Goal: Task Accomplishment & Management: Complete application form

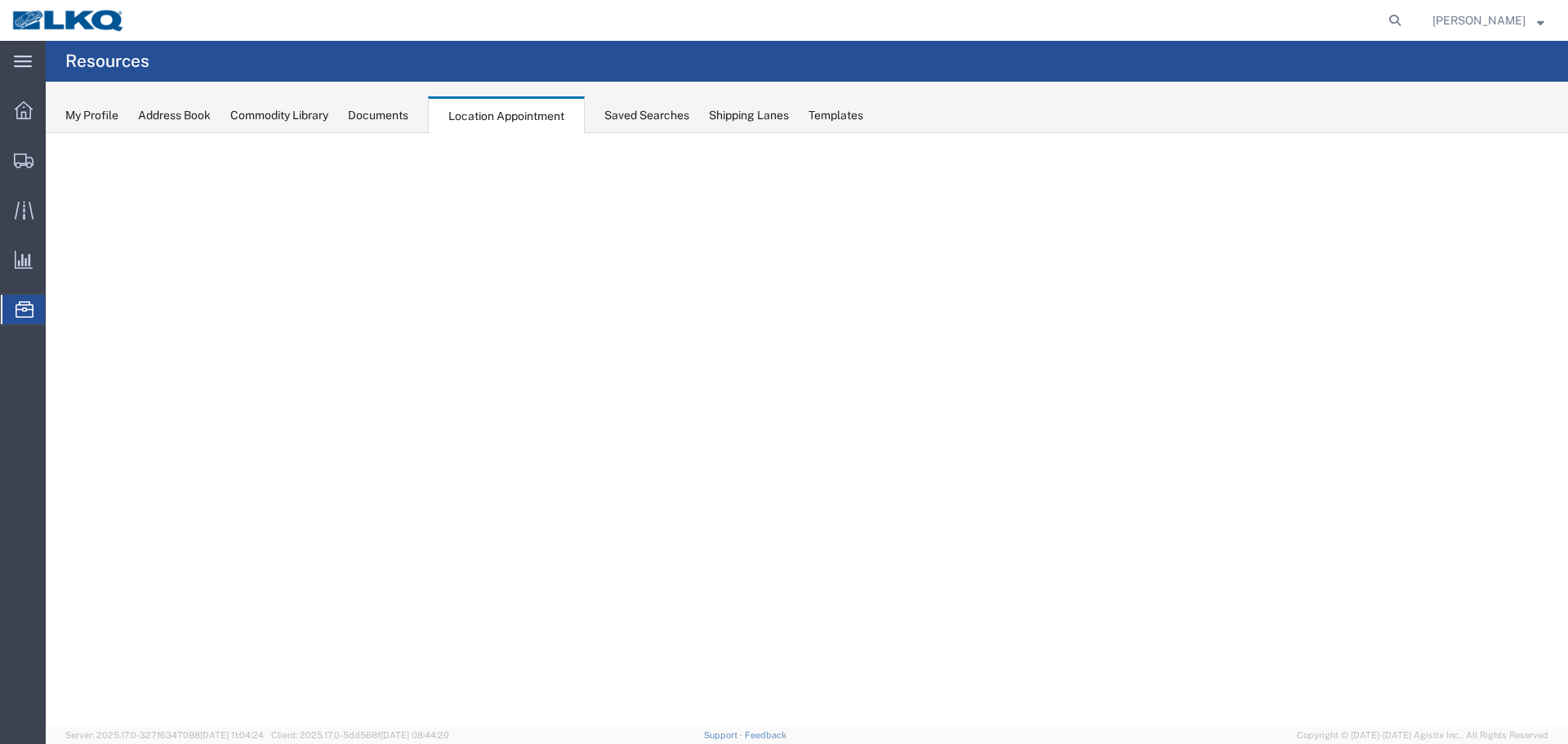
select select "27634"
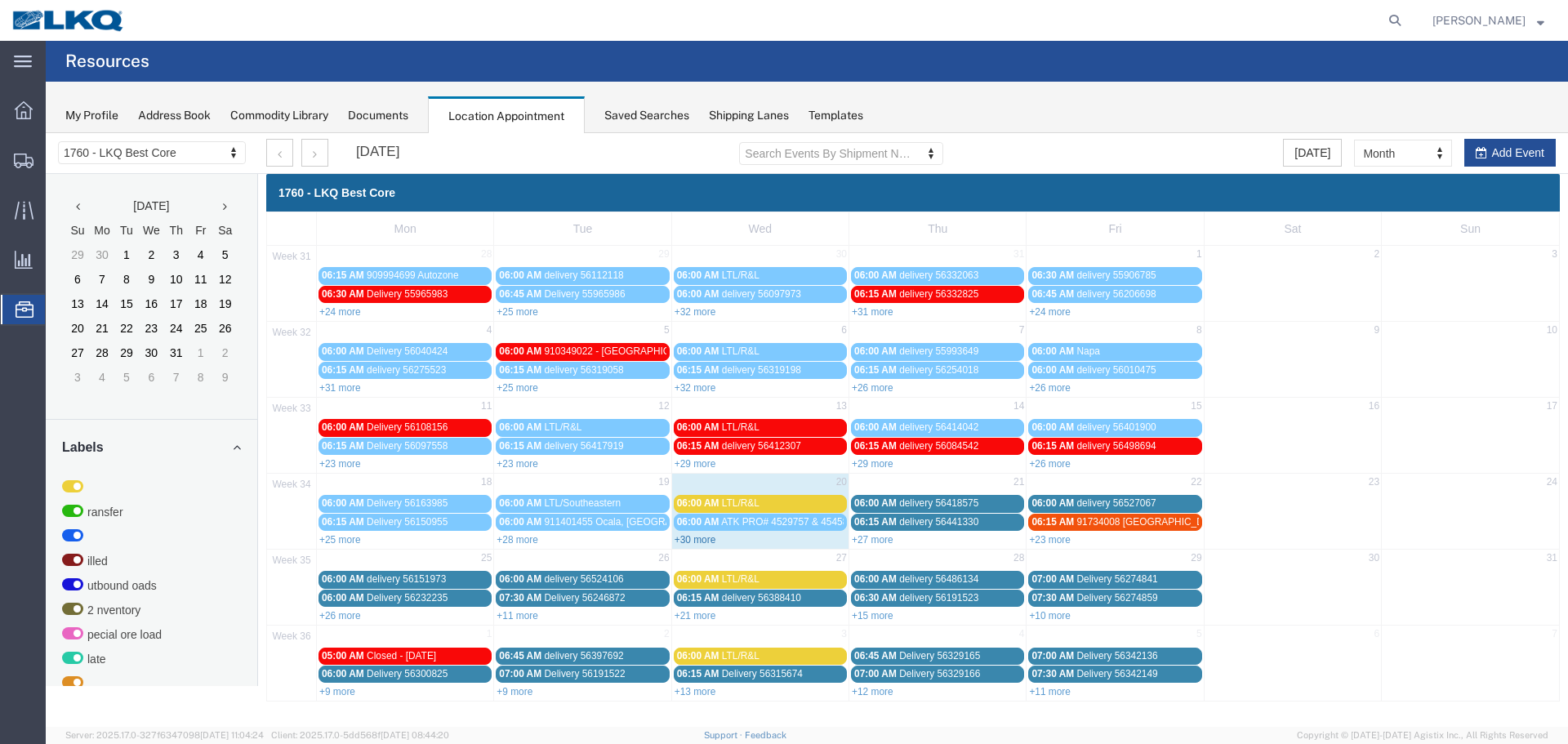
click at [700, 542] on link "+30 more" at bounding box center [696, 540] width 42 height 12
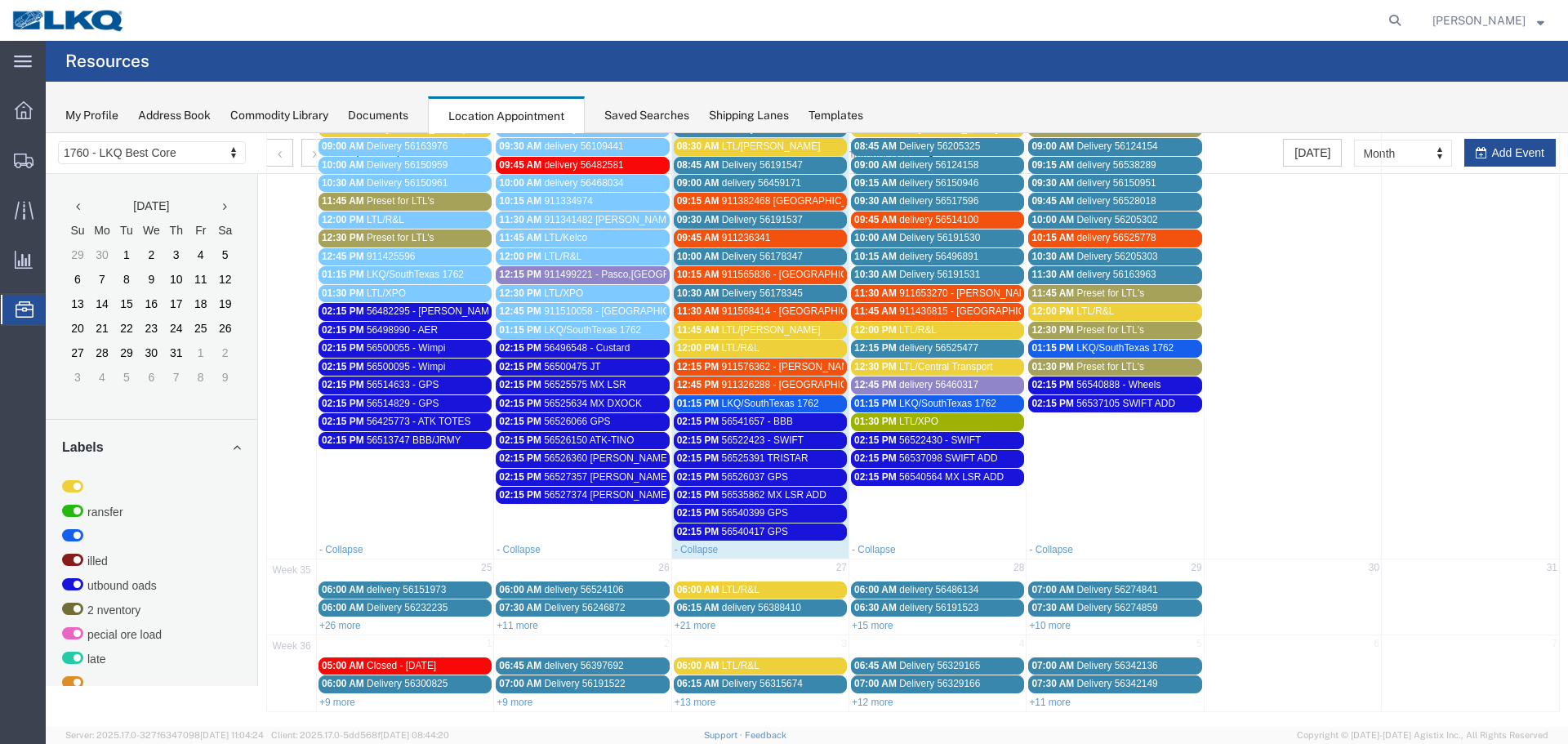
scroll to position [543, 0]
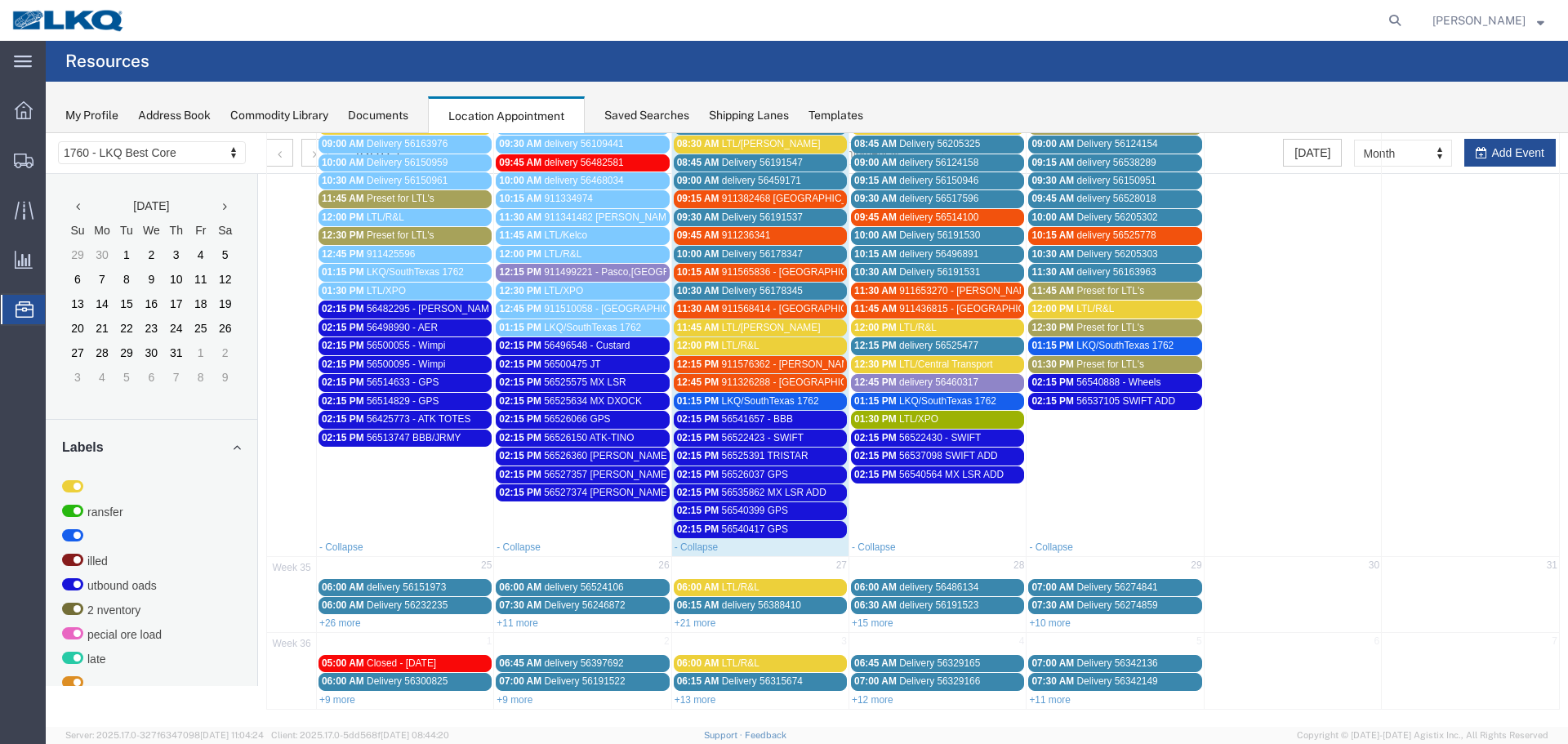
click at [919, 454] on span "56537098 SWIFT ADD" at bounding box center [949, 456] width 99 height 12
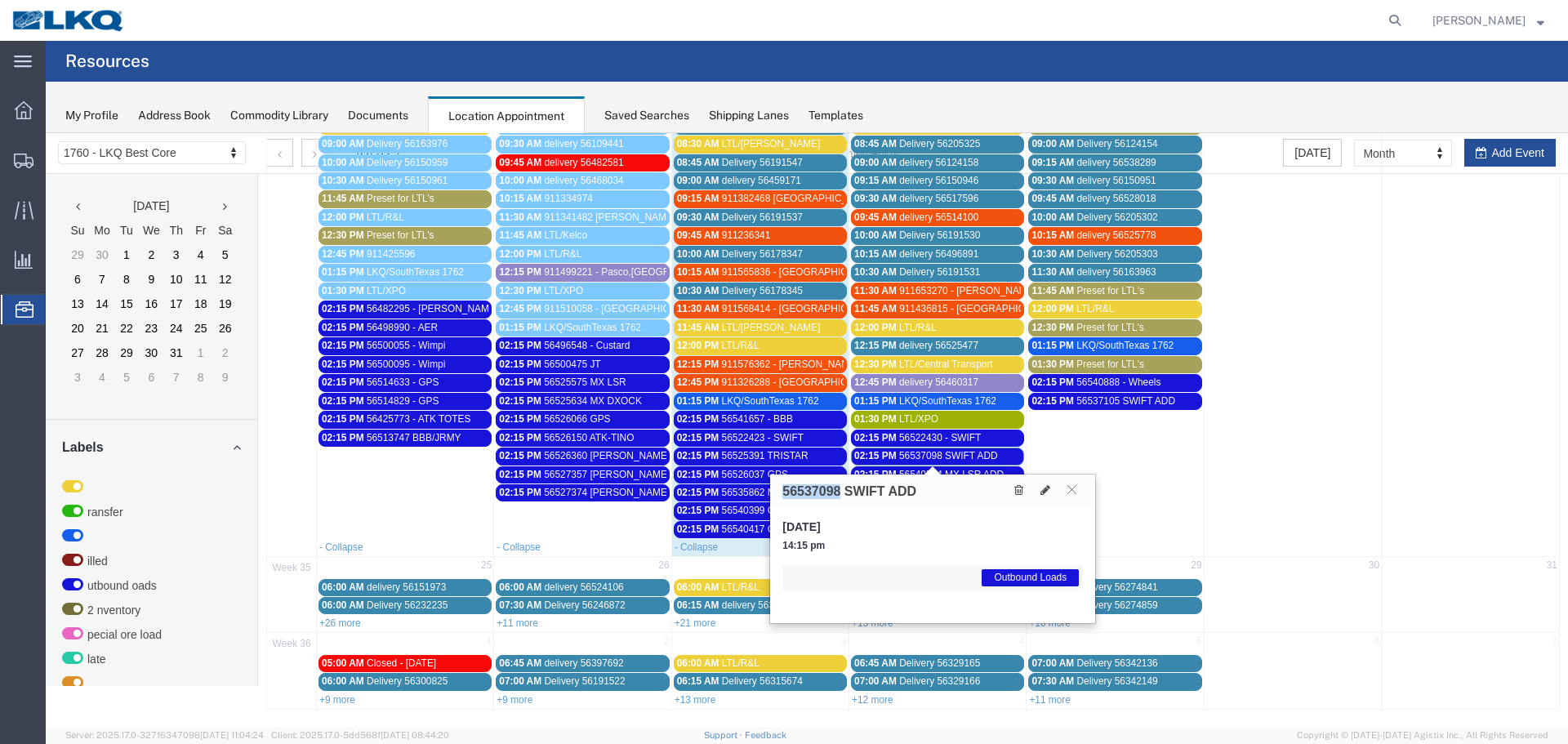
drag, startPoint x: 839, startPoint y: 492, endPoint x: 771, endPoint y: 492, distance: 68.0
click at [771, 492] on div "56537098 SWIFT ADD" at bounding box center [933, 490] width 325 height 32
copy h3 "56537098"
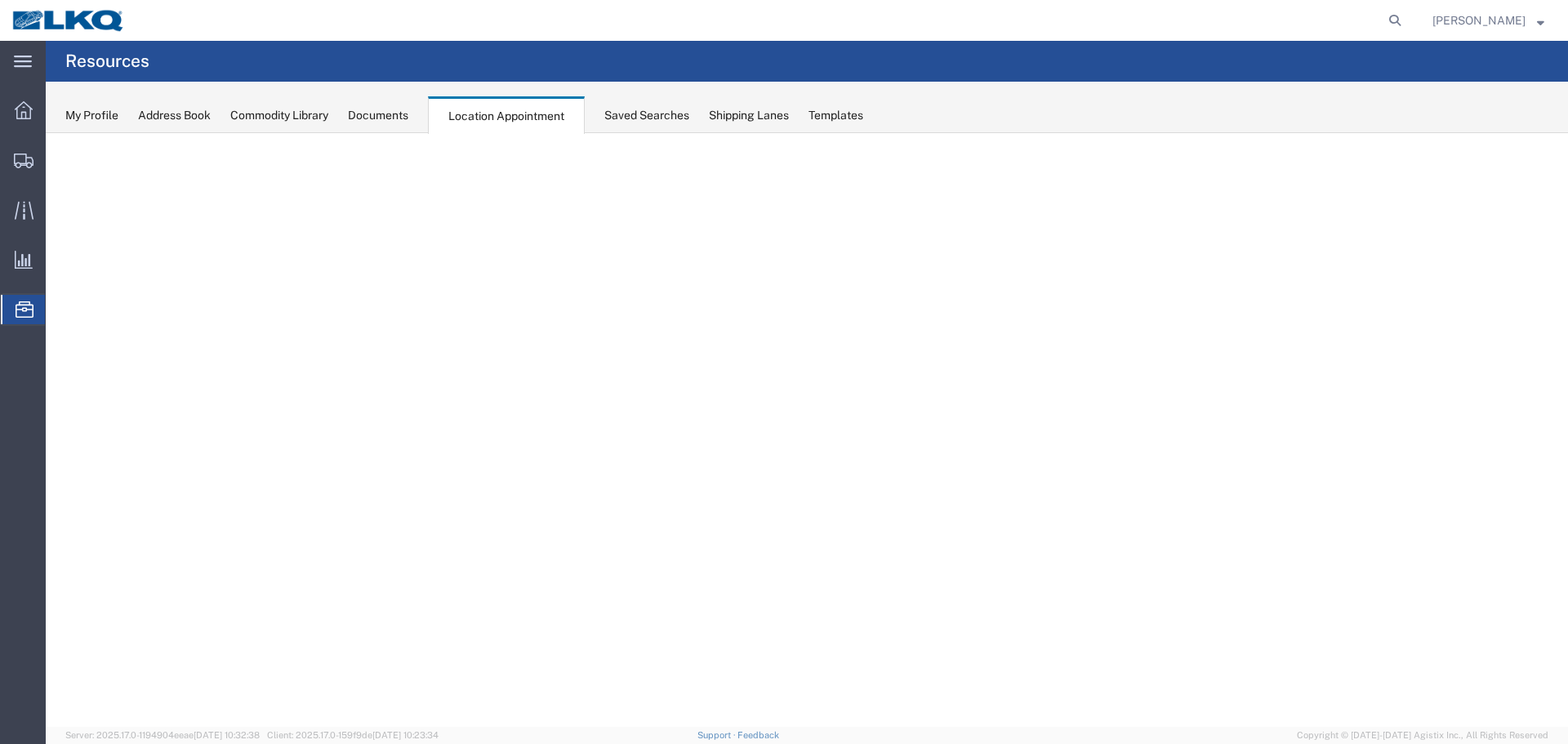
select select "27634"
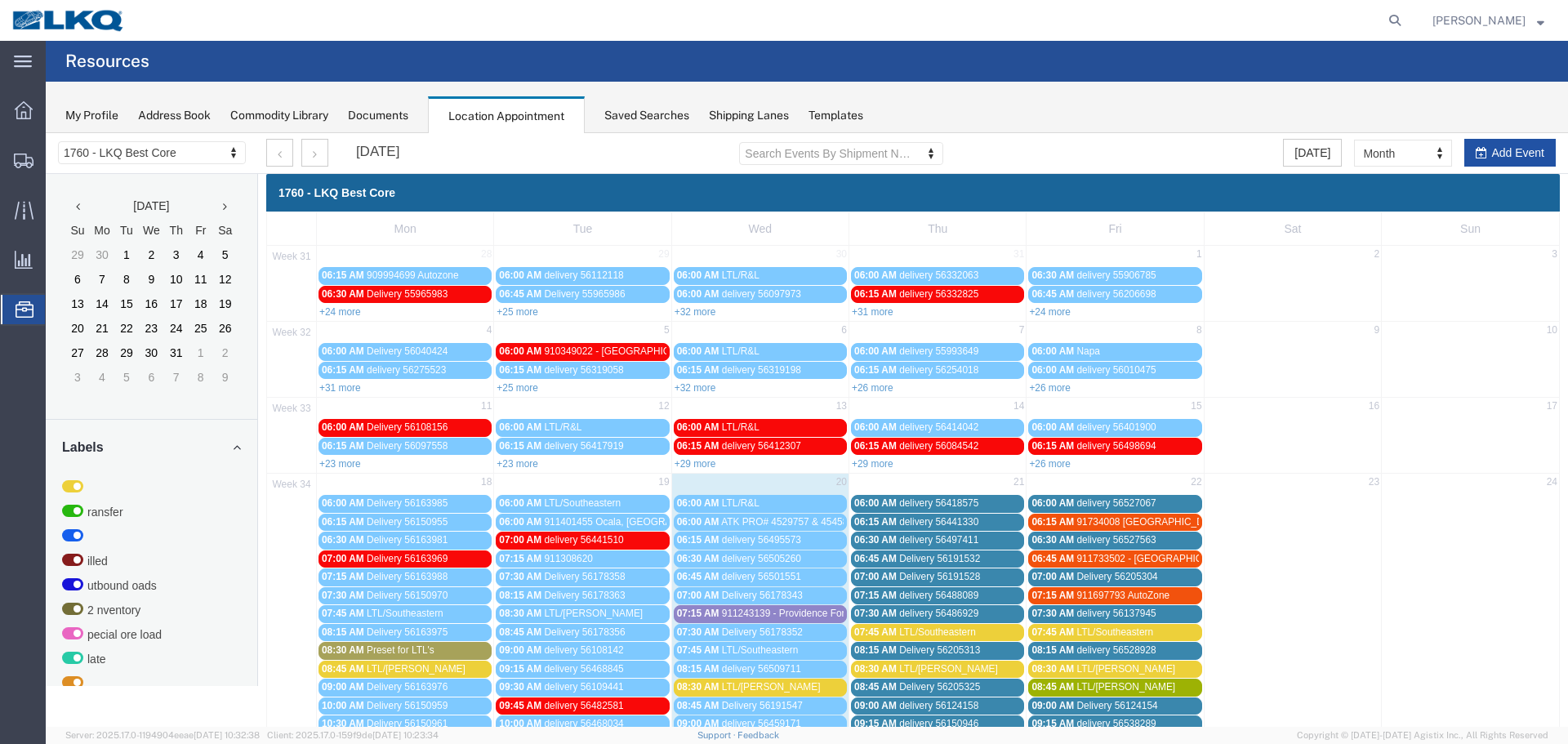
click at [1481, 151] on button "Add Event" at bounding box center [1509, 152] width 91 height 28
select select
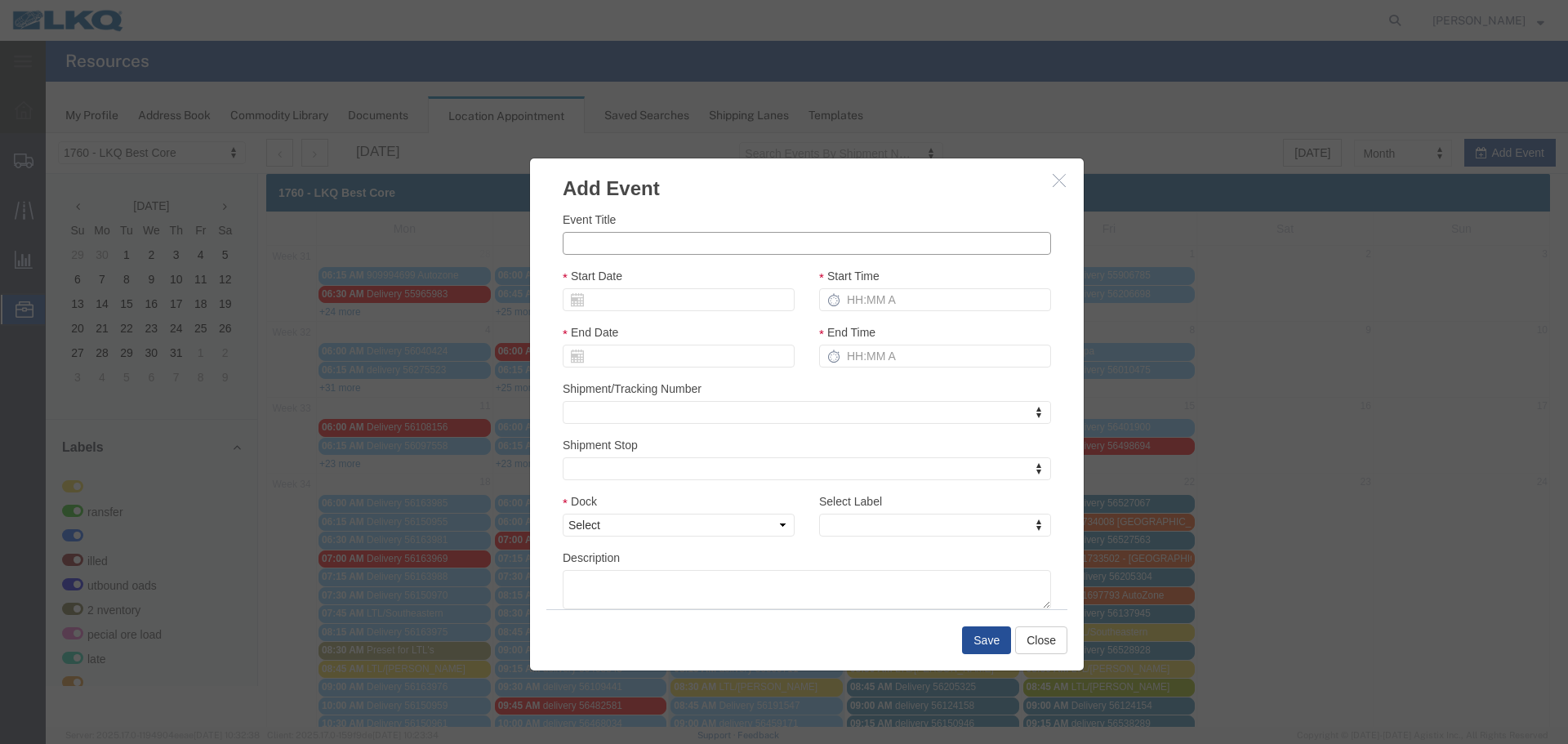
click at [638, 240] on input "Event Title" at bounding box center [806, 243] width 489 height 23
paste input "56537098"
type input "56537098 - SWIFT"
drag, startPoint x: 635, startPoint y: 292, endPoint x: 629, endPoint y: 305, distance: 14.3
click at [635, 293] on input "Start Date" at bounding box center [678, 299] width 232 height 23
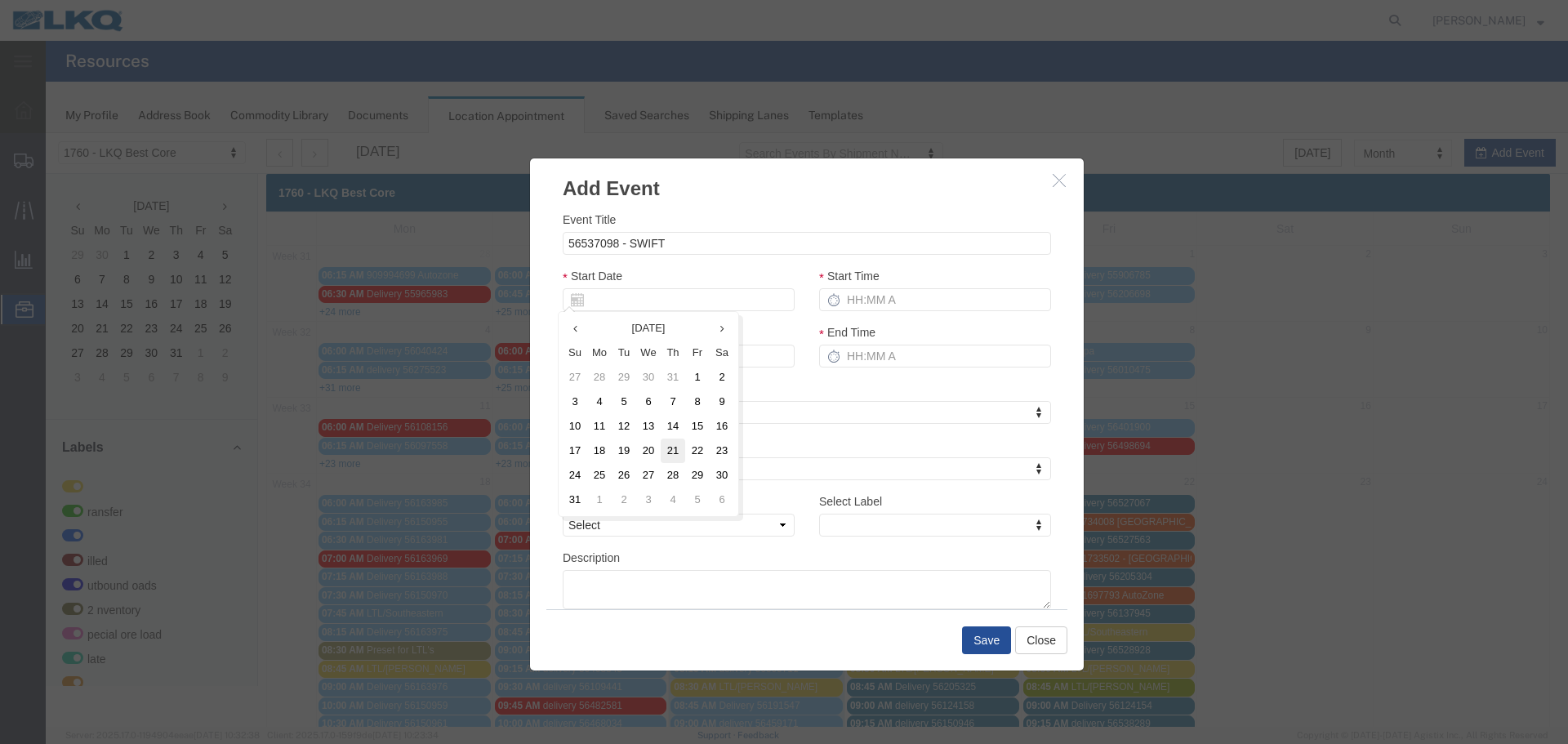
click at [672, 452] on td "21" at bounding box center [672, 450] width 24 height 24
drag, startPoint x: 907, startPoint y: 315, endPoint x: 913, endPoint y: 301, distance: 15.2
click at [908, 312] on div "Start Time" at bounding box center [935, 295] width 256 height 56
click at [916, 288] on input "Start Time" at bounding box center [934, 299] width 232 height 23
type input "215p"
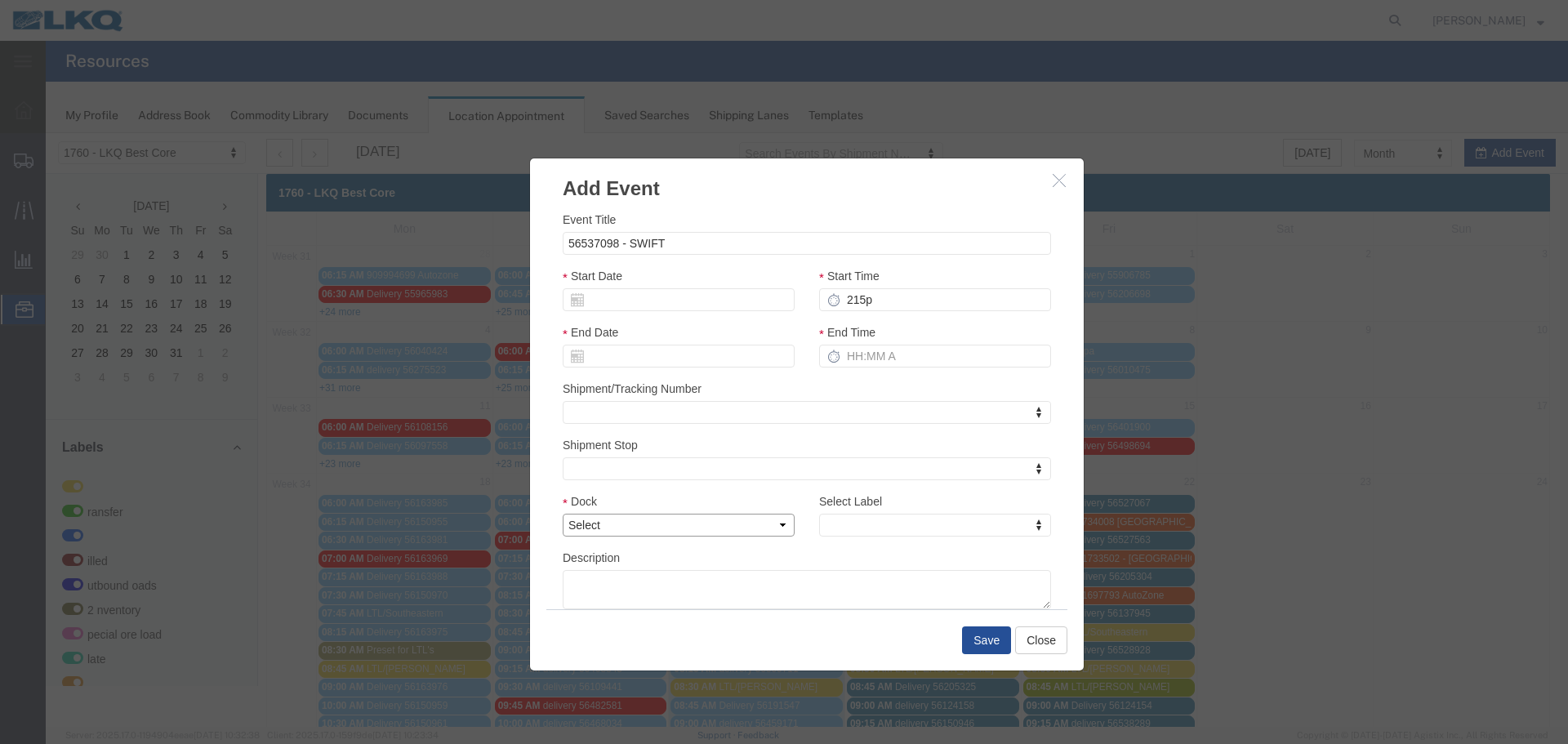
click at [683, 527] on select "Select 1760 - LKQ Best Core 1760 - Outbound Loads" at bounding box center [678, 524] width 232 height 23
select select "1"
click at [562, 514] on select "Select 1760 - LKQ Best Core 1760 - Outbound Loads" at bounding box center [678, 524] width 232 height 23
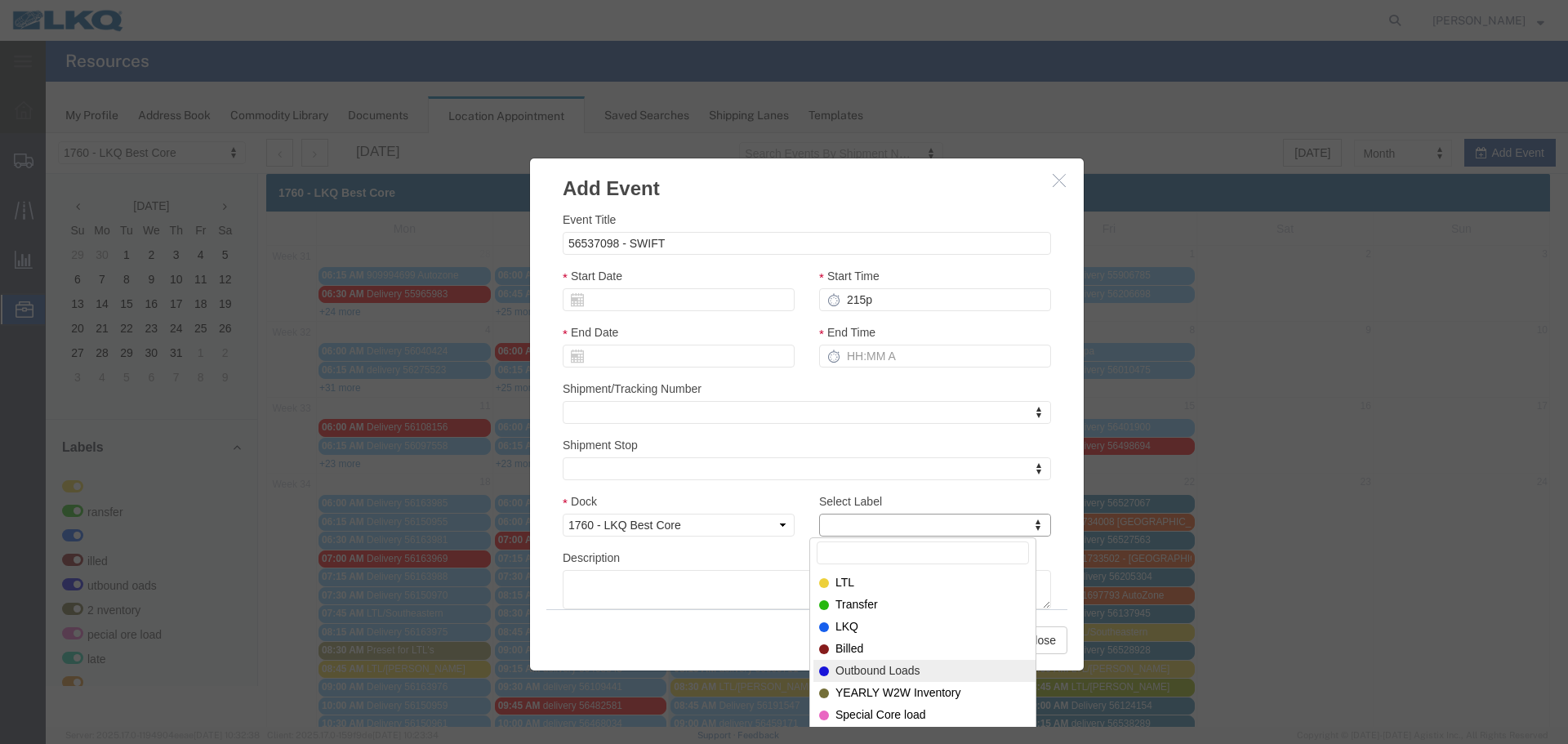
select select "80"
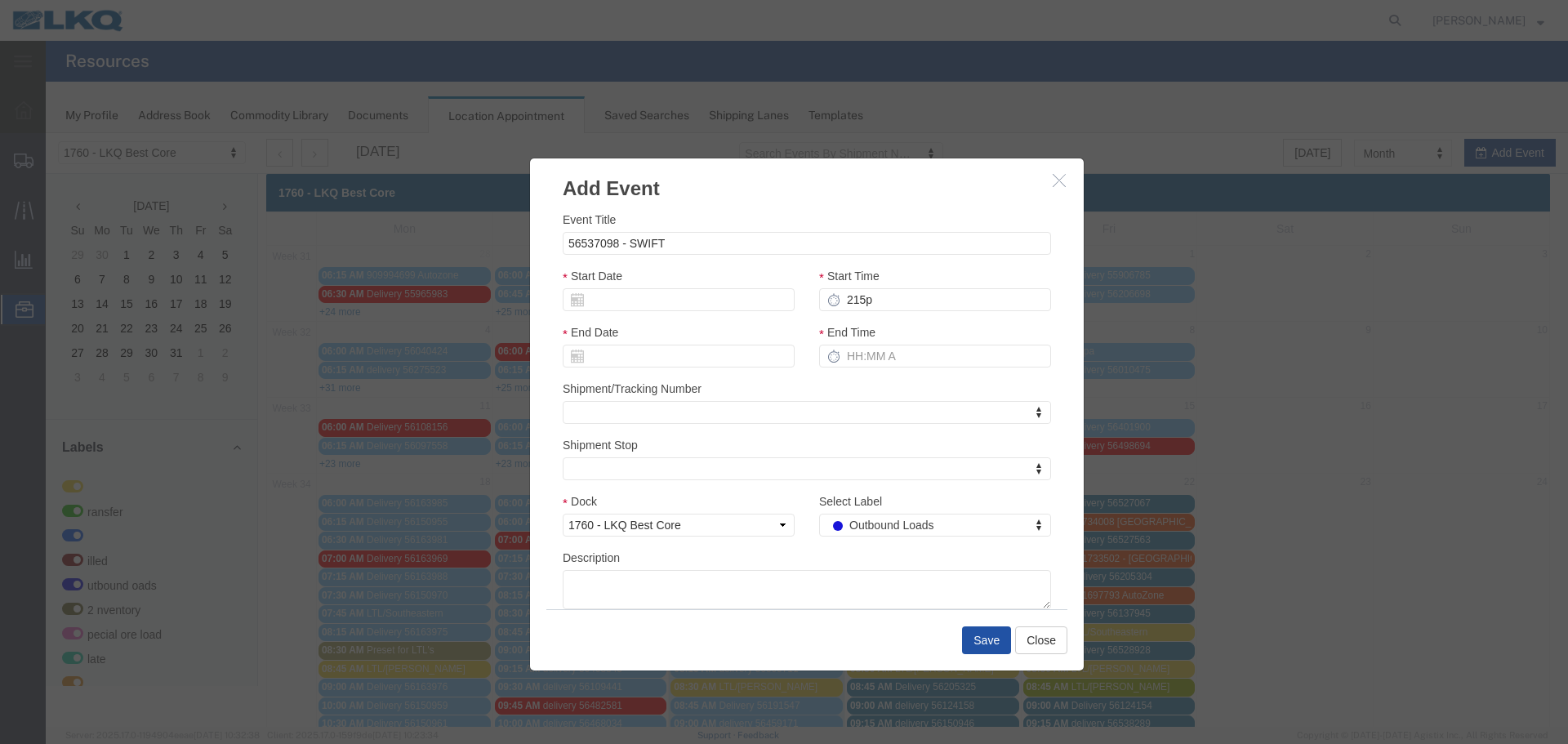
click at [984, 633] on button "Save" at bounding box center [986, 639] width 49 height 28
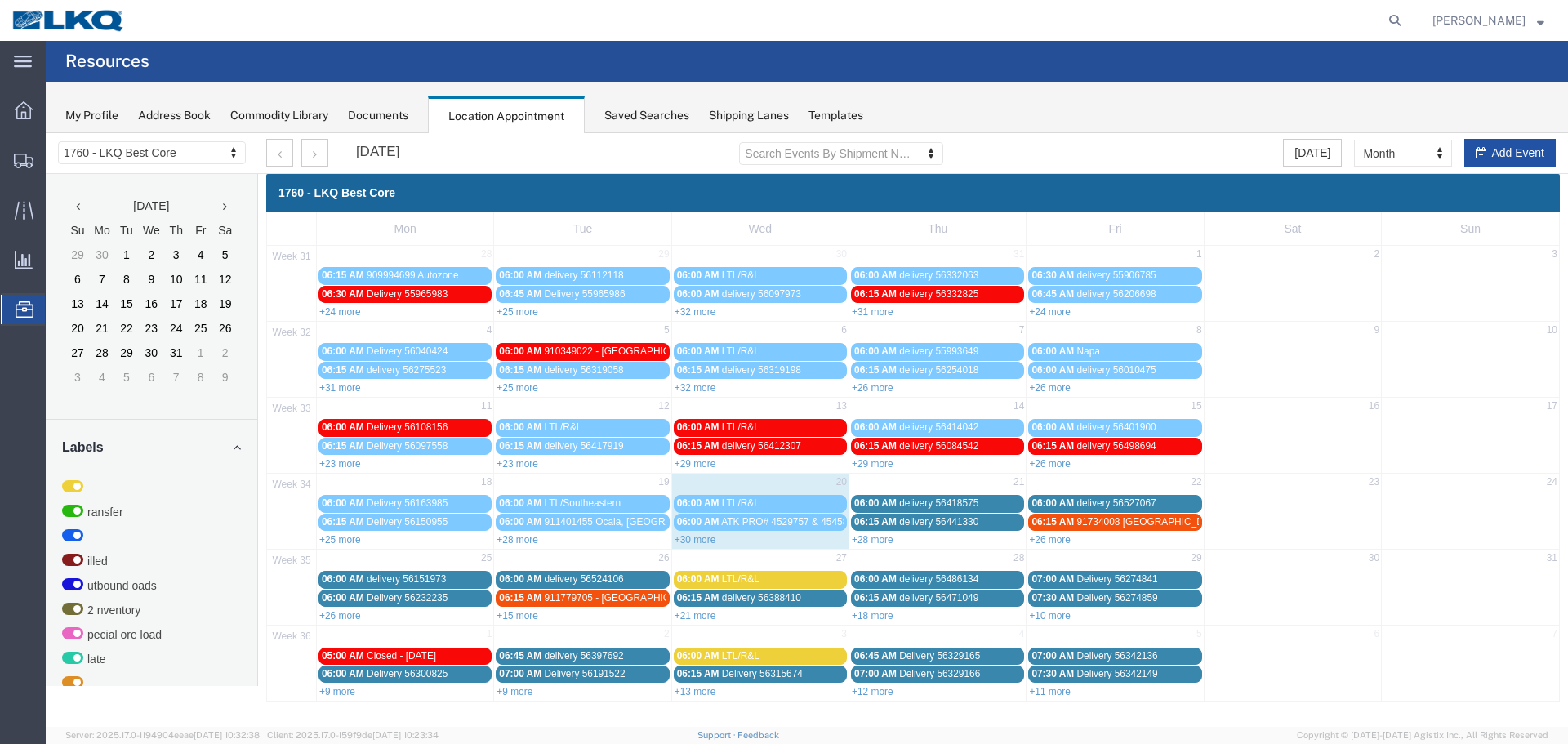
click at [1473, 157] on button "Add Event" at bounding box center [1509, 152] width 91 height 28
select select
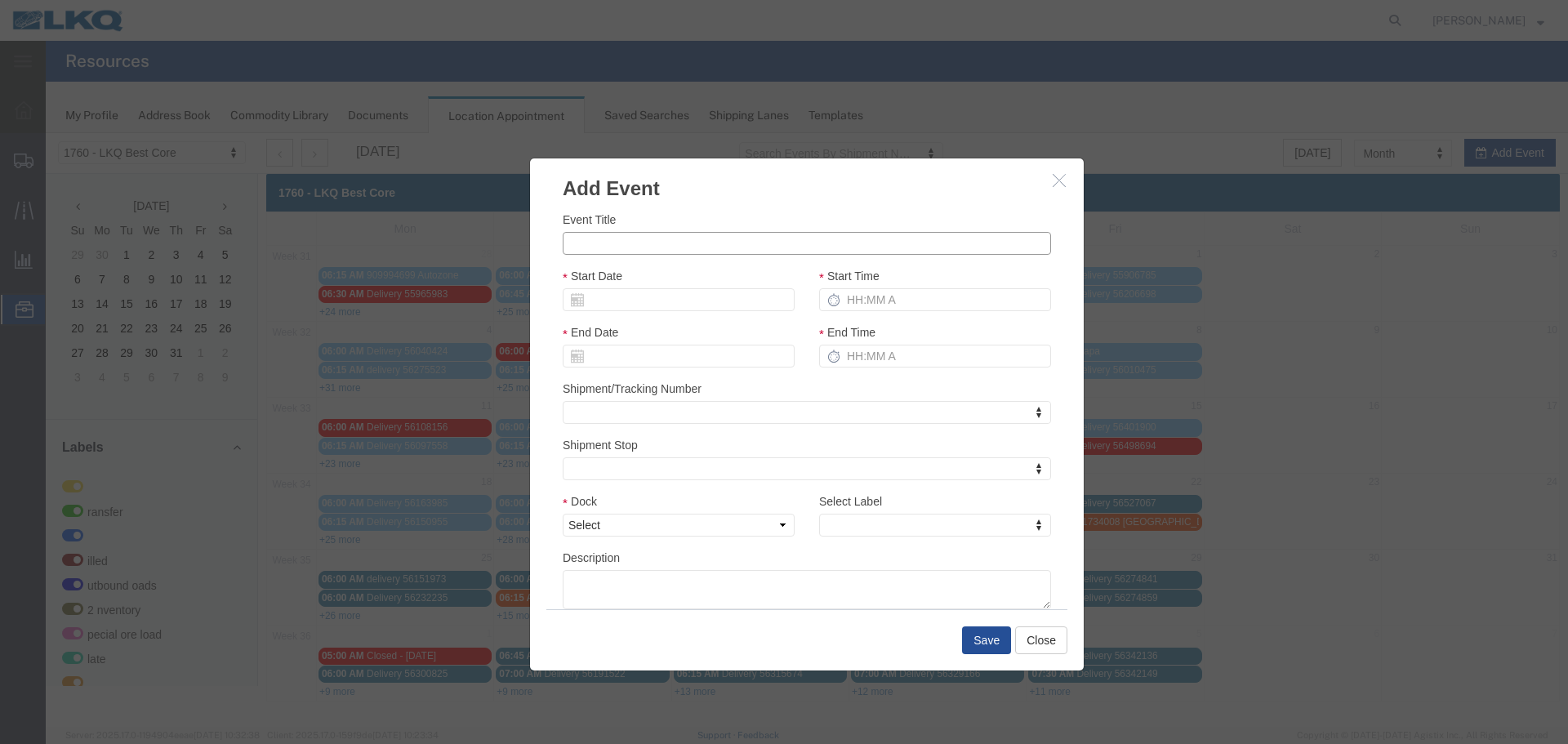
click at [597, 240] on input "Event Title" at bounding box center [806, 243] width 489 height 23
paste input "56553906"
type input "56553906 - American E. (X-Dock)"
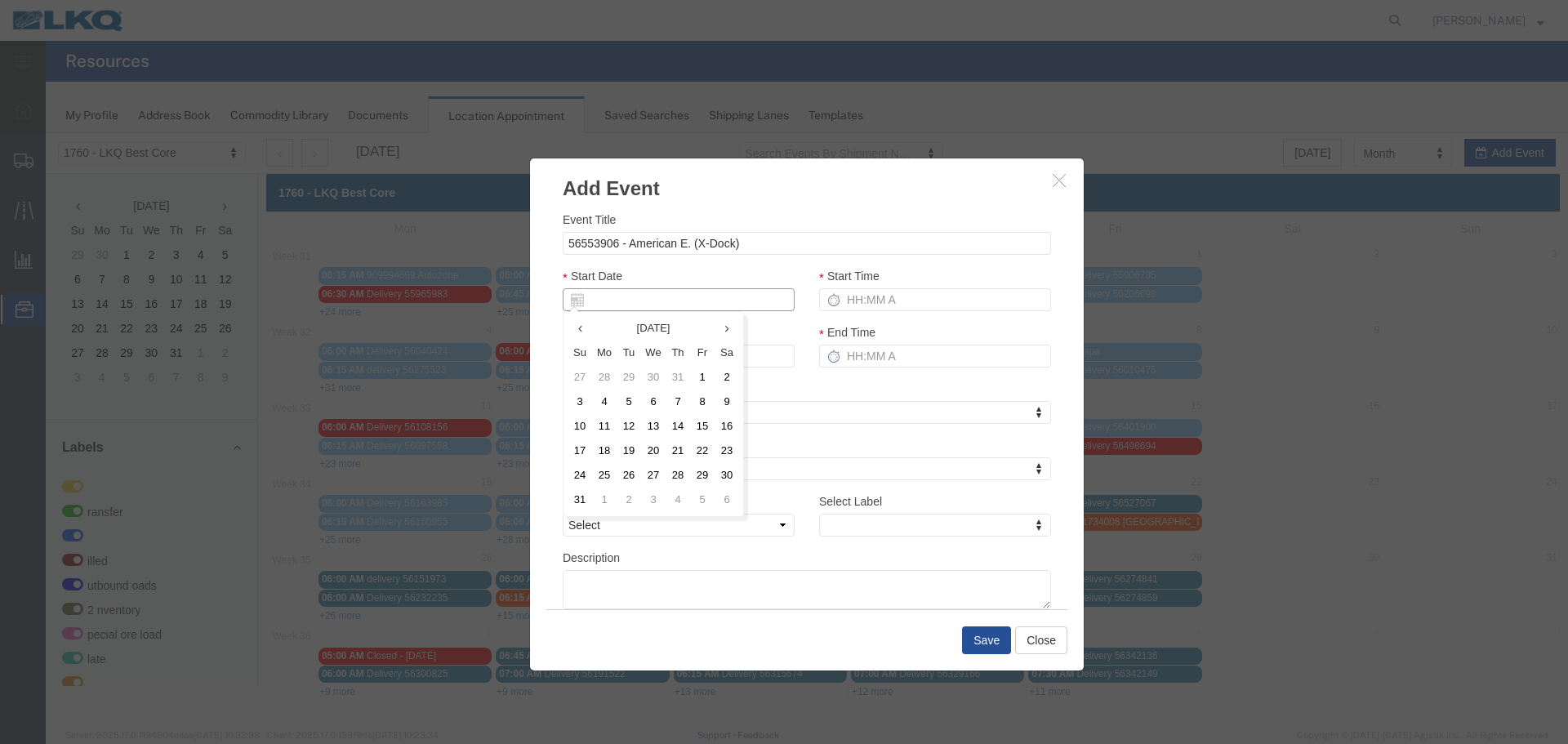
click at [656, 303] on input "Start Date" at bounding box center [678, 299] width 232 height 23
click at [608, 472] on td "25" at bounding box center [604, 475] width 24 height 24
click at [879, 298] on input "Start Time" at bounding box center [934, 299] width 232 height 23
type input "215p"
click at [695, 530] on select "Select 1760 - LKQ Best Core 1760 - Outbound Loads" at bounding box center [678, 524] width 232 height 23
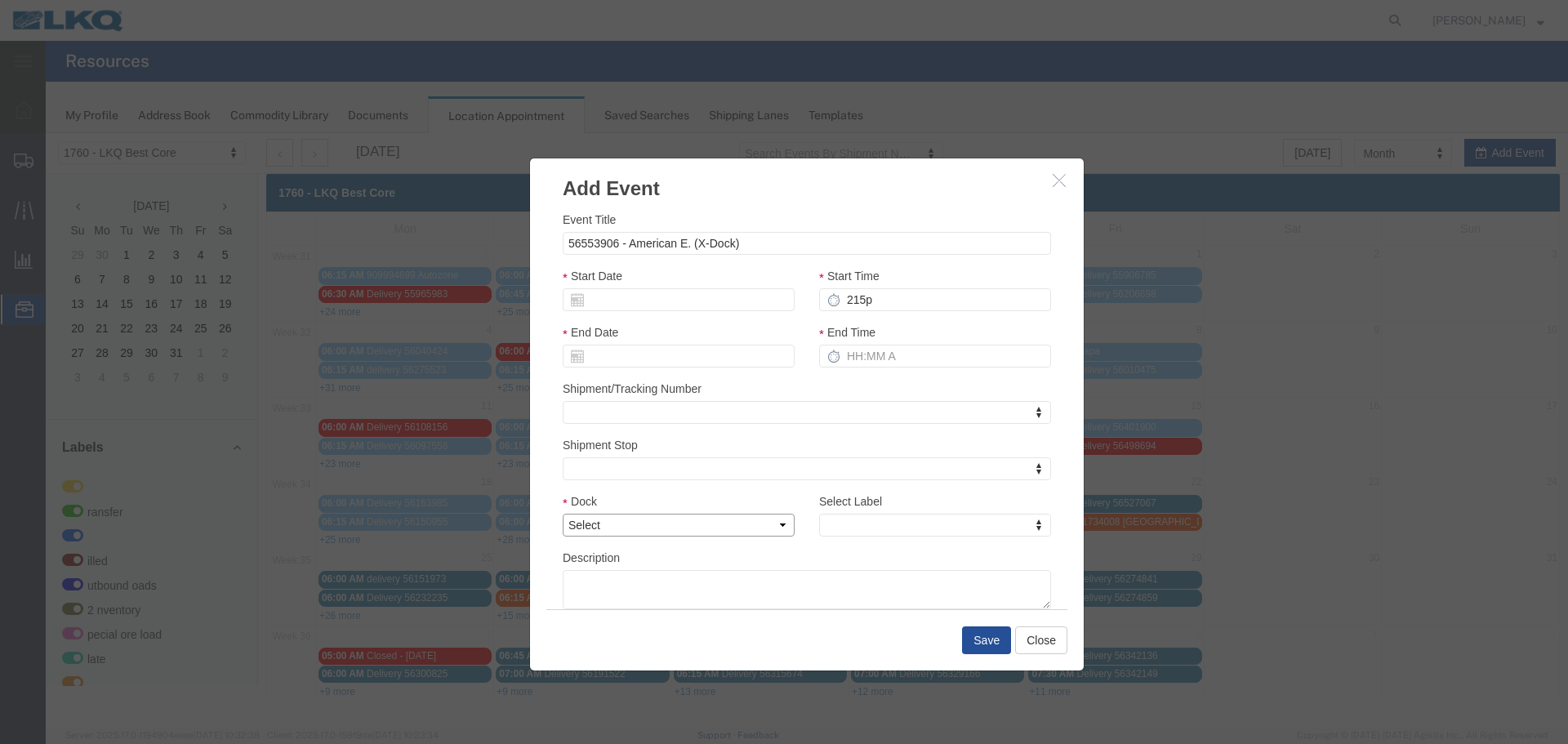
select select "1"
click at [562, 514] on select "Select 1760 - LKQ Best Core 1760 - Outbound Loads" at bounding box center [678, 524] width 232 height 23
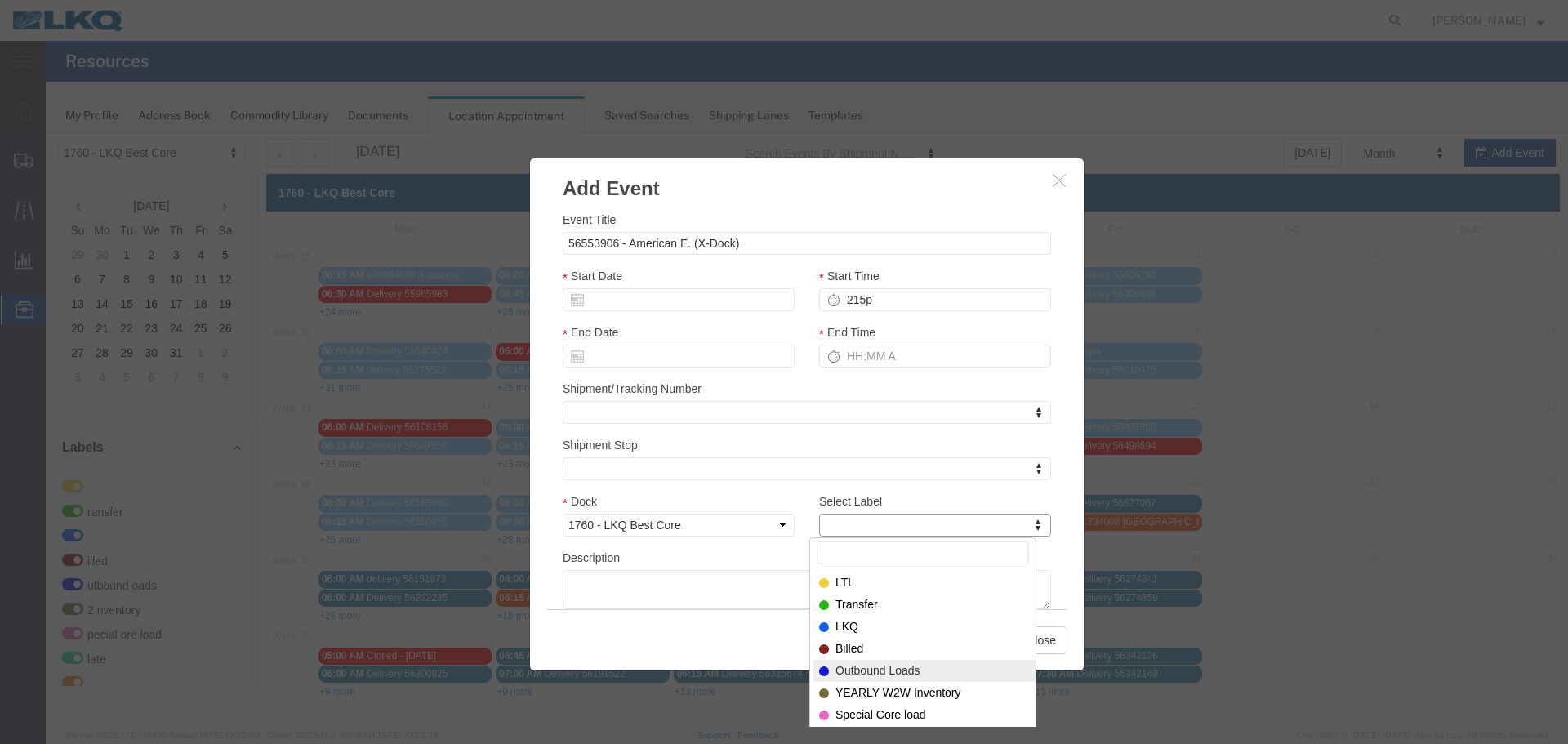
select select "80"
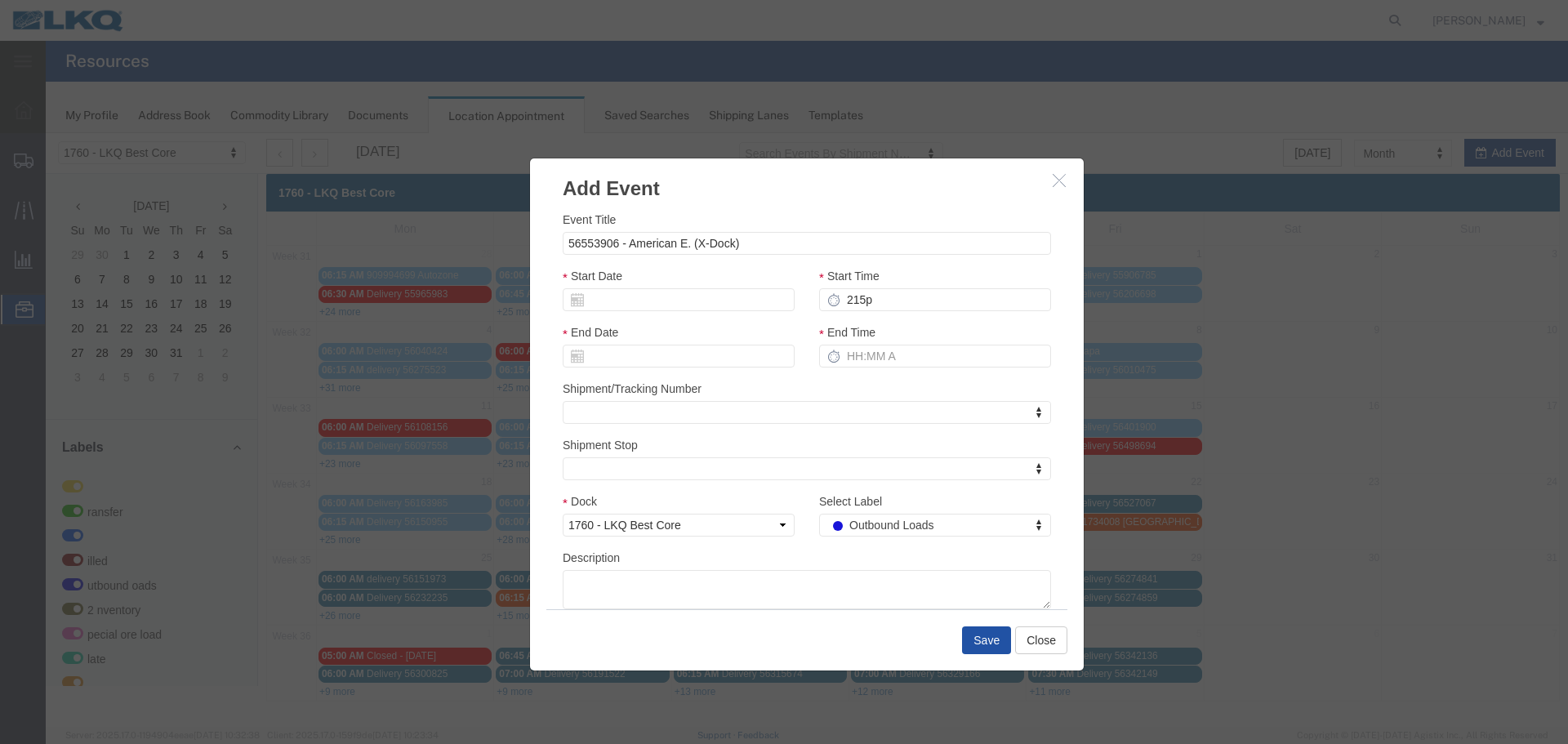
click at [988, 638] on button "Save" at bounding box center [986, 639] width 49 height 28
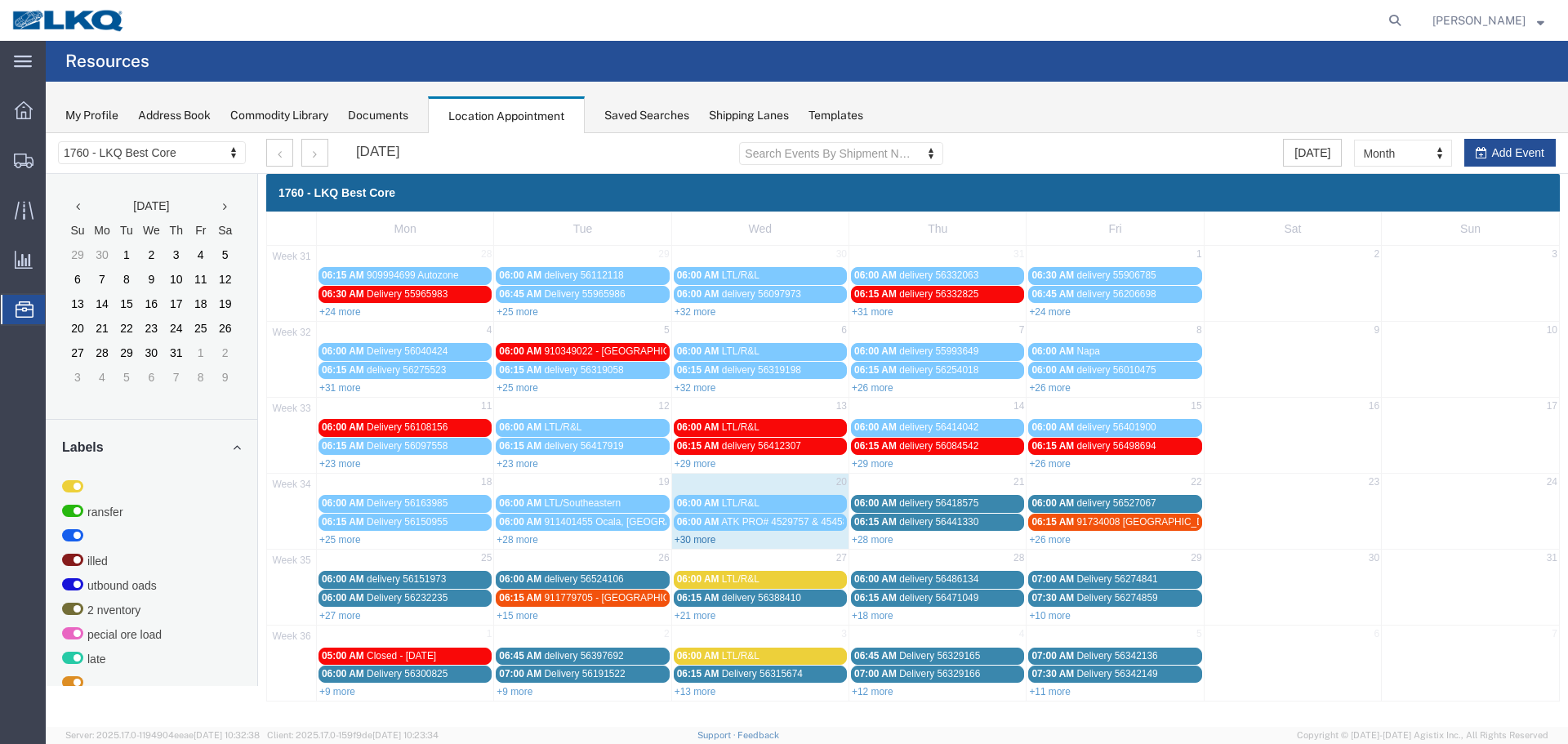
click at [698, 539] on link "+30 more" at bounding box center [696, 540] width 42 height 12
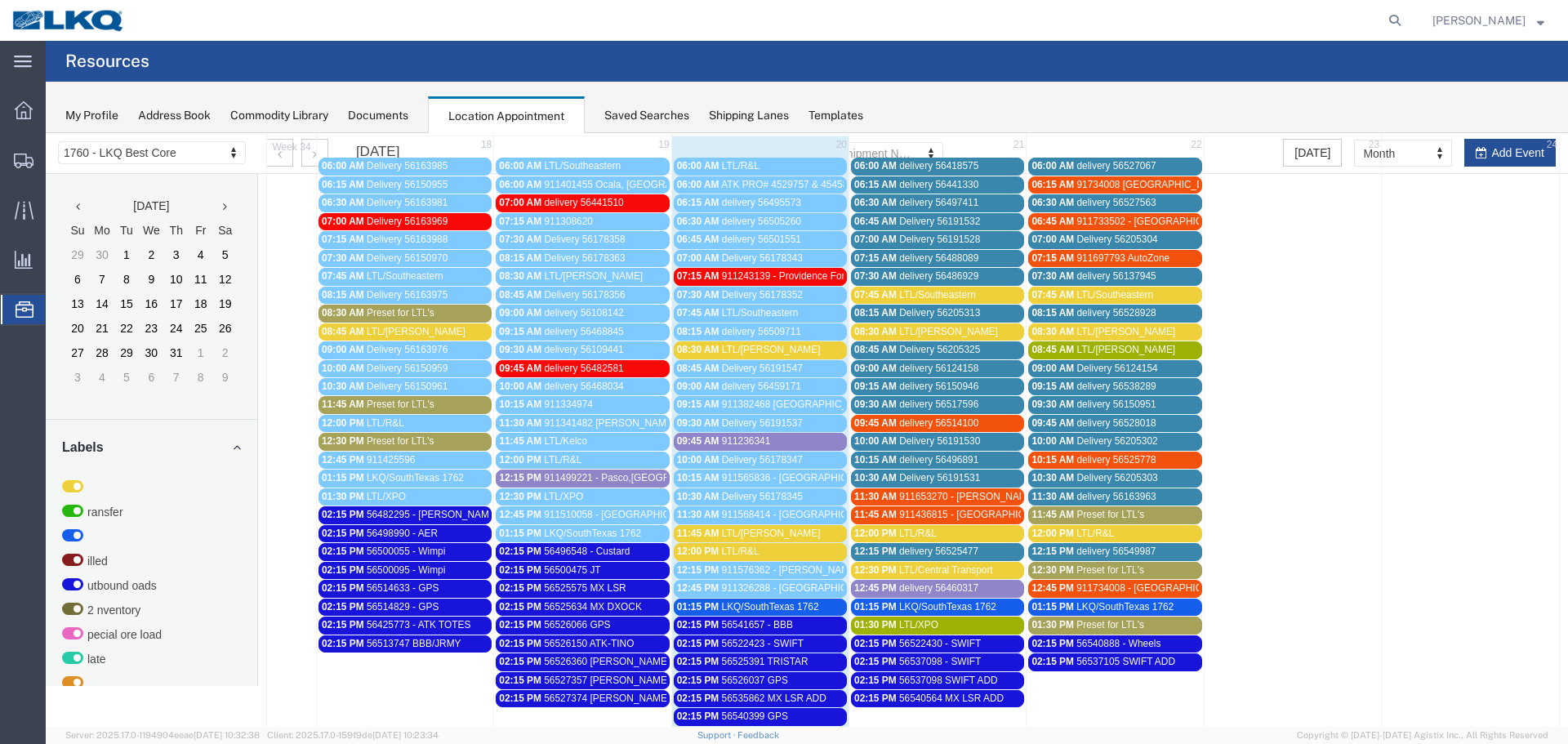
scroll to position [490, 0]
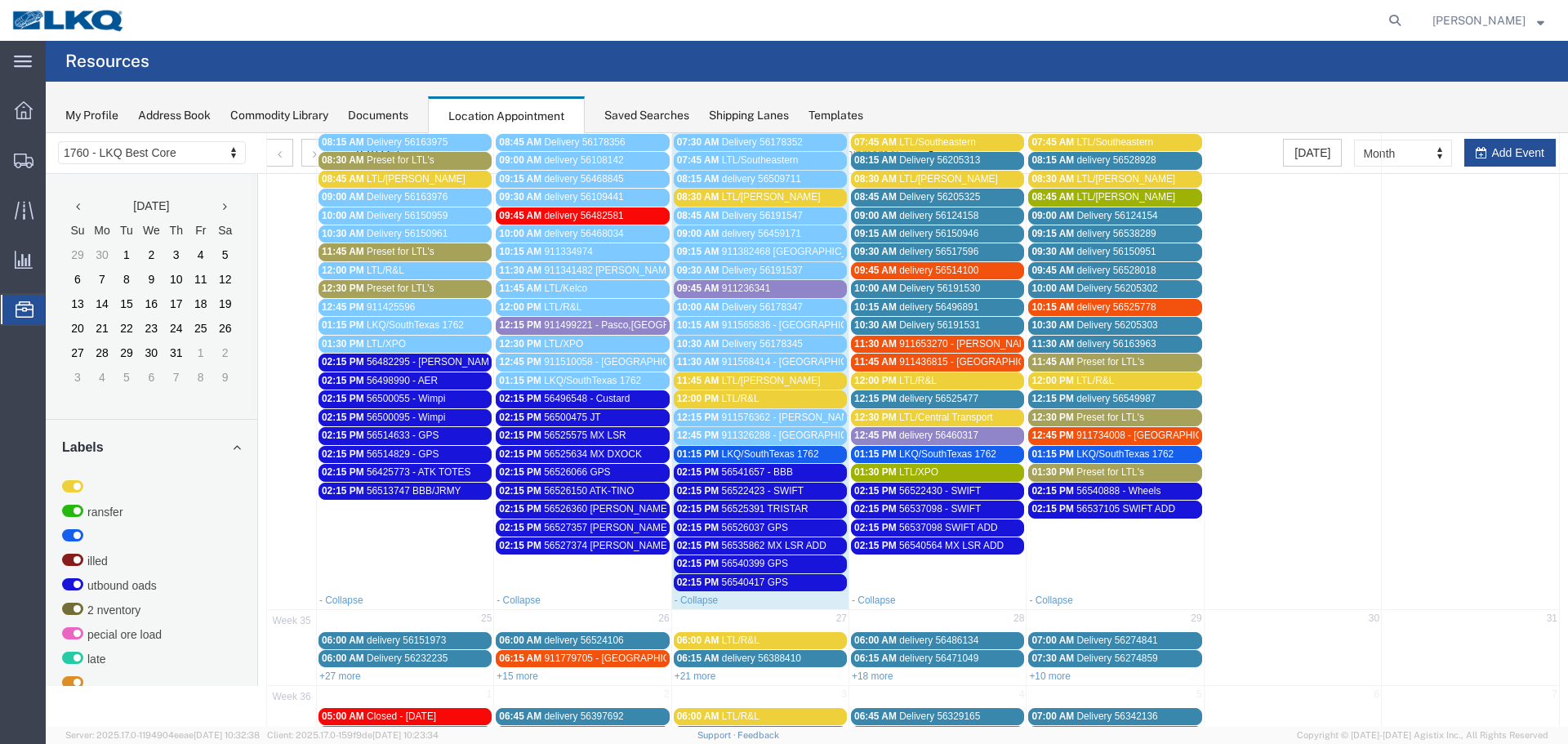
click at [645, 115] on div "Saved Searches" at bounding box center [646, 116] width 85 height 17
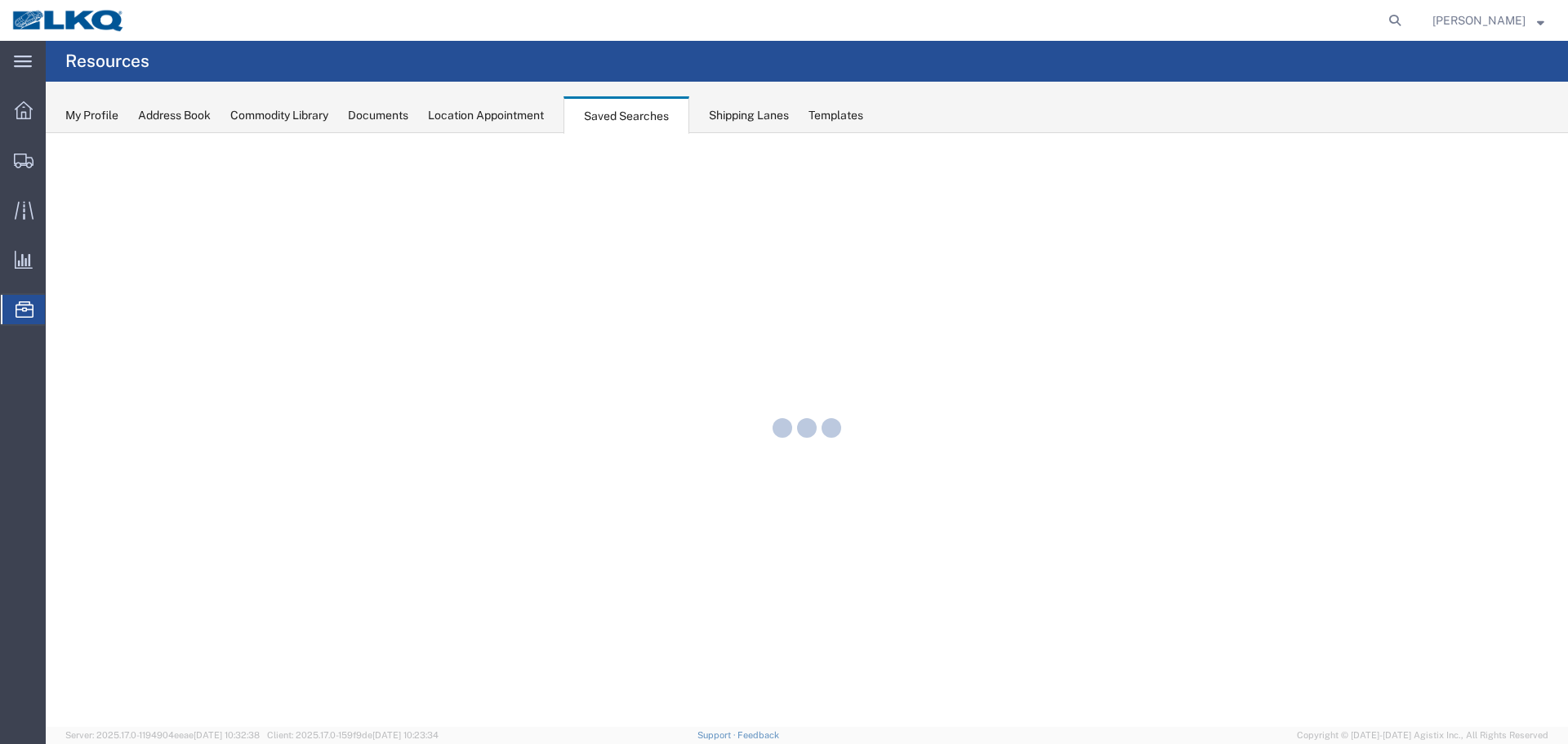
click at [517, 124] on div "My Profile Address Book Commodity Library Documents Location Appointment Saved …" at bounding box center [807, 106] width 1523 height 51
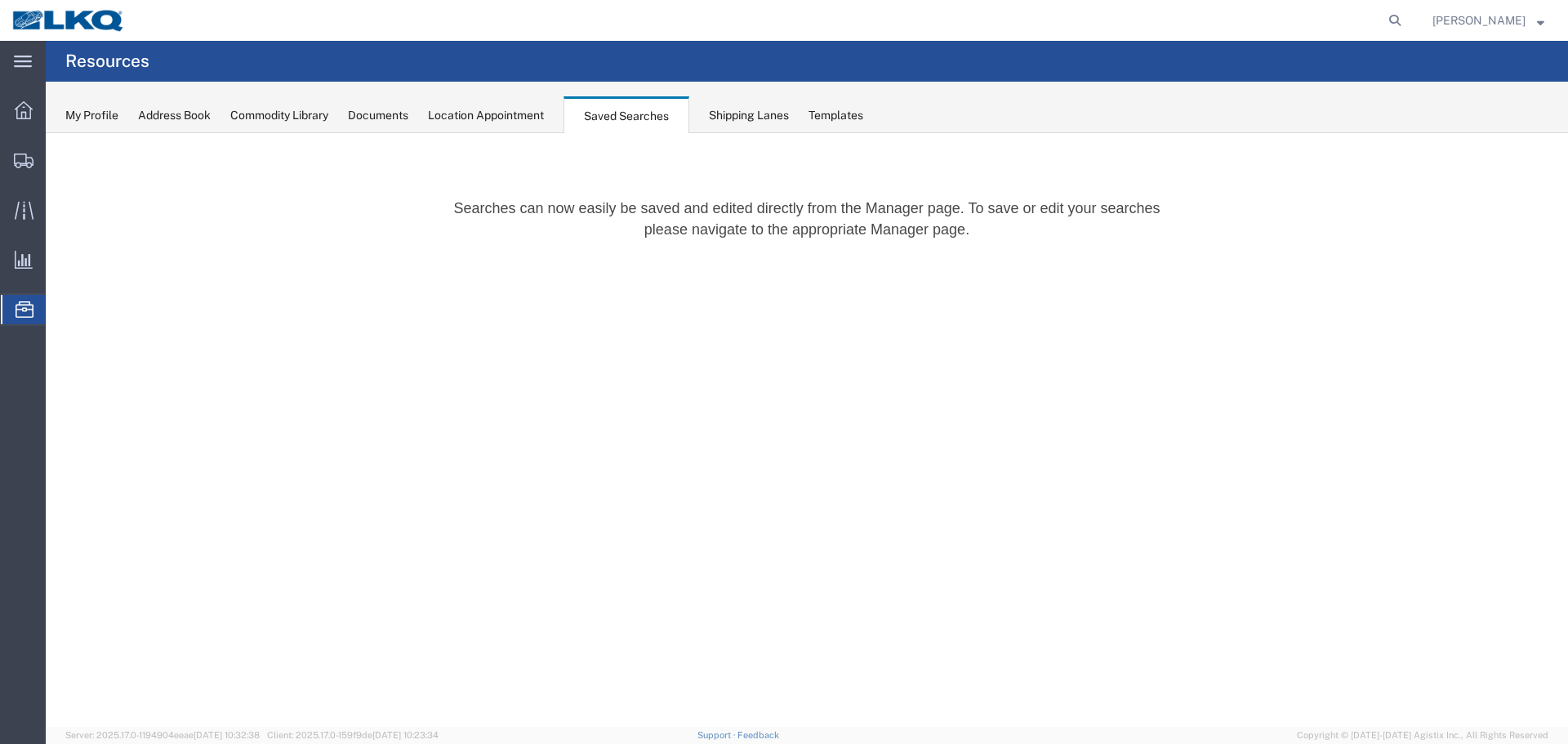
click at [519, 116] on div "Location Appointment" at bounding box center [486, 116] width 116 height 17
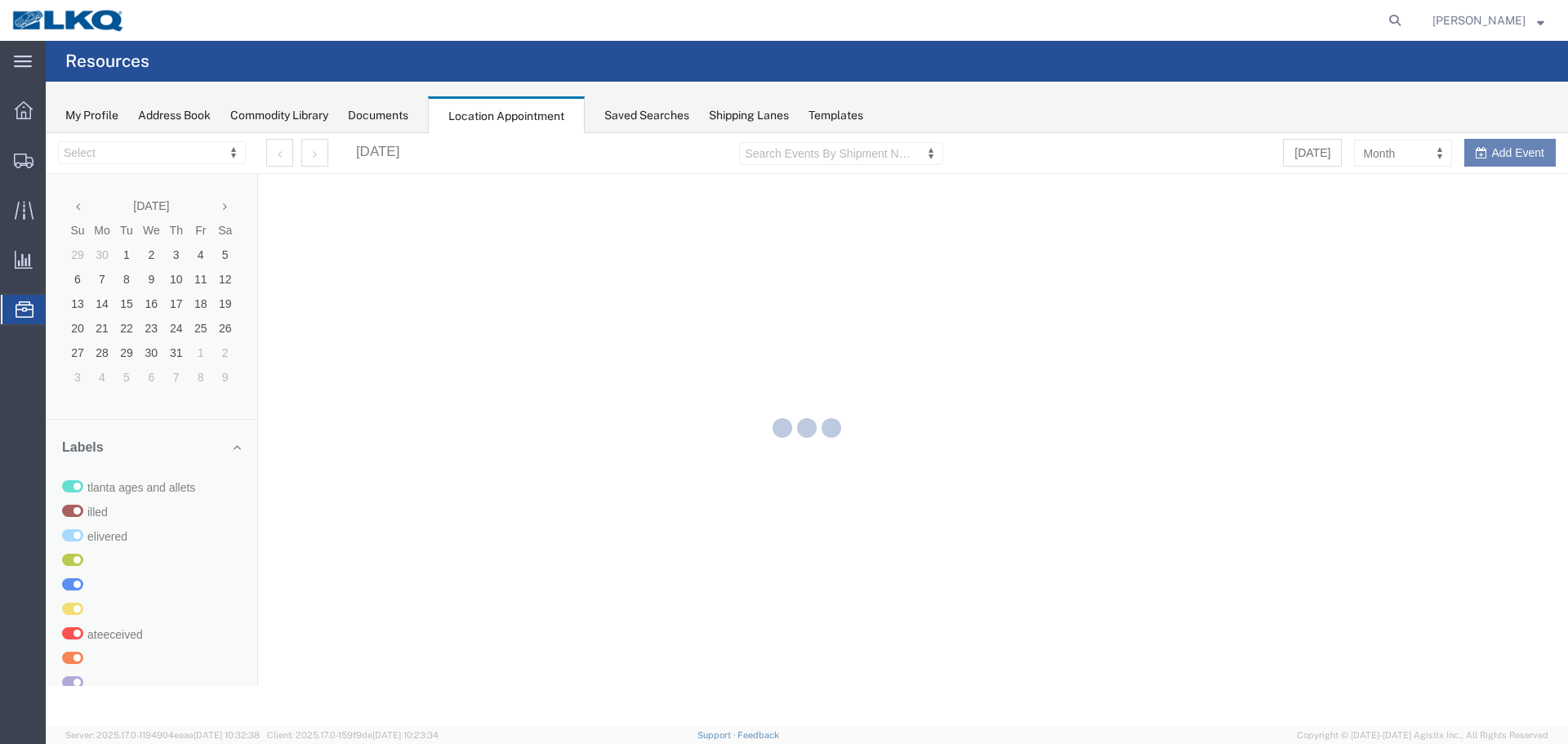
select select "27634"
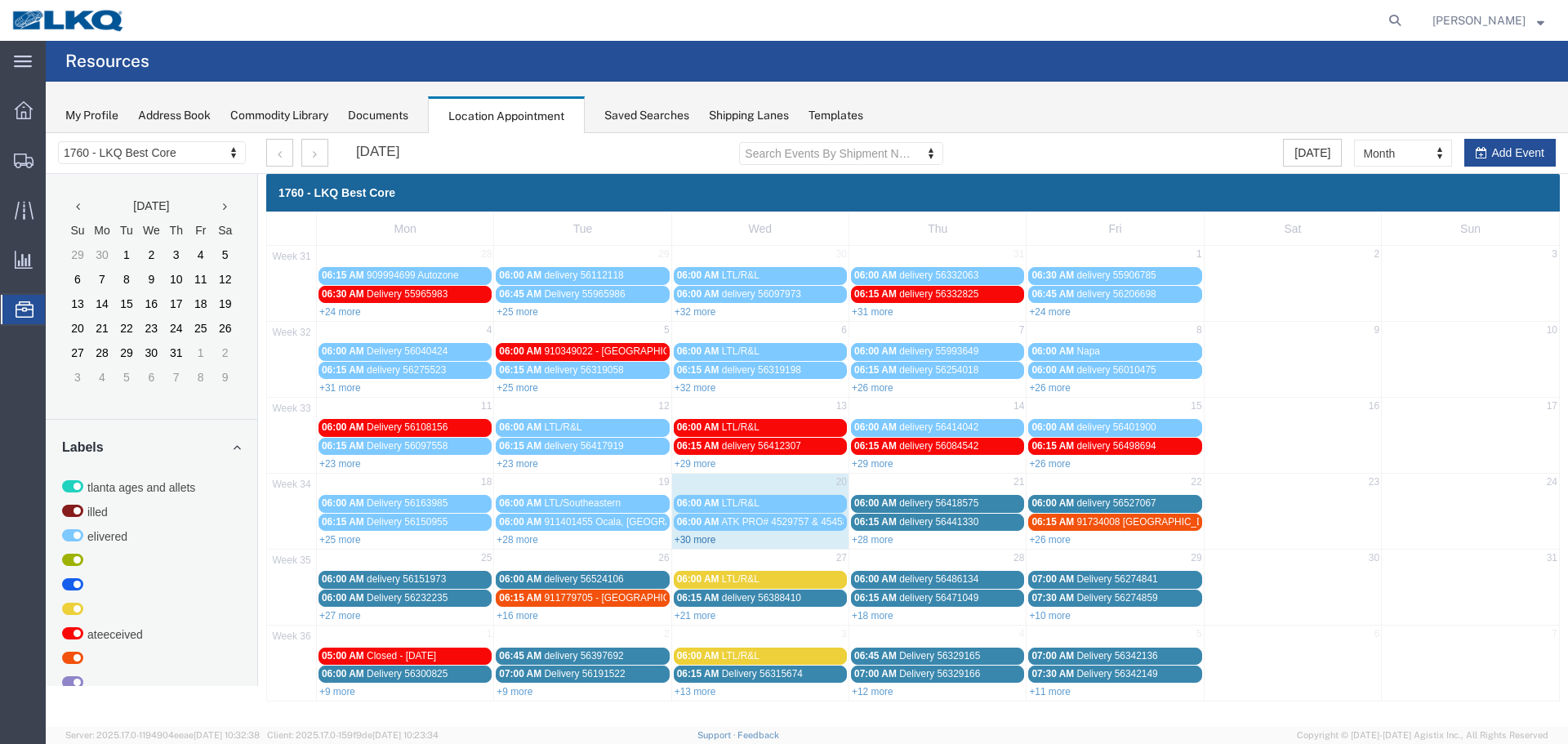
click at [691, 541] on link "+30 more" at bounding box center [696, 540] width 42 height 12
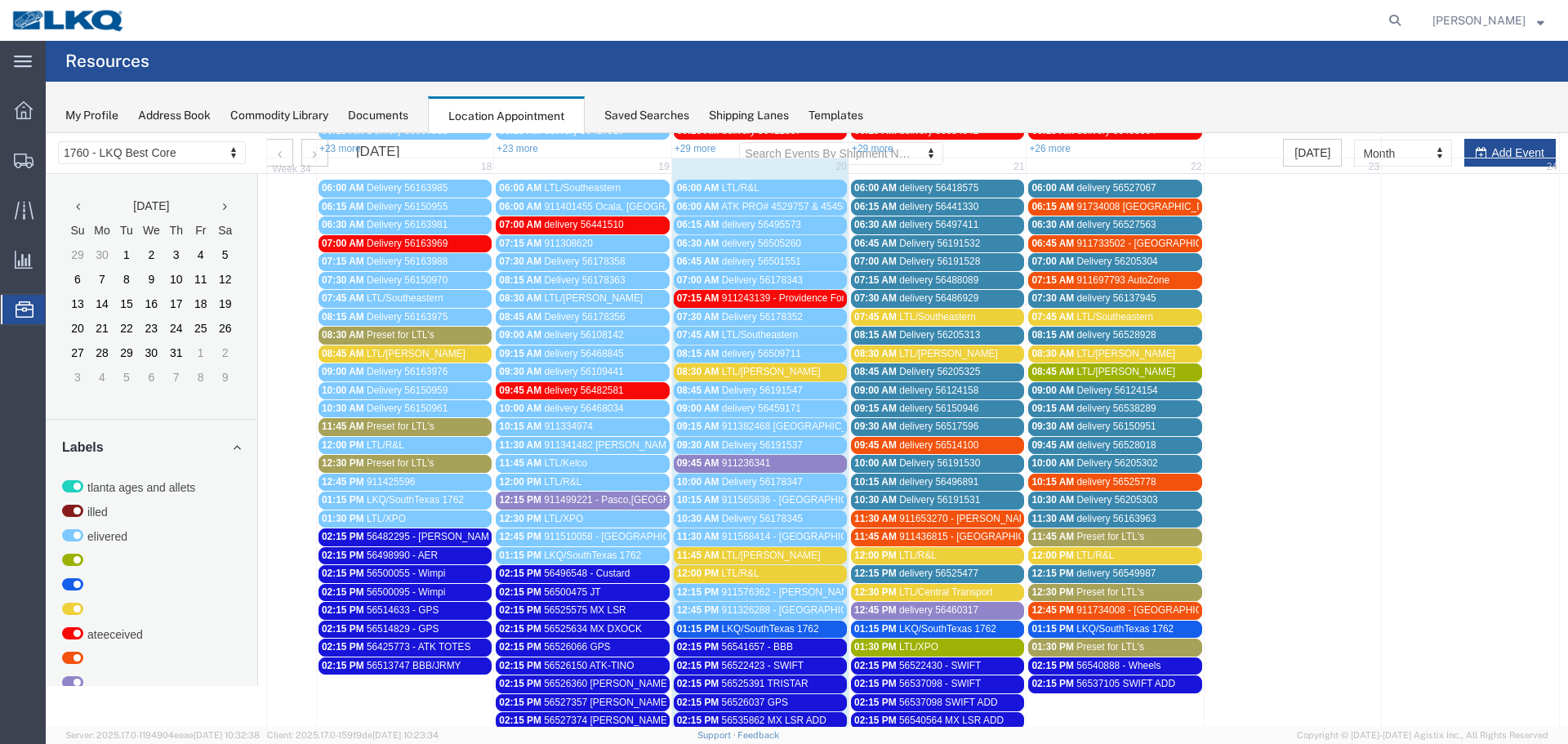
scroll to position [327, 0]
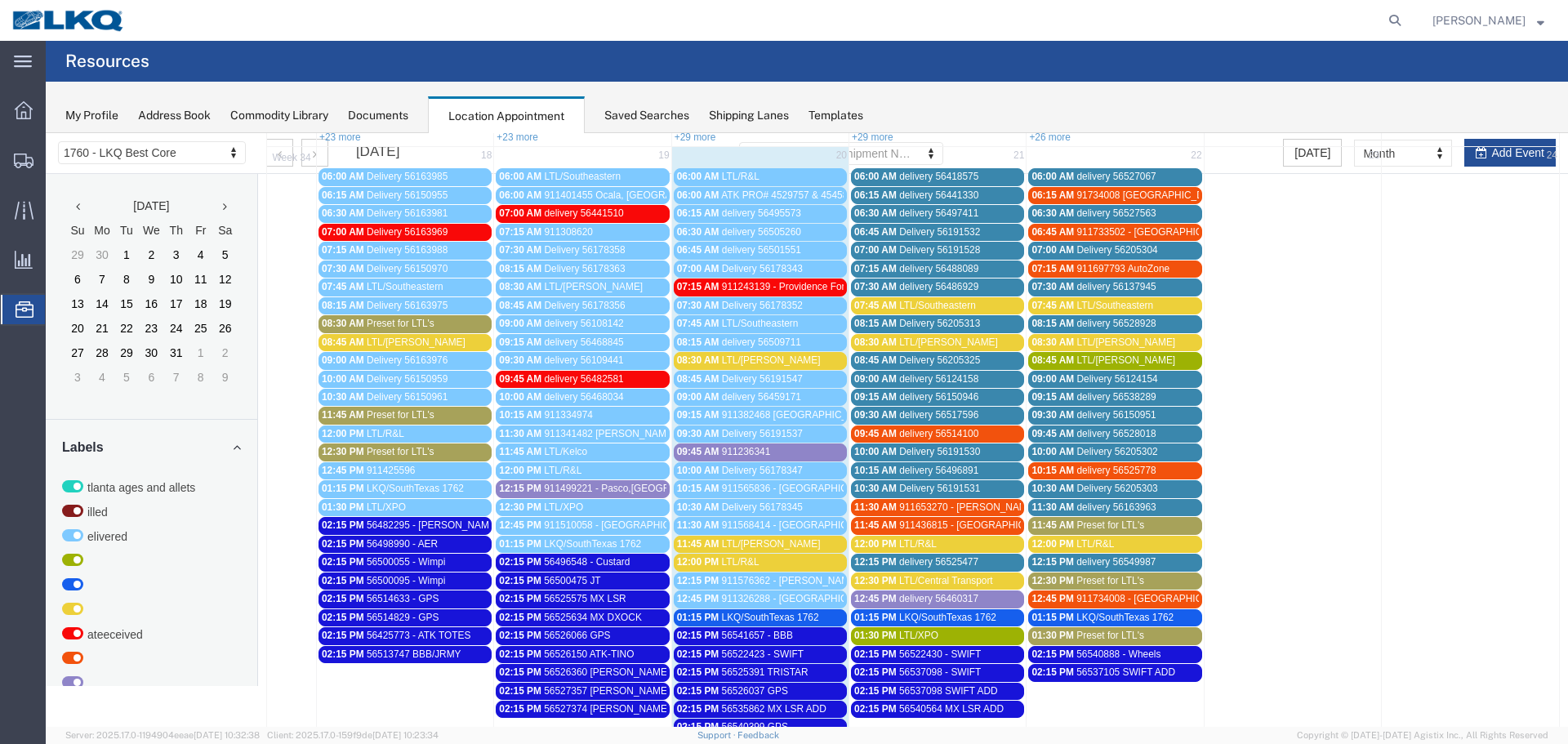
click at [906, 598] on span "delivery 56460317" at bounding box center [939, 599] width 80 height 12
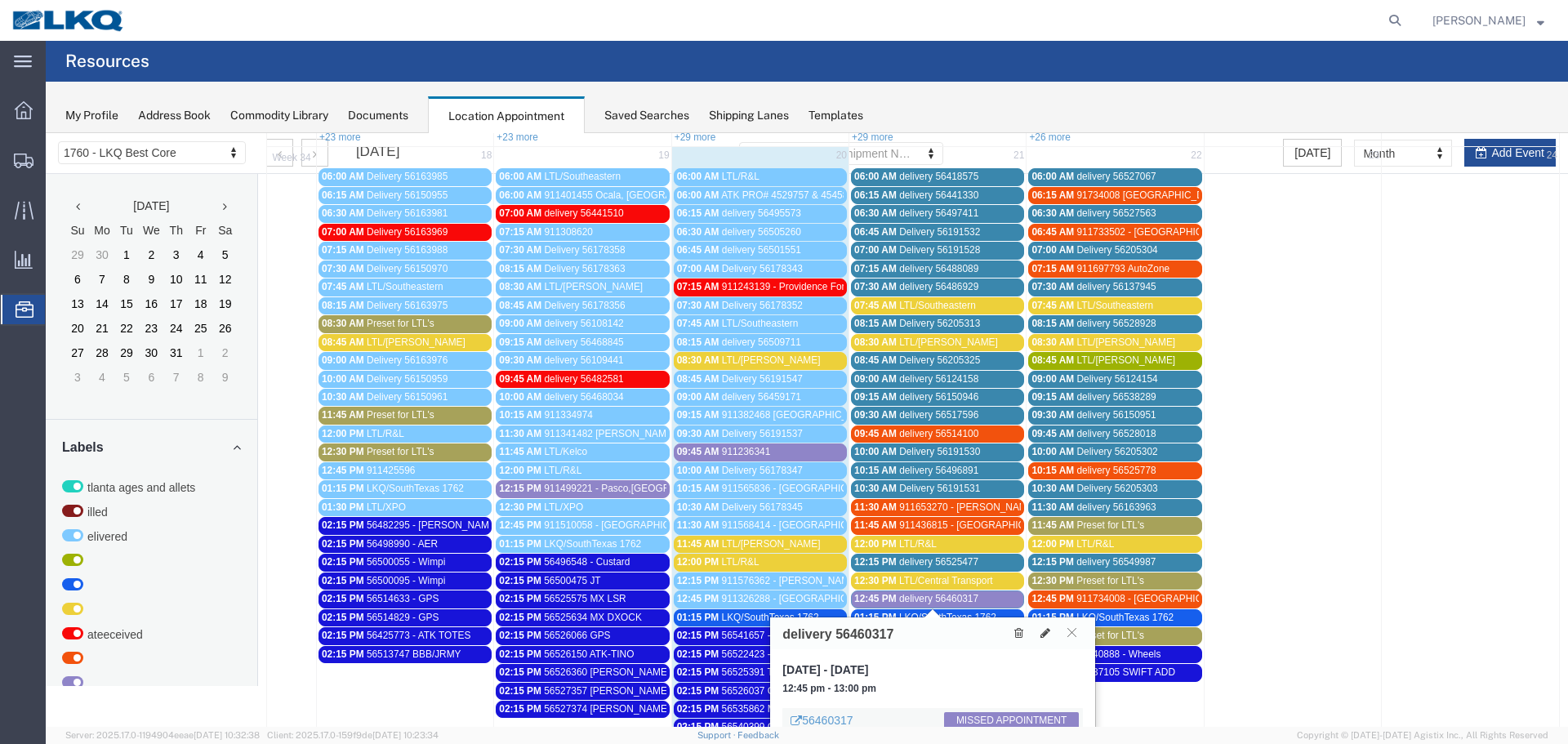
click at [906, 598] on span "delivery 56460317" at bounding box center [939, 599] width 80 height 12
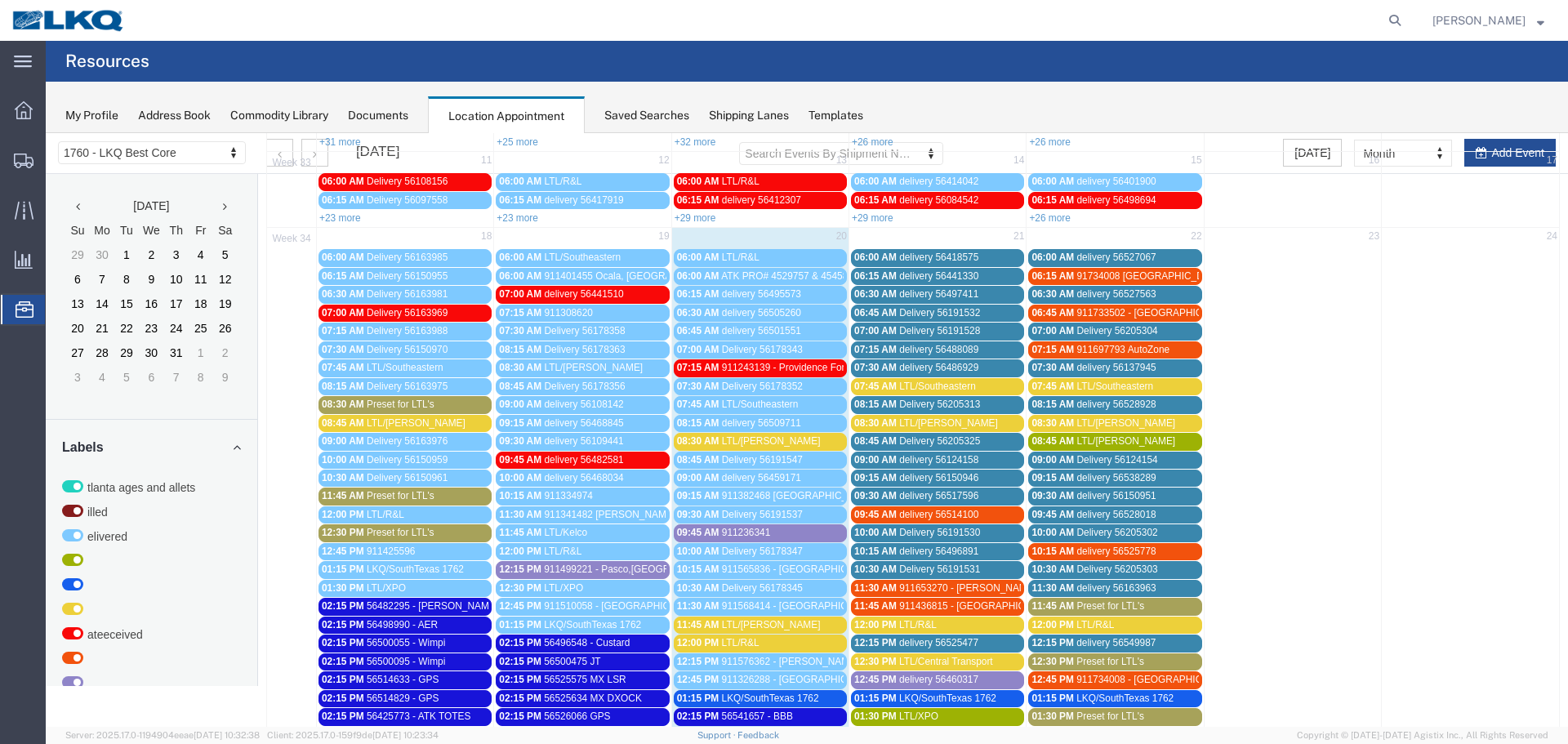
scroll to position [245, 0]
click at [765, 437] on div "08:30 AM LTL/[PERSON_NAME]" at bounding box center [760, 442] width 167 height 13
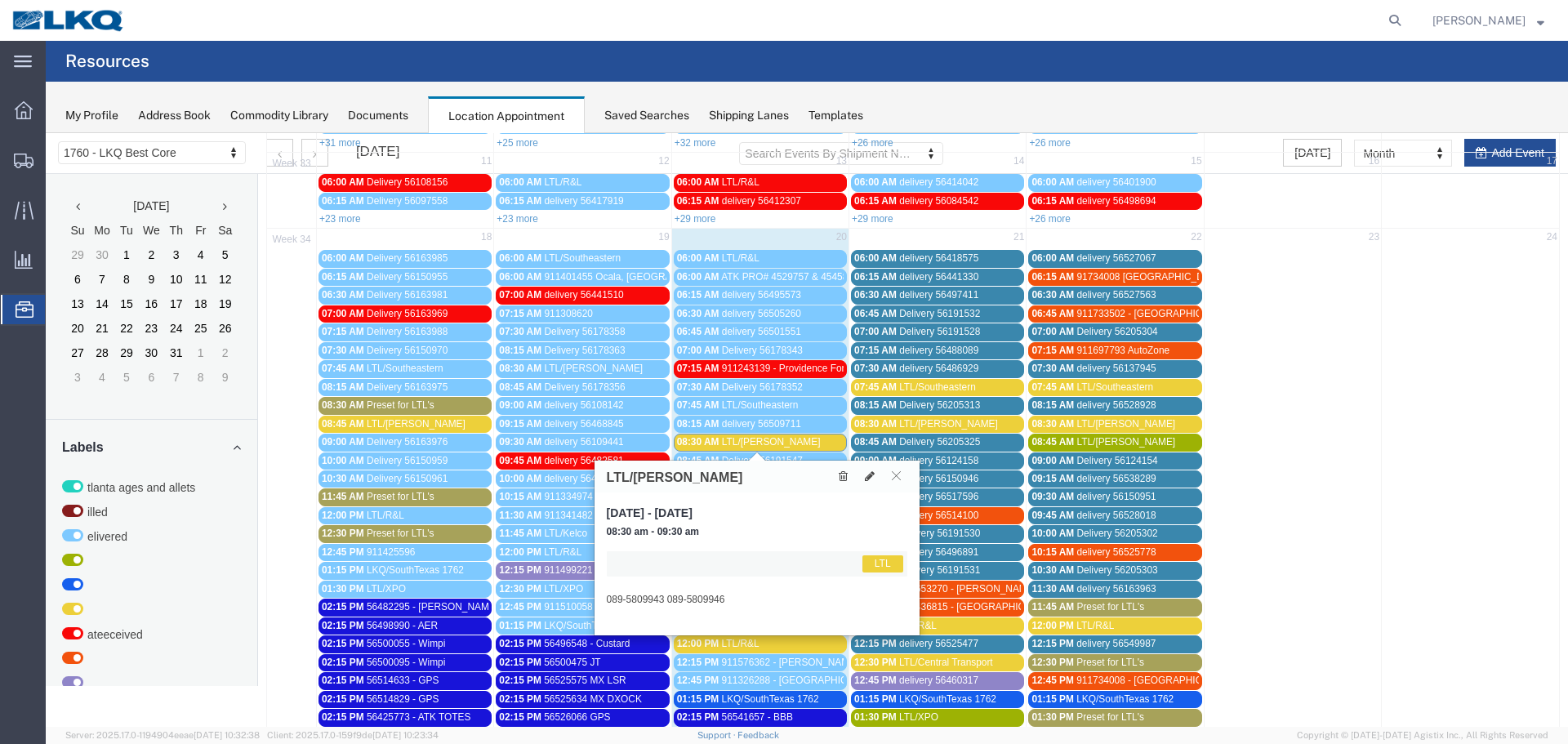
click at [765, 437] on div "08:30 AM LTL/[PERSON_NAME]" at bounding box center [760, 442] width 167 height 13
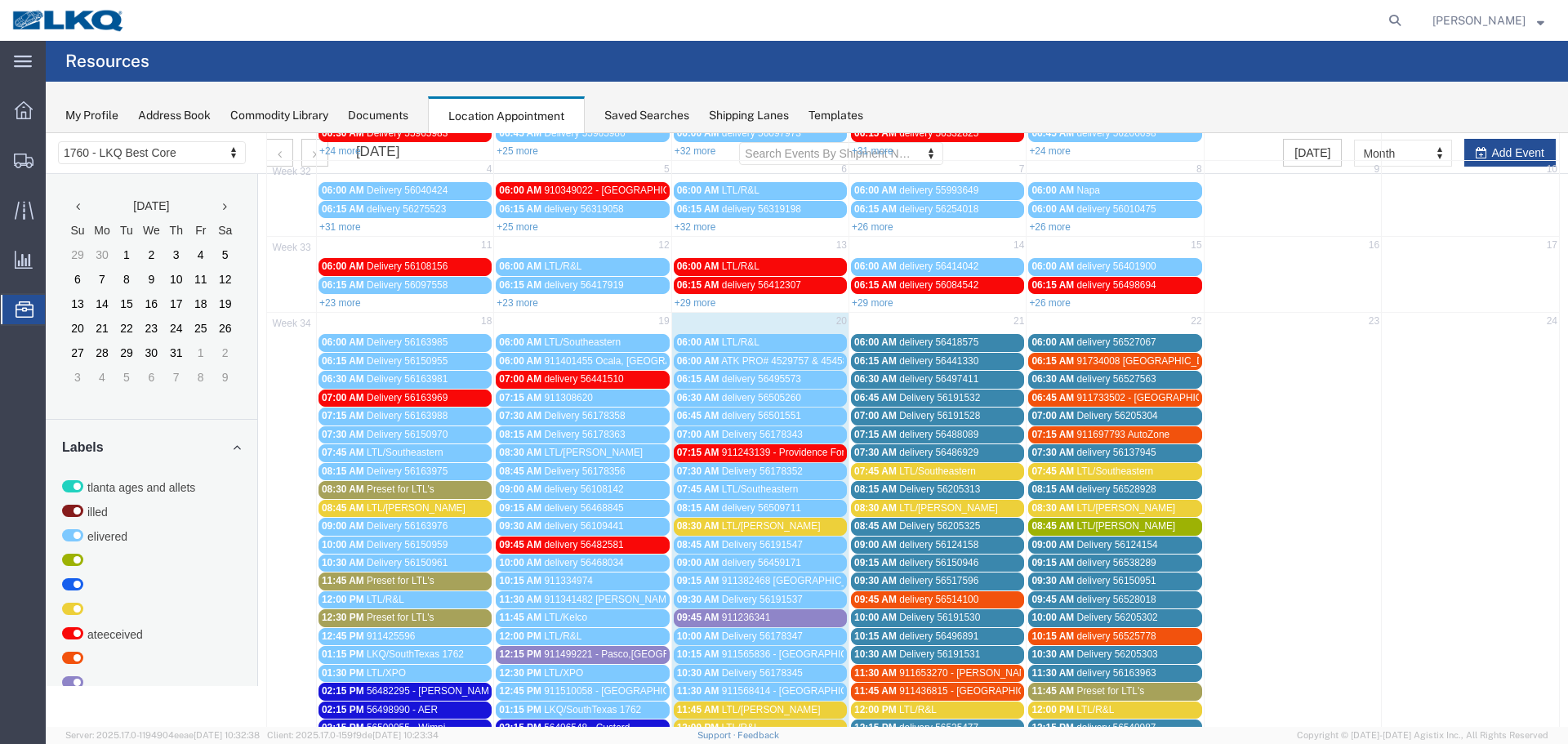
scroll to position [0, 0]
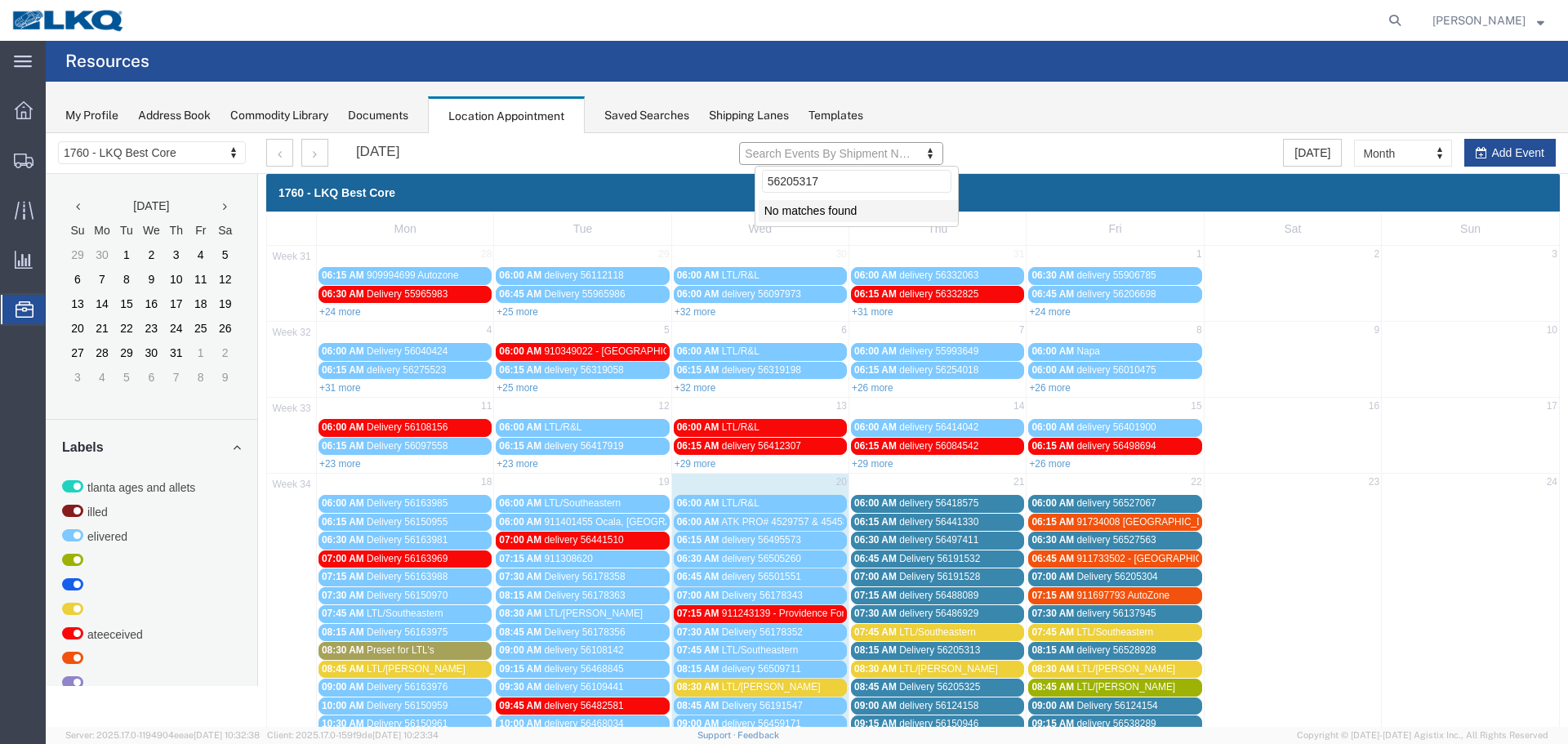
type input "56205317"
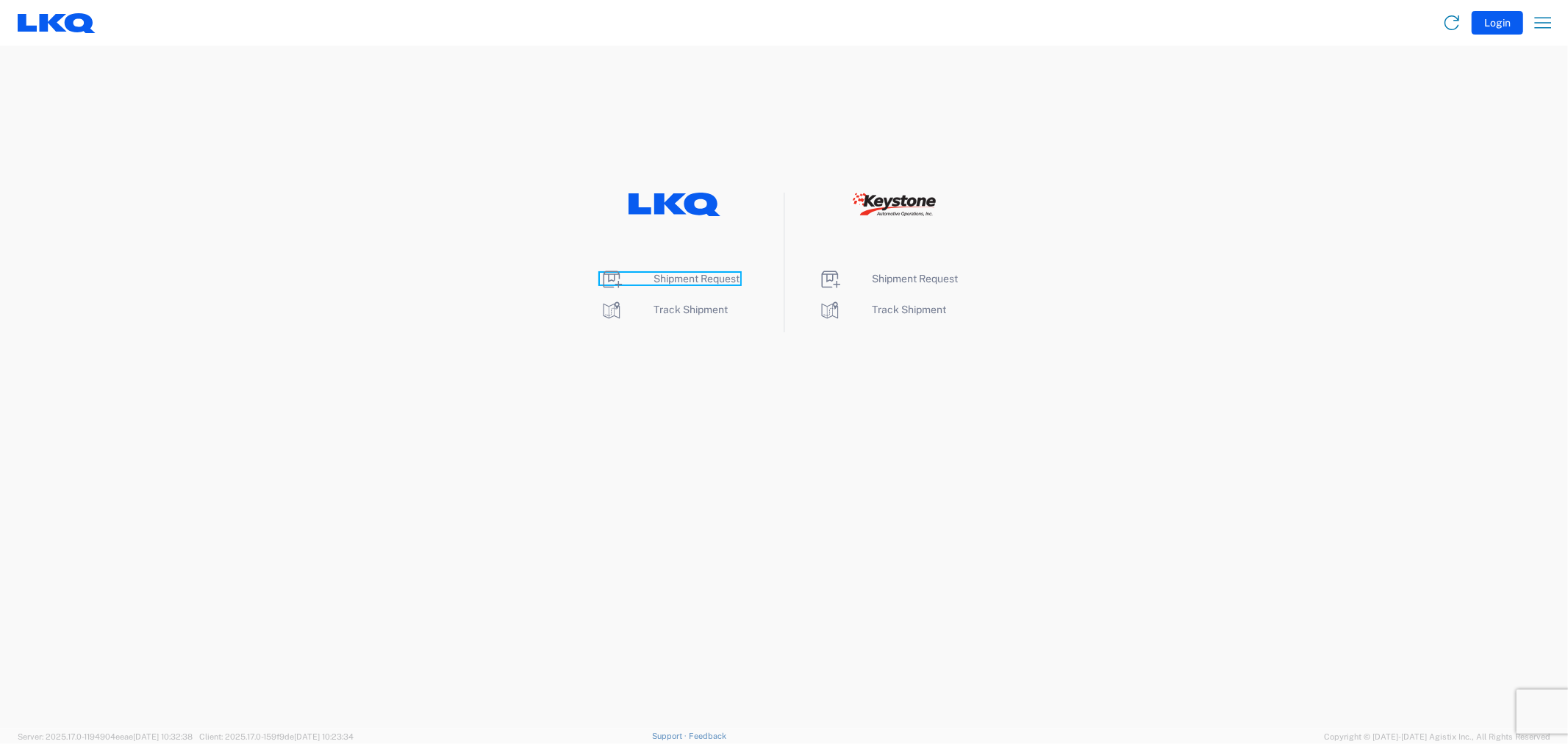
click at [695, 281] on span "Shipment Request" at bounding box center [697, 279] width 86 height 12
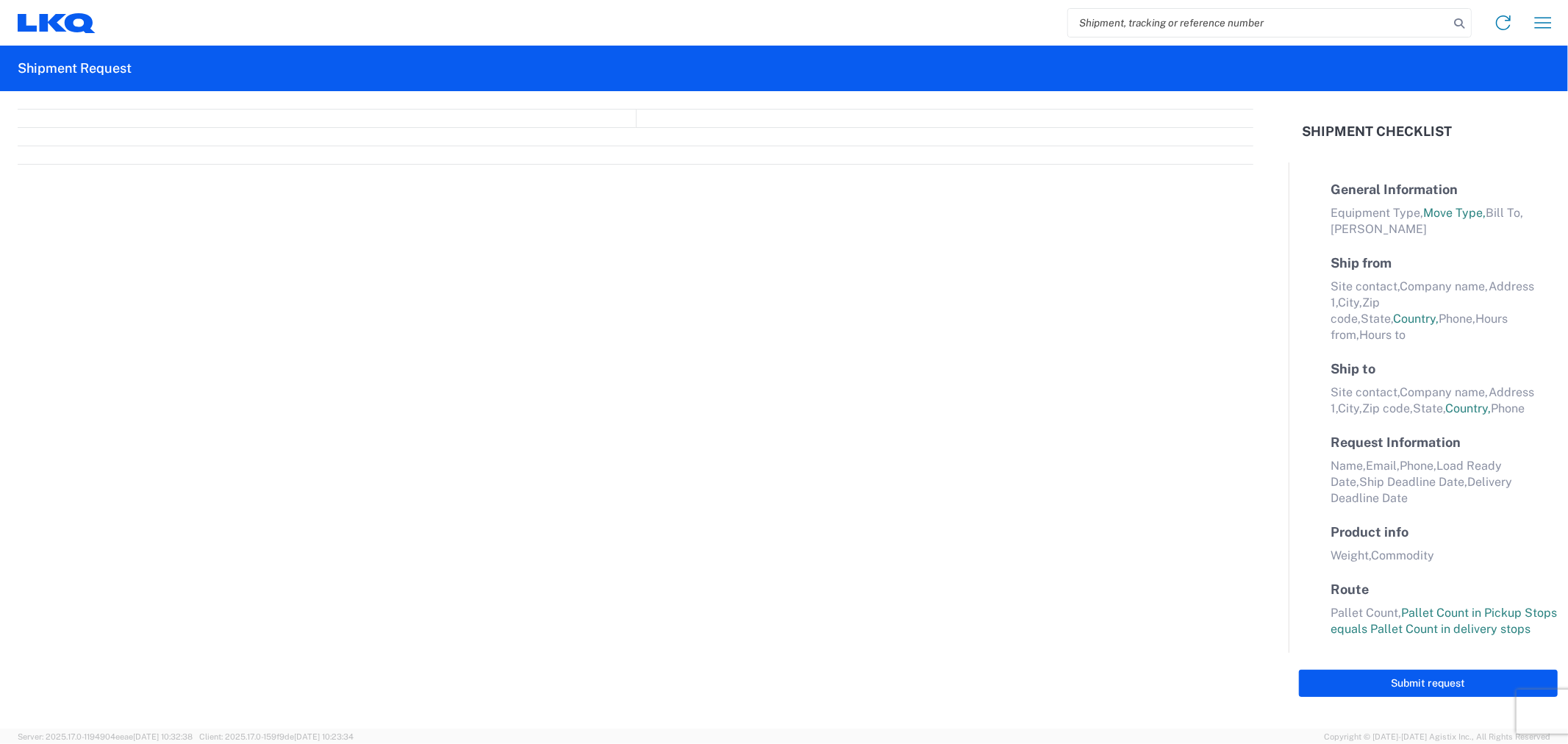
select select "FULL"
select select "LBS"
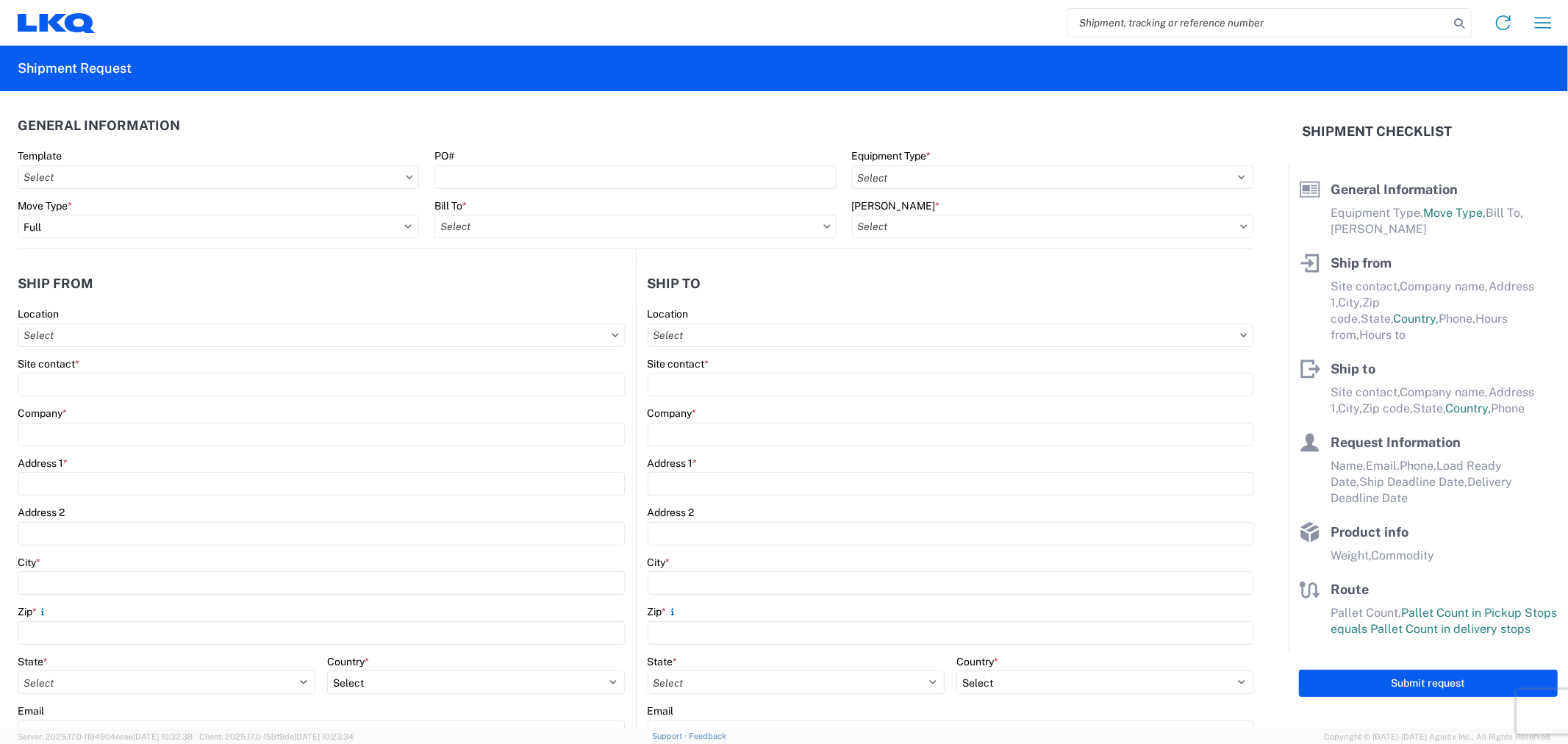
click at [1179, 23] on input "search" at bounding box center [1258, 23] width 381 height 28
paste input "56537098"
type input "56537098"
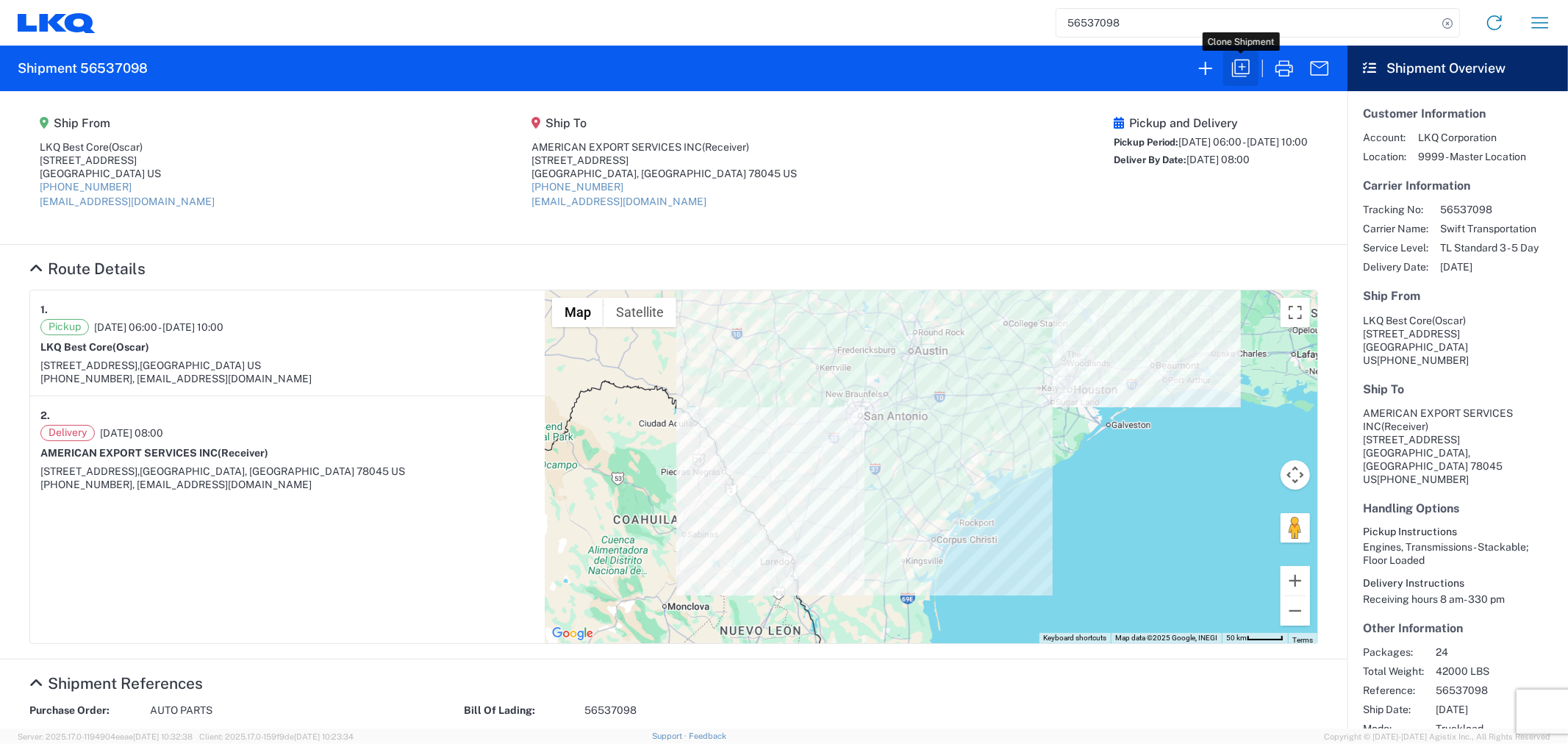
click at [1246, 67] on icon "button" at bounding box center [1240, 68] width 23 height 23
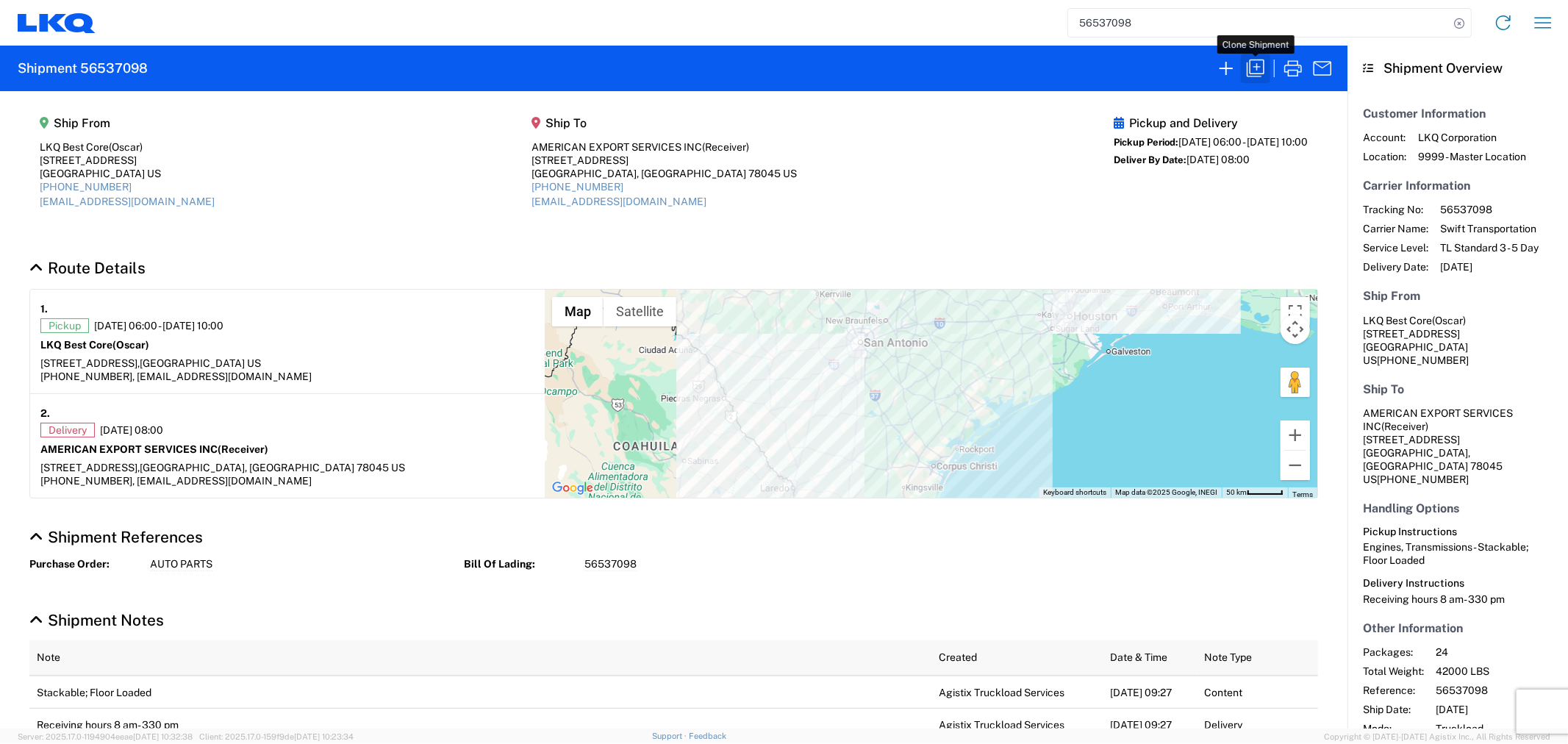
select select "STDV"
select select "FULL"
select select "US"
select select "LBS"
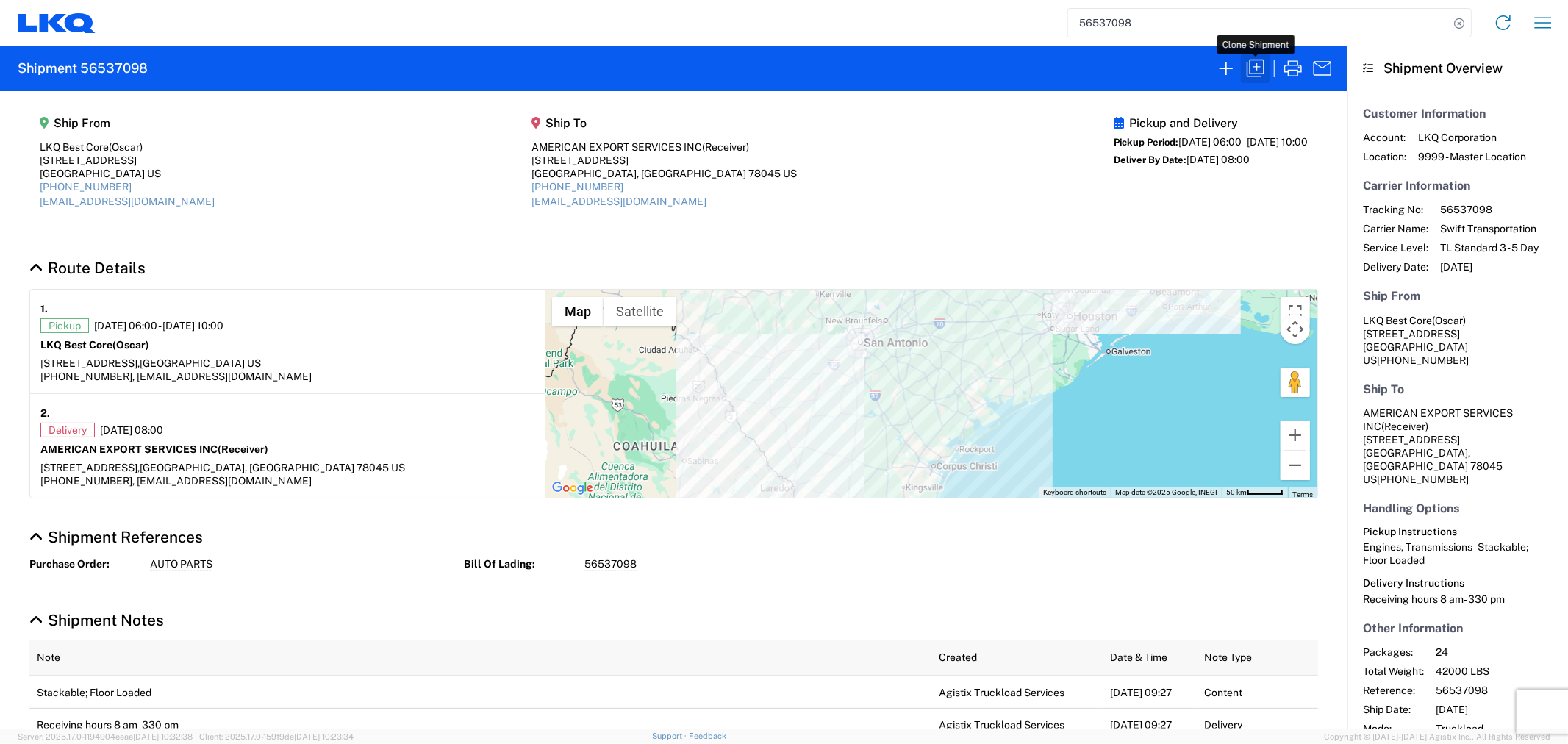
select select "IN"
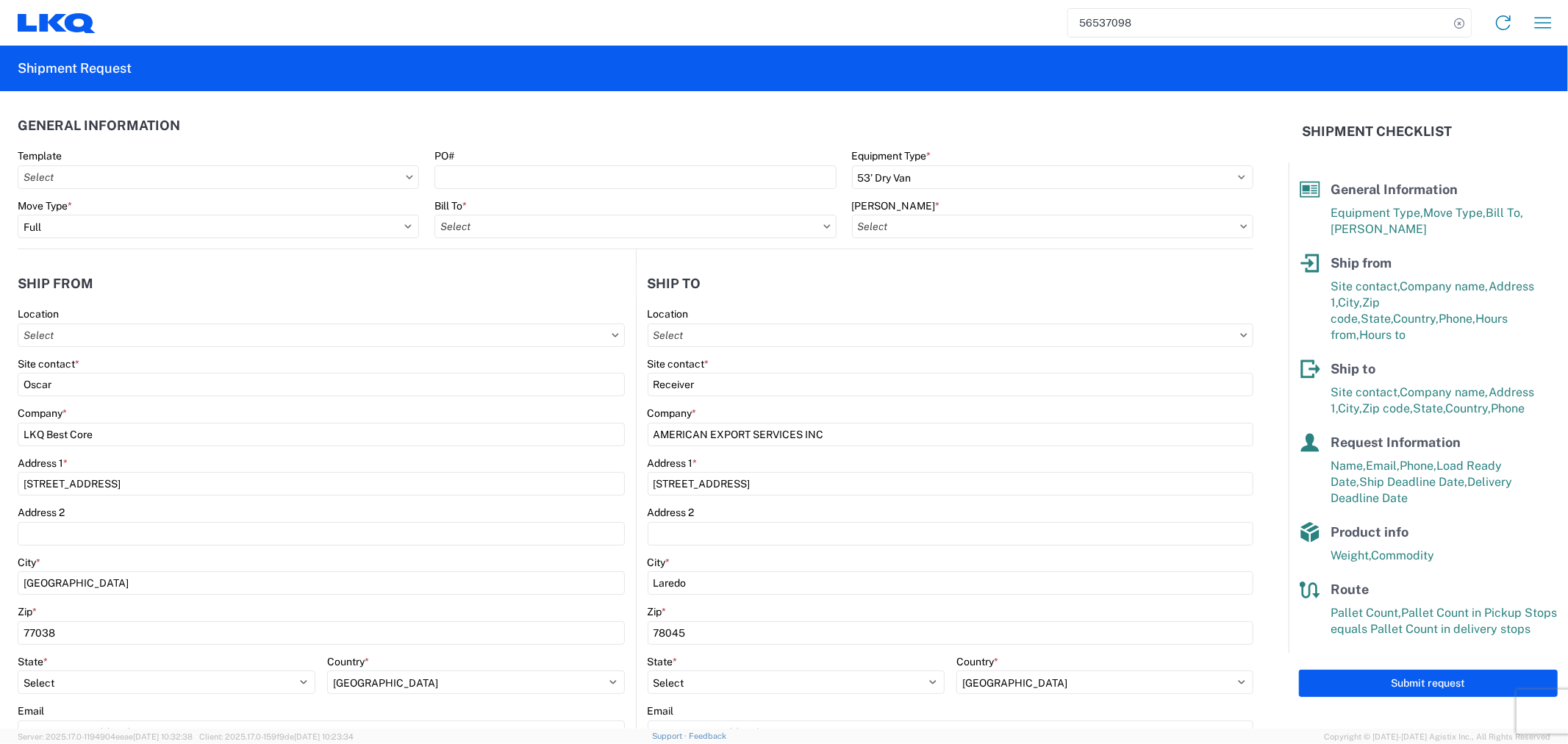
click at [1257, 70] on agx-form-header "Shipment Request" at bounding box center [784, 68] width 1568 height 45
type input "1760 - LKQ Best Core"
type input "1760-6300-66000-0000 - 1760 Freight Out"
type input "1760 - LKQ Best Core"
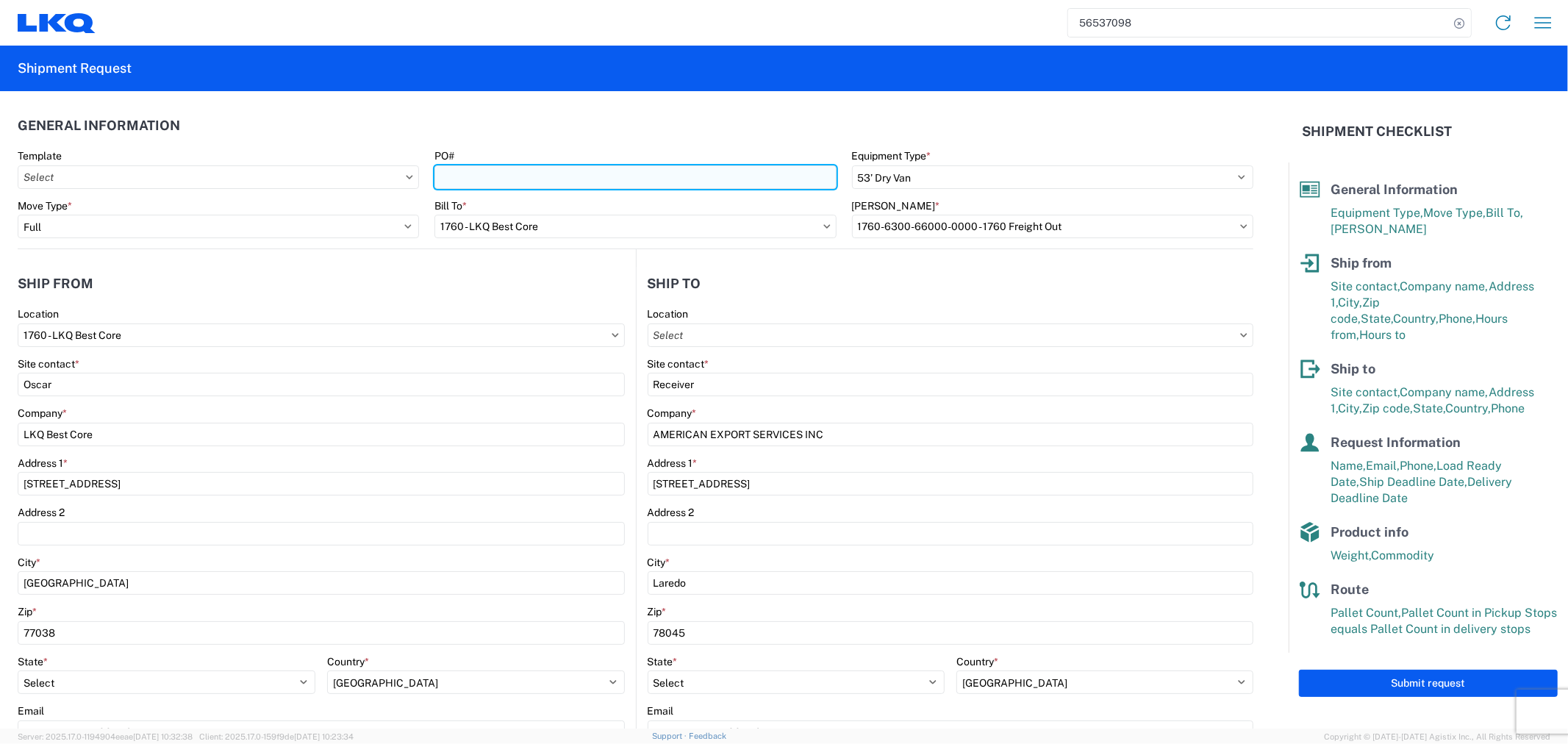
click at [684, 180] on input "PO#" at bounding box center [635, 177] width 401 height 23
type input "ENG-08212025"
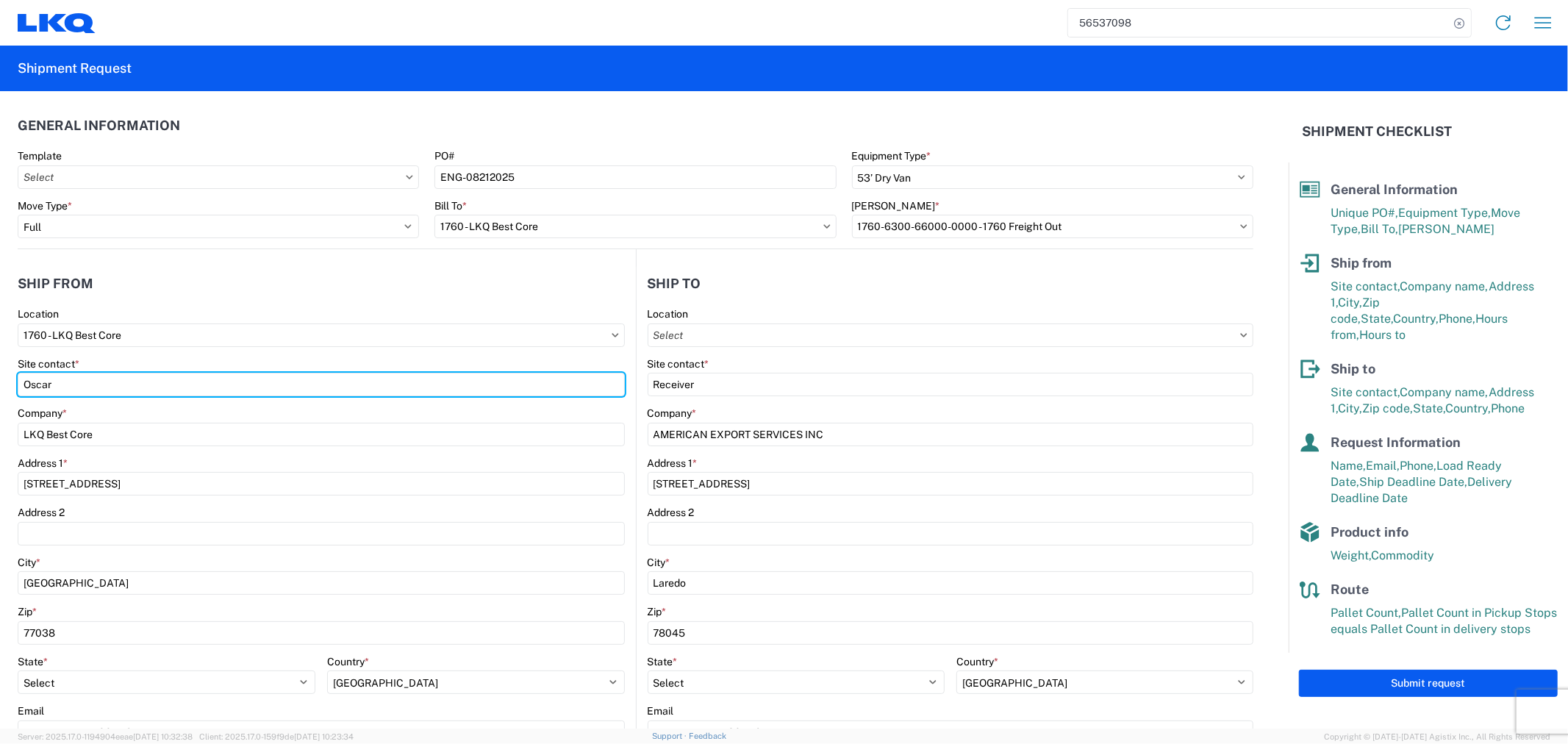
drag, startPoint x: 90, startPoint y: 387, endPoint x: -44, endPoint y: 378, distance: 134.3
click at [0, 378] on html "56537098 Home Shipment request Shipment tracking Shipment Request General Infor…" at bounding box center [784, 372] width 1568 height 744
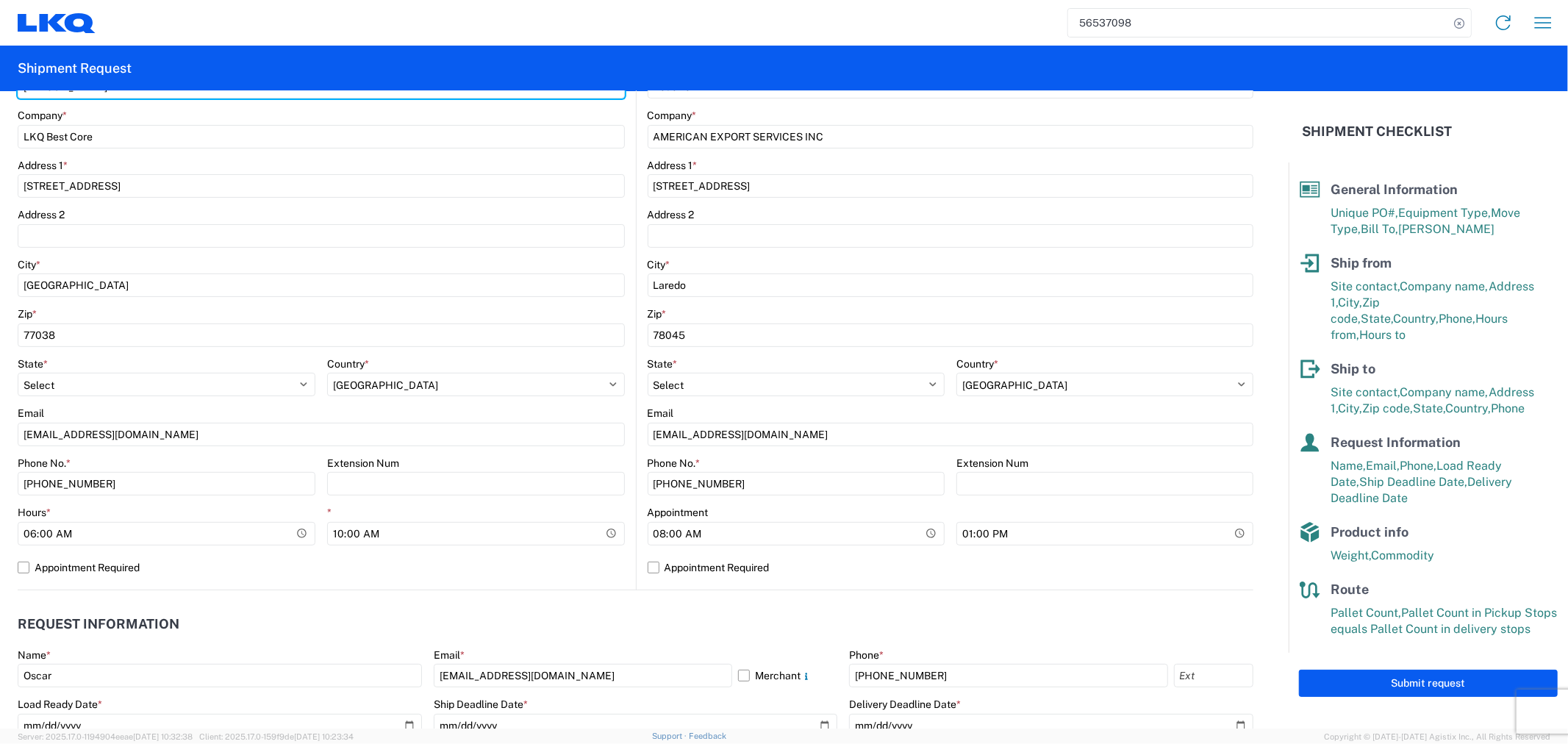
scroll to position [327, 0]
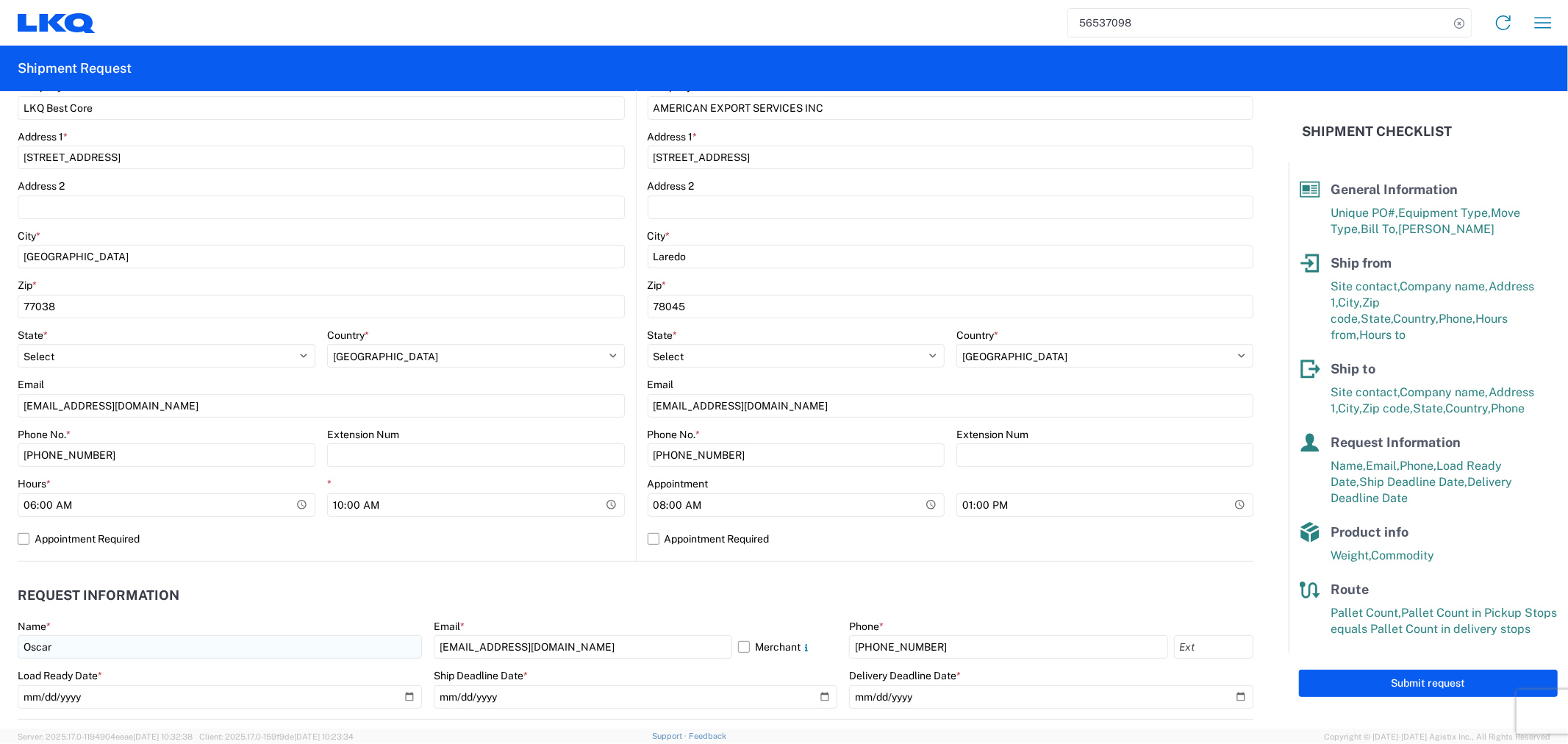
type input "Alfredo Canales"
drag, startPoint x: 211, startPoint y: 653, endPoint x: -17, endPoint y: 653, distance: 228.0
click at [0, 653] on html "56537098 Home Shipment request Shipment tracking Shipment Request General Infor…" at bounding box center [784, 372] width 1568 height 744
type input "Alfredo Canales"
drag, startPoint x: 600, startPoint y: 646, endPoint x: 291, endPoint y: 669, distance: 309.9
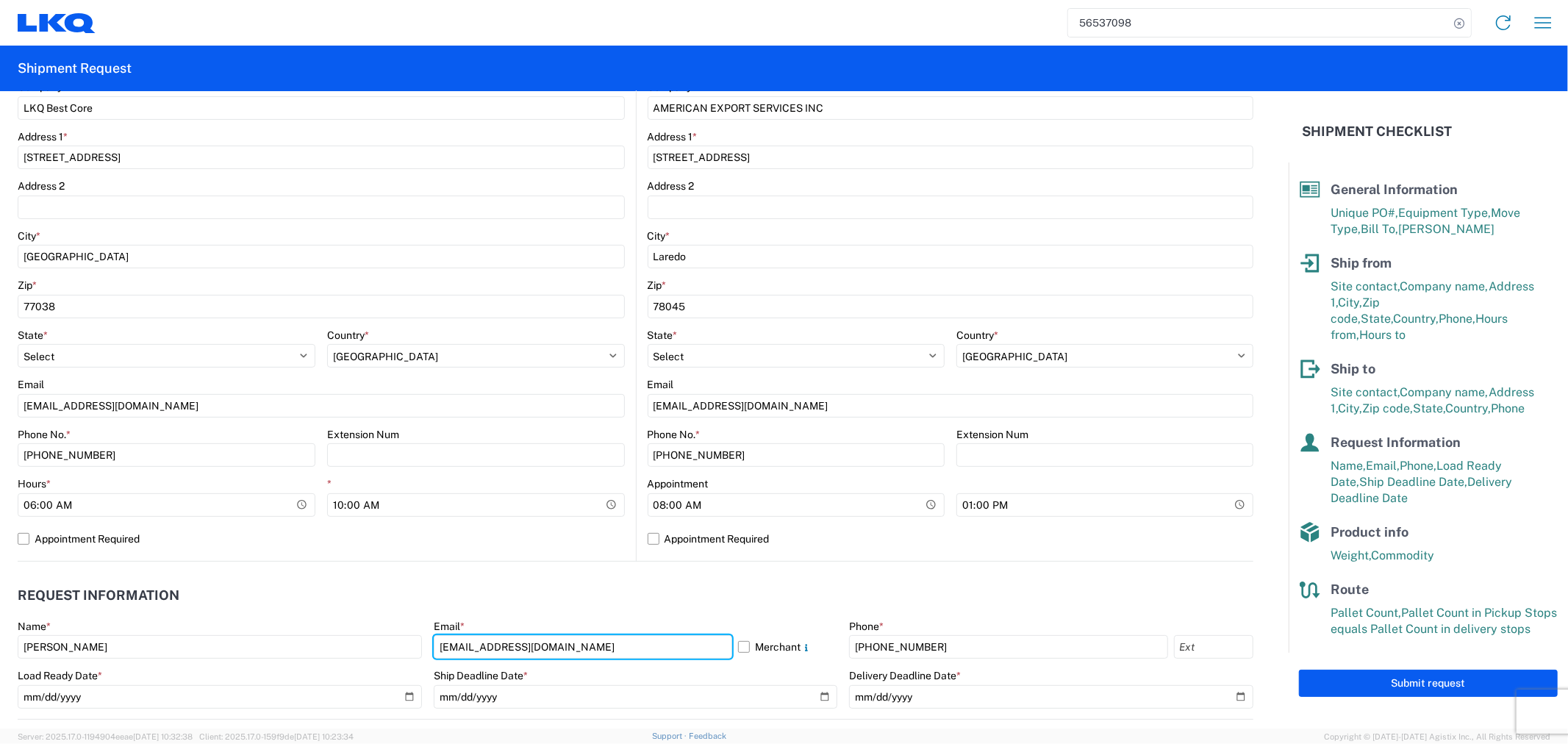
click at [291, 669] on div "Name * Alfredo Canales Email * oxdavila@lkqcorp.com Merchant Phone * 281-886-10…" at bounding box center [635, 670] width 1235 height 100
drag, startPoint x: 671, startPoint y: 647, endPoint x: 553, endPoint y: 650, distance: 118.0
click at [553, 650] on input "acgarcia@lkqcorp.com; oxdavila@lkqcorp.com" at bounding box center [583, 647] width 299 height 23
type input "acgarcia@lkqcorp.com"
click at [407, 601] on header "Request Information" at bounding box center [635, 596] width 1235 height 33
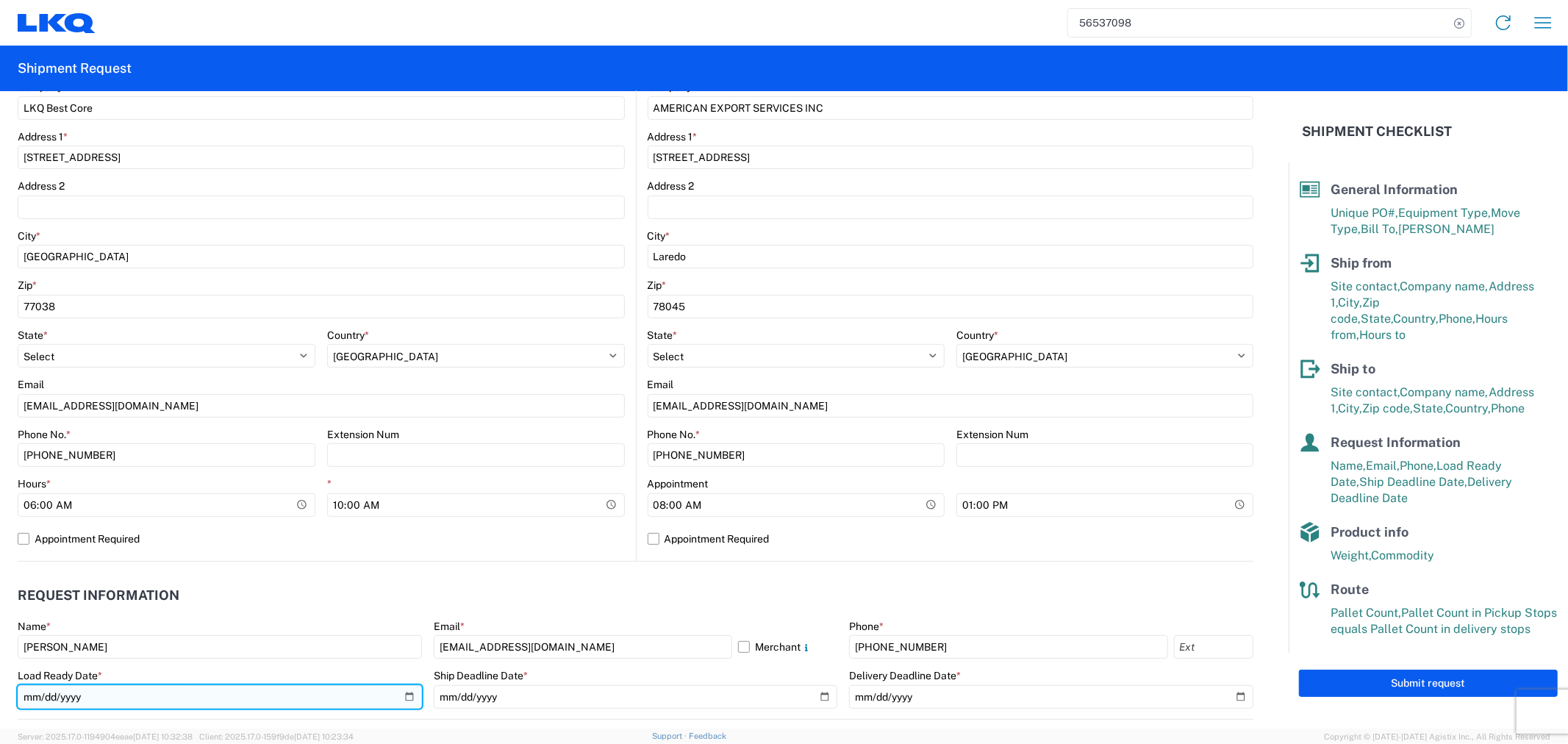
click at [408, 695] on input "2025-08-21" at bounding box center [219, 696] width 404 height 23
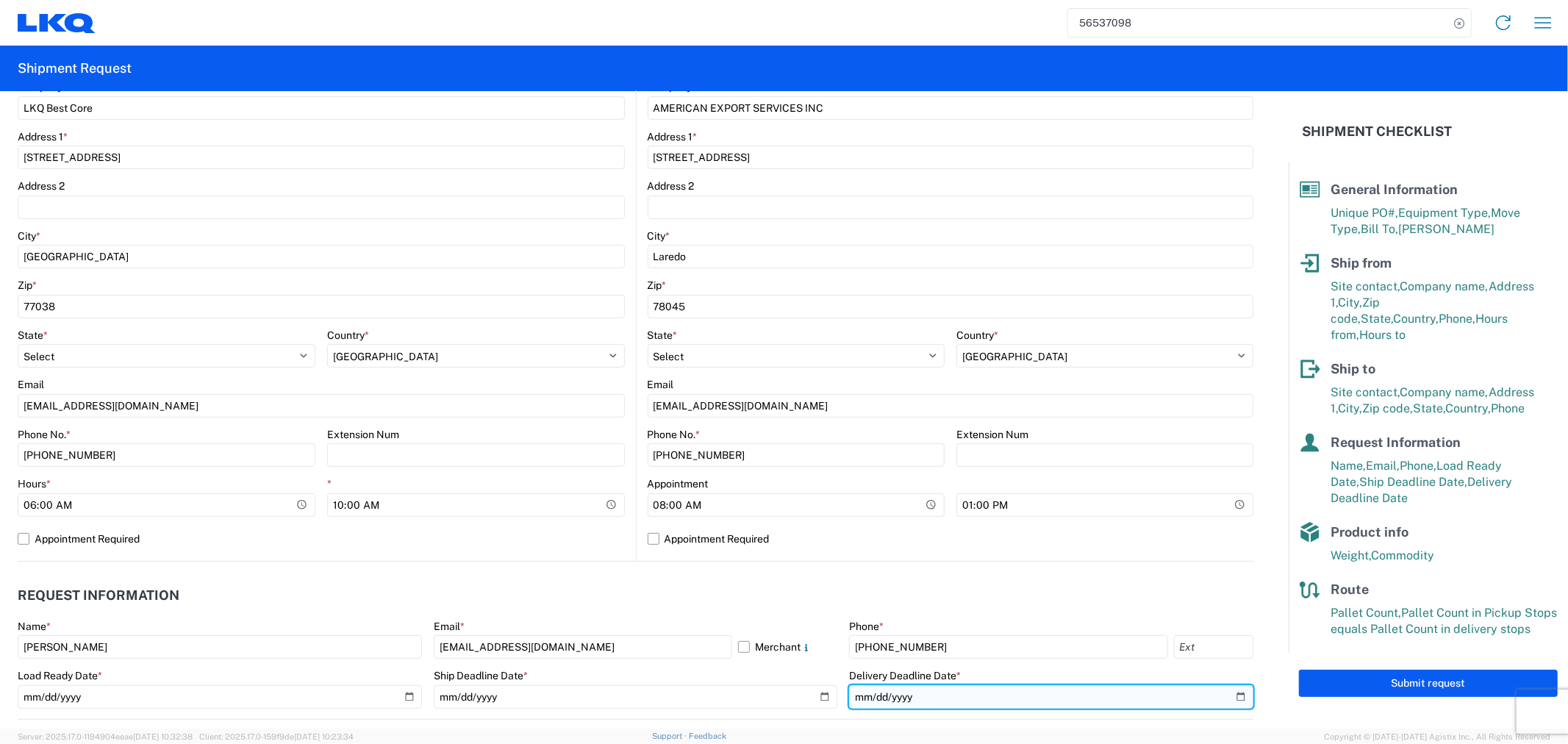
click at [1223, 697] on input "2025-08-22" at bounding box center [1051, 696] width 404 height 23
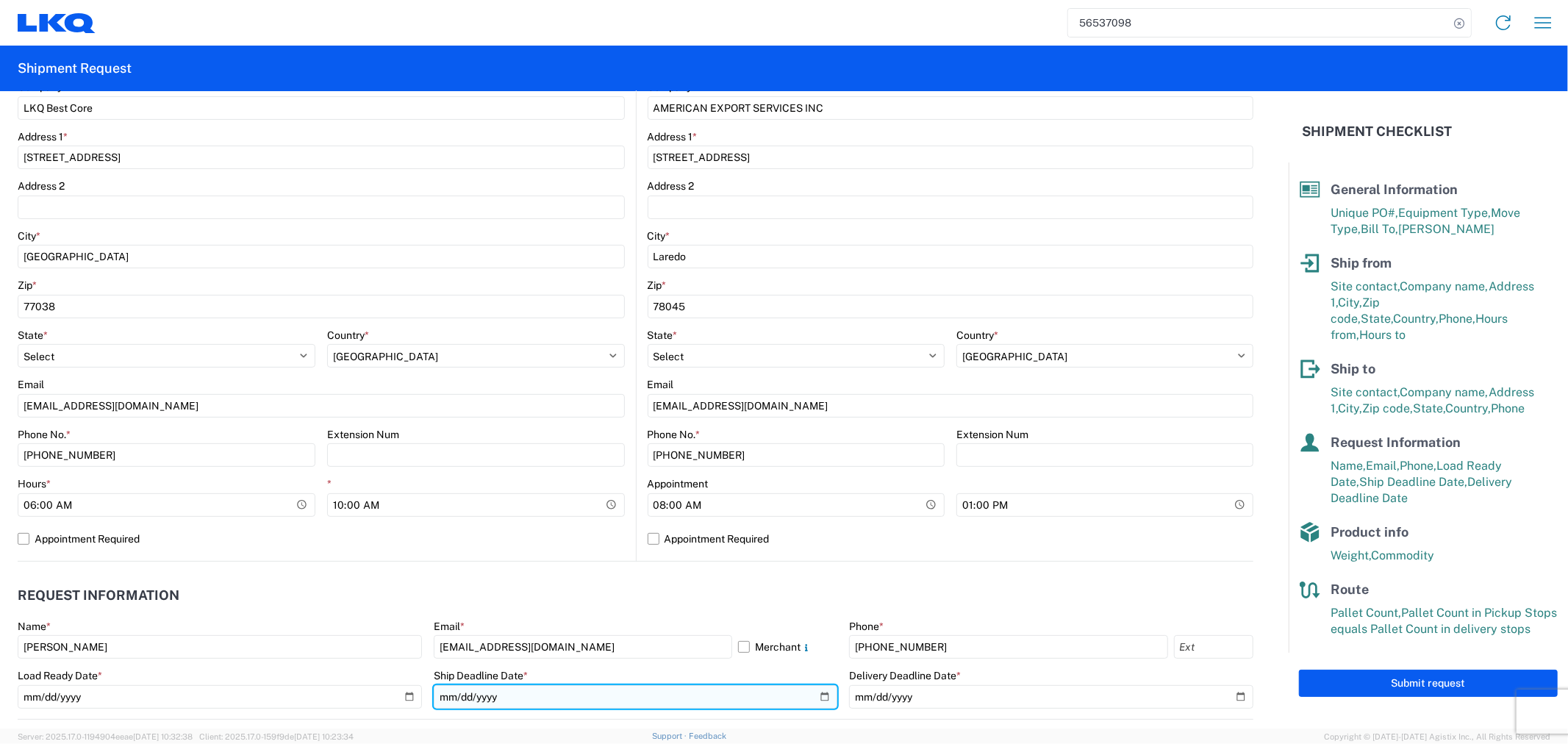
click at [683, 704] on input "2025-08-21" at bounding box center [636, 696] width 404 height 23
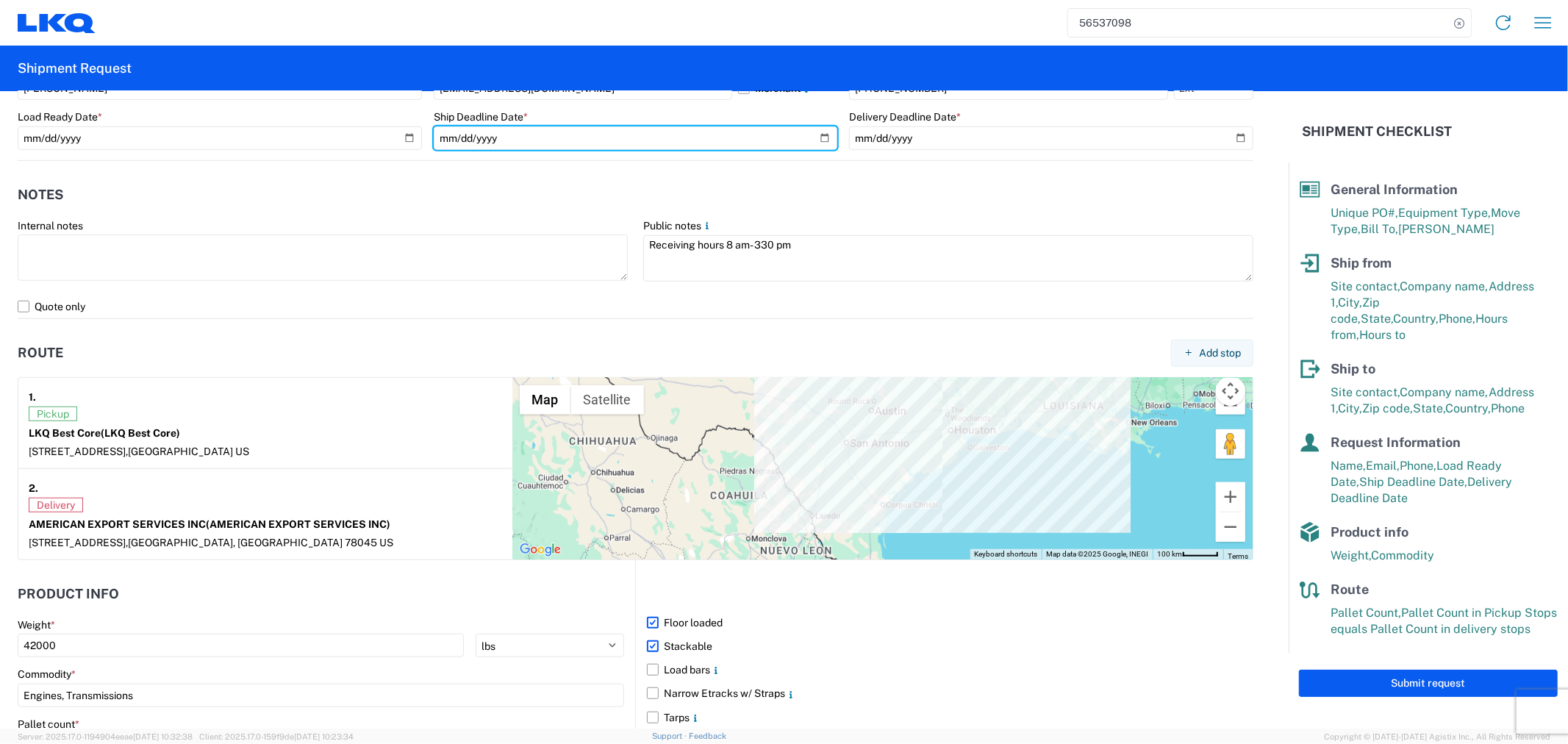
scroll to position [899, 0]
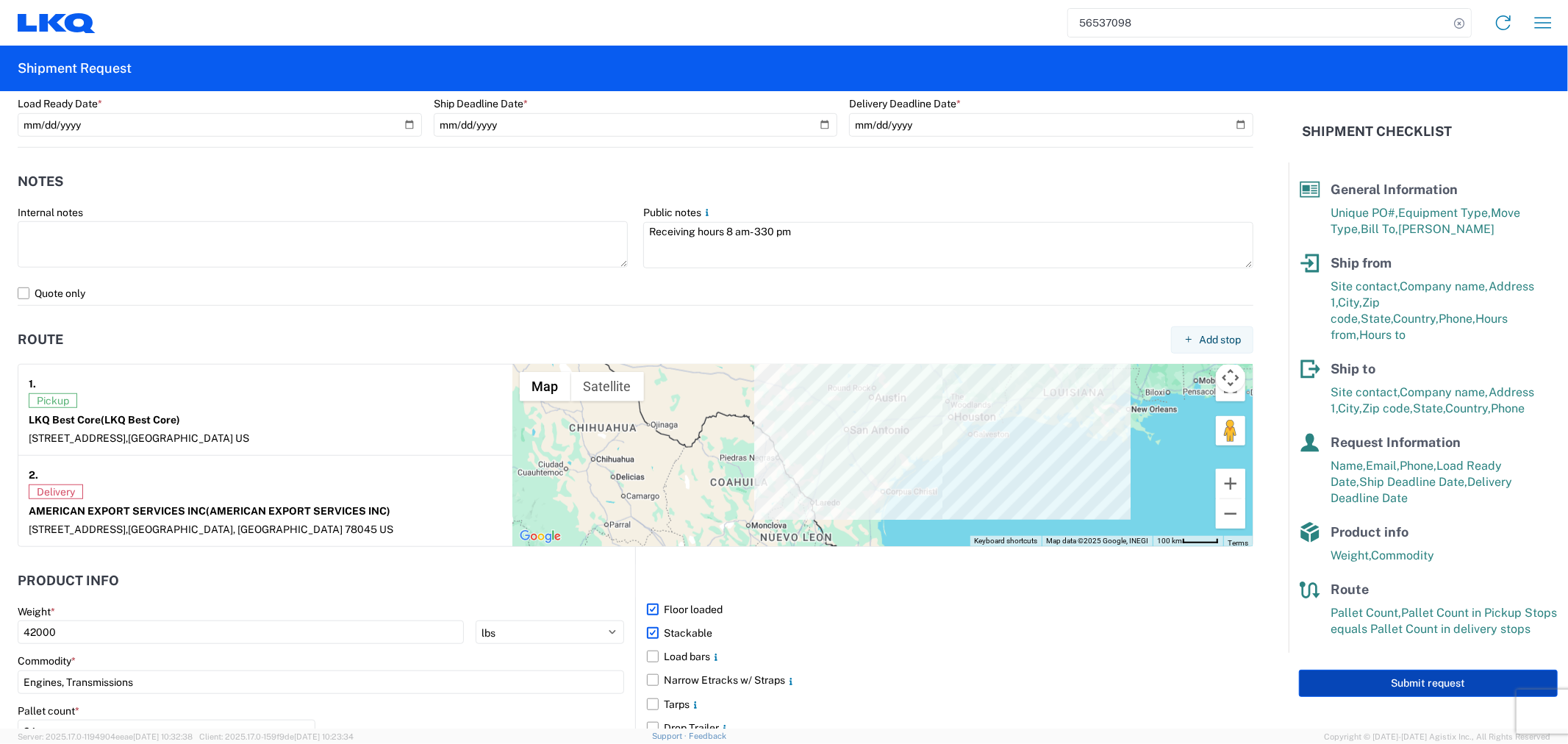
click at [1370, 670] on button "Submit request" at bounding box center [1428, 684] width 259 height 27
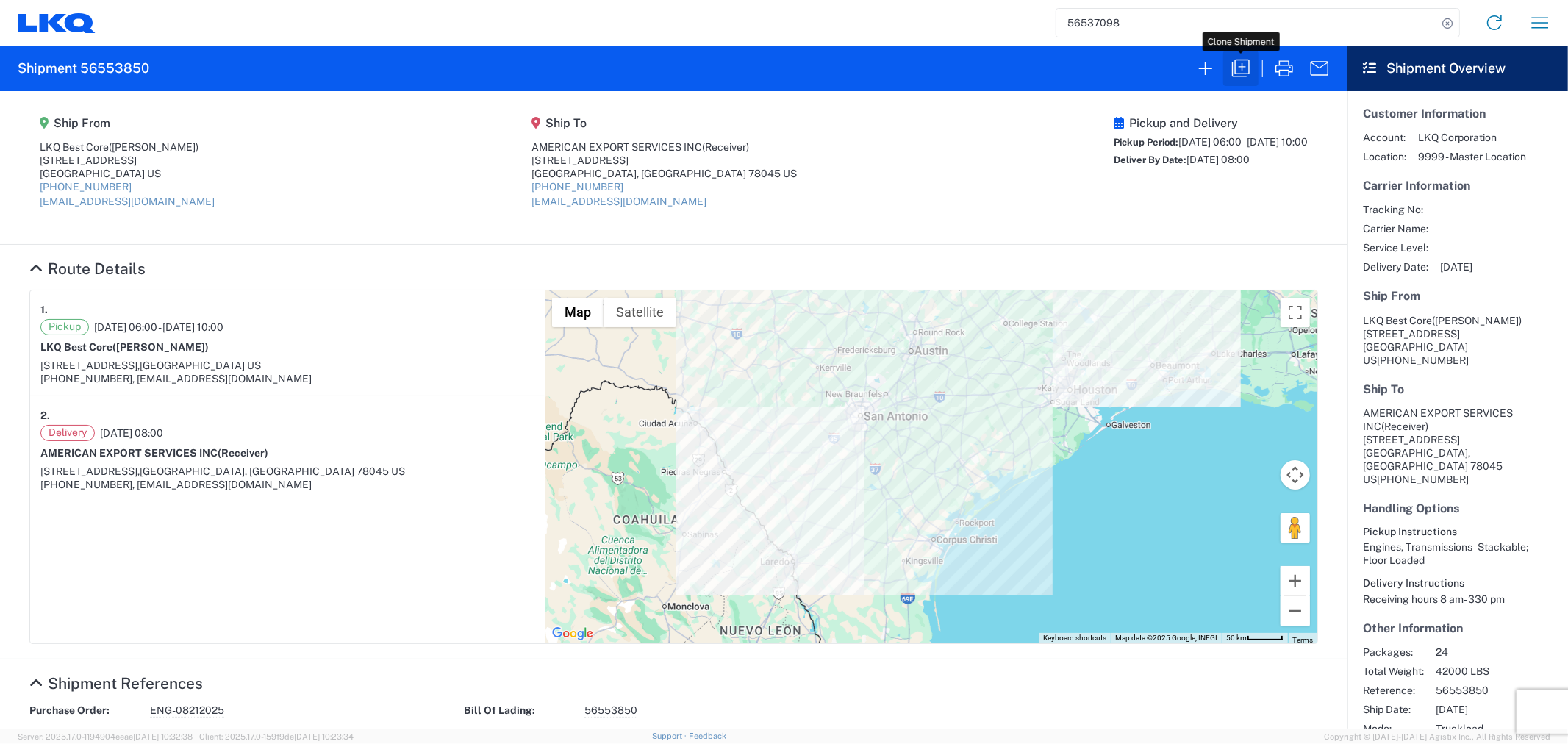
click at [1241, 69] on icon "button" at bounding box center [1240, 68] width 23 height 23
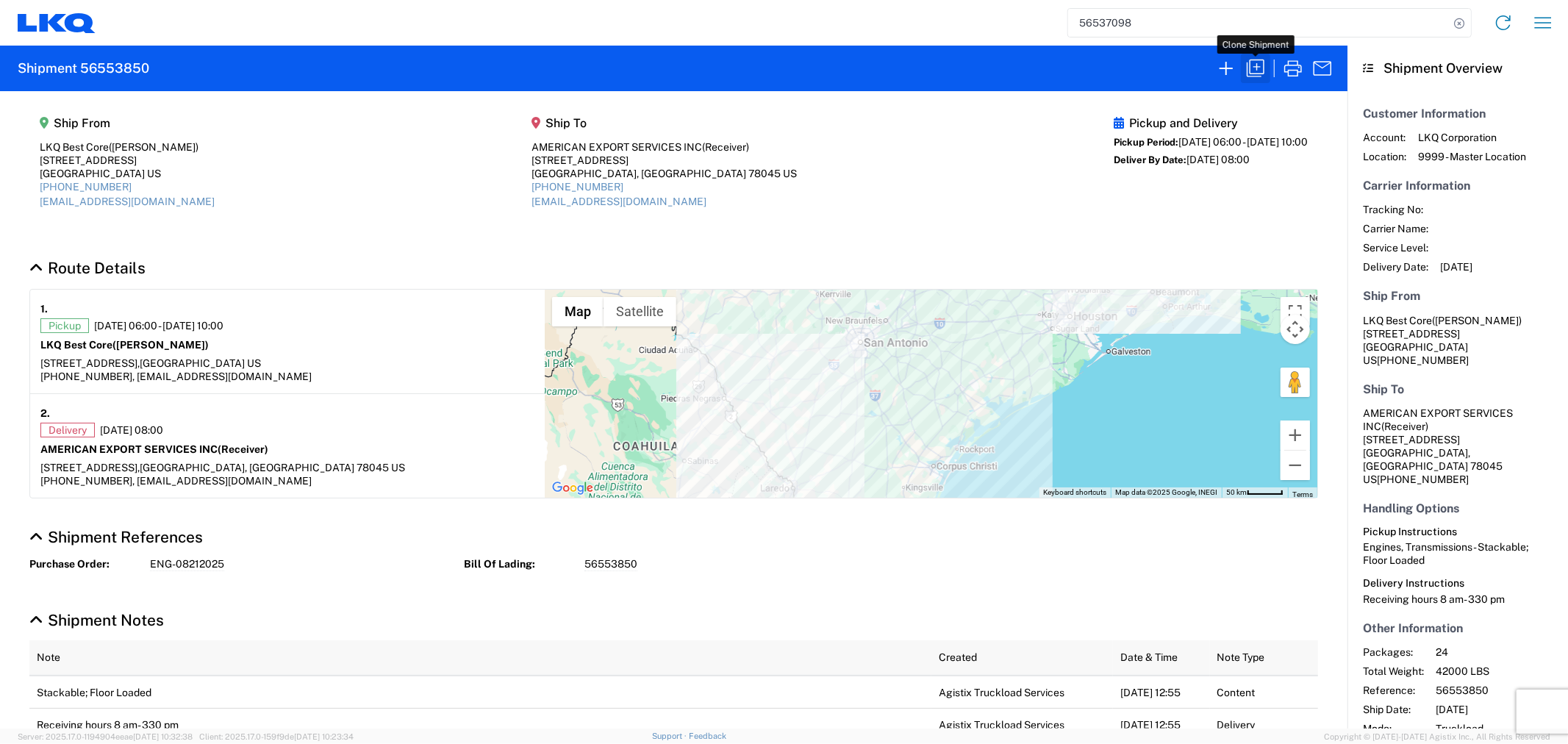
select select "STDV"
select select "FULL"
select select "US"
select select "LBS"
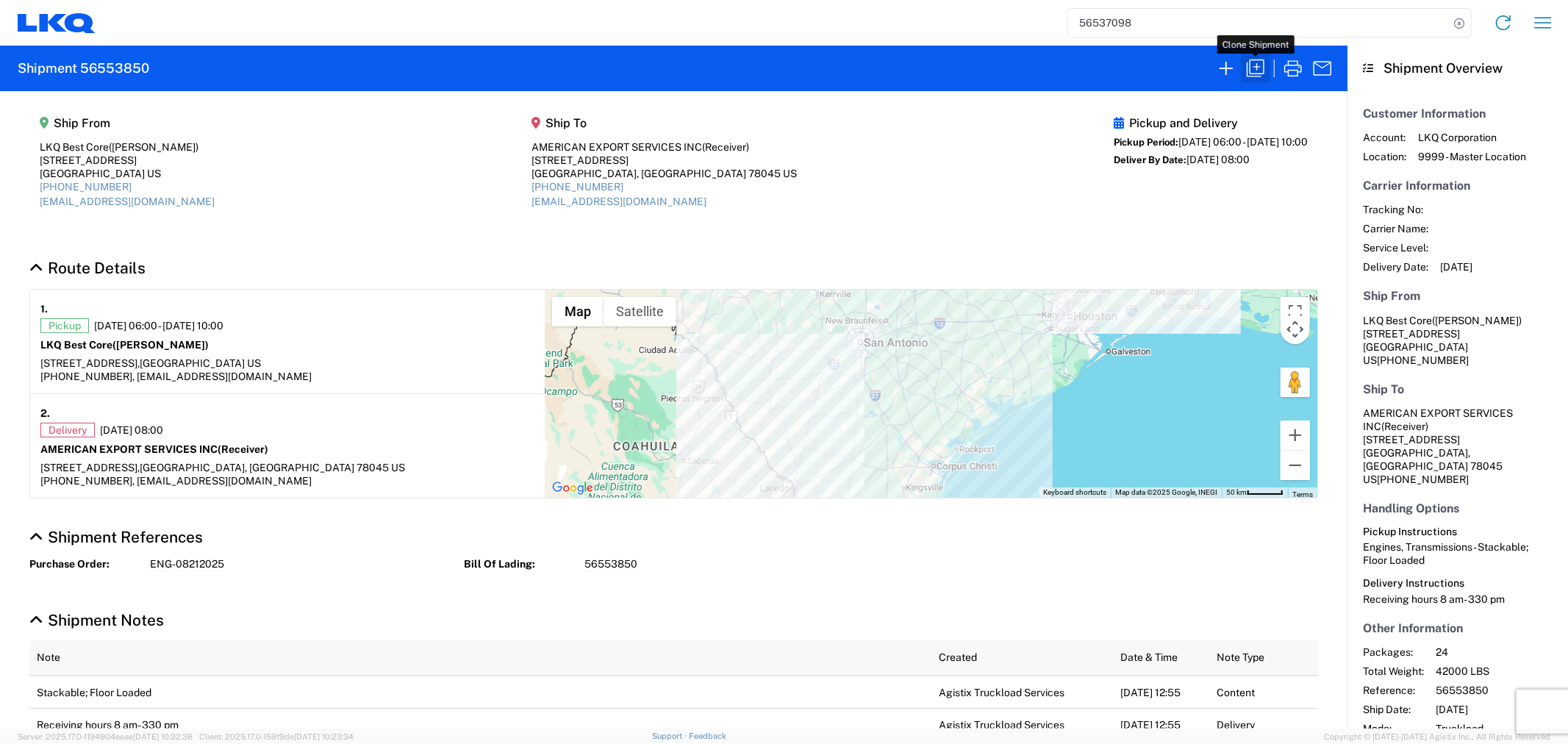
select select "IN"
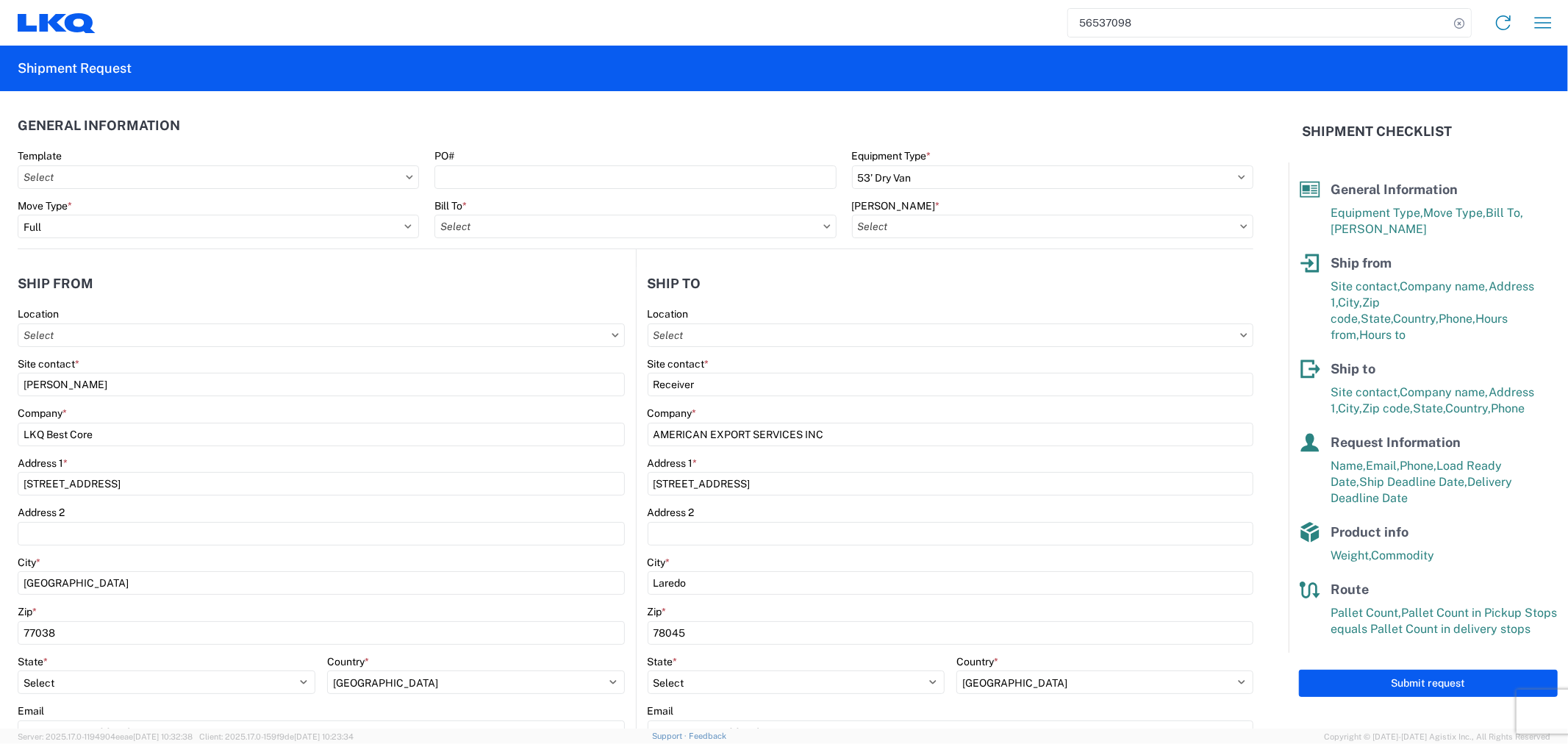
type input "1760 - LKQ Best Core"
type input "1760-6300-66000-0000 - 1760 Freight Out"
type input "1760 - LKQ Best Core"
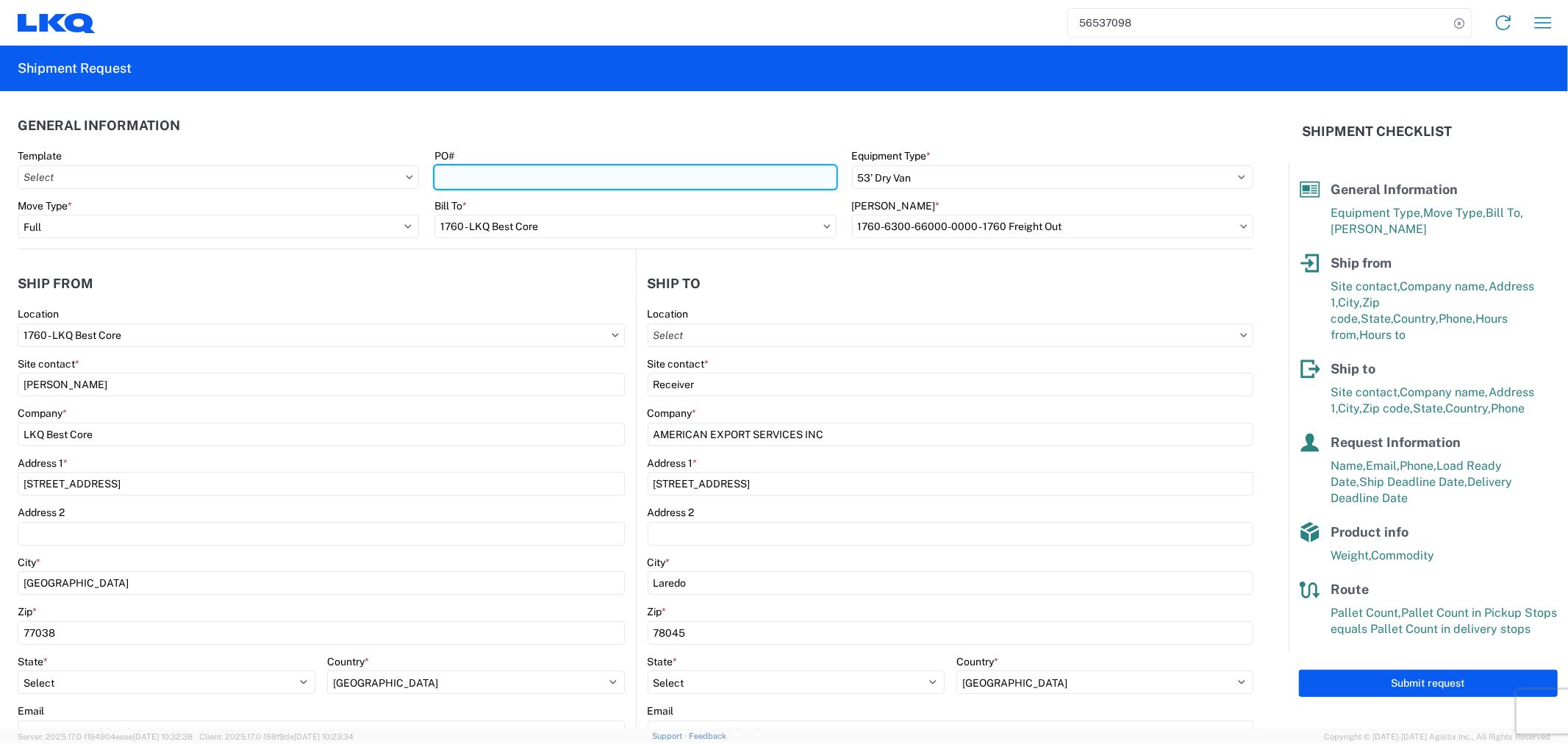
click at [463, 172] on input "PO#" at bounding box center [635, 177] width 401 height 23
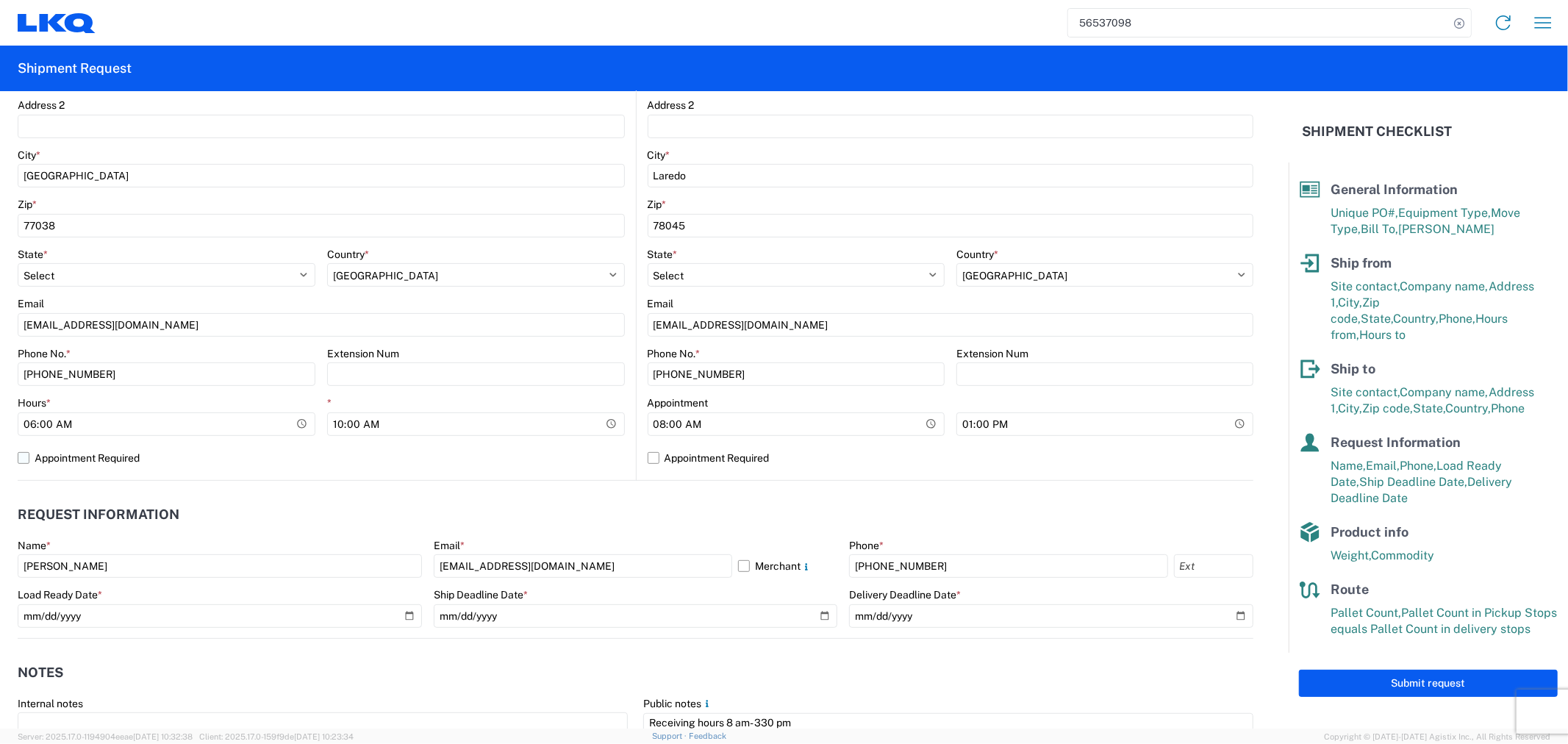
scroll to position [408, 0]
type input "ENG-082025"
click at [121, 425] on input "06:00:00" at bounding box center [166, 423] width 298 height 23
type input "08:00"
click at [348, 420] on input "10:00:00" at bounding box center [476, 423] width 298 height 23
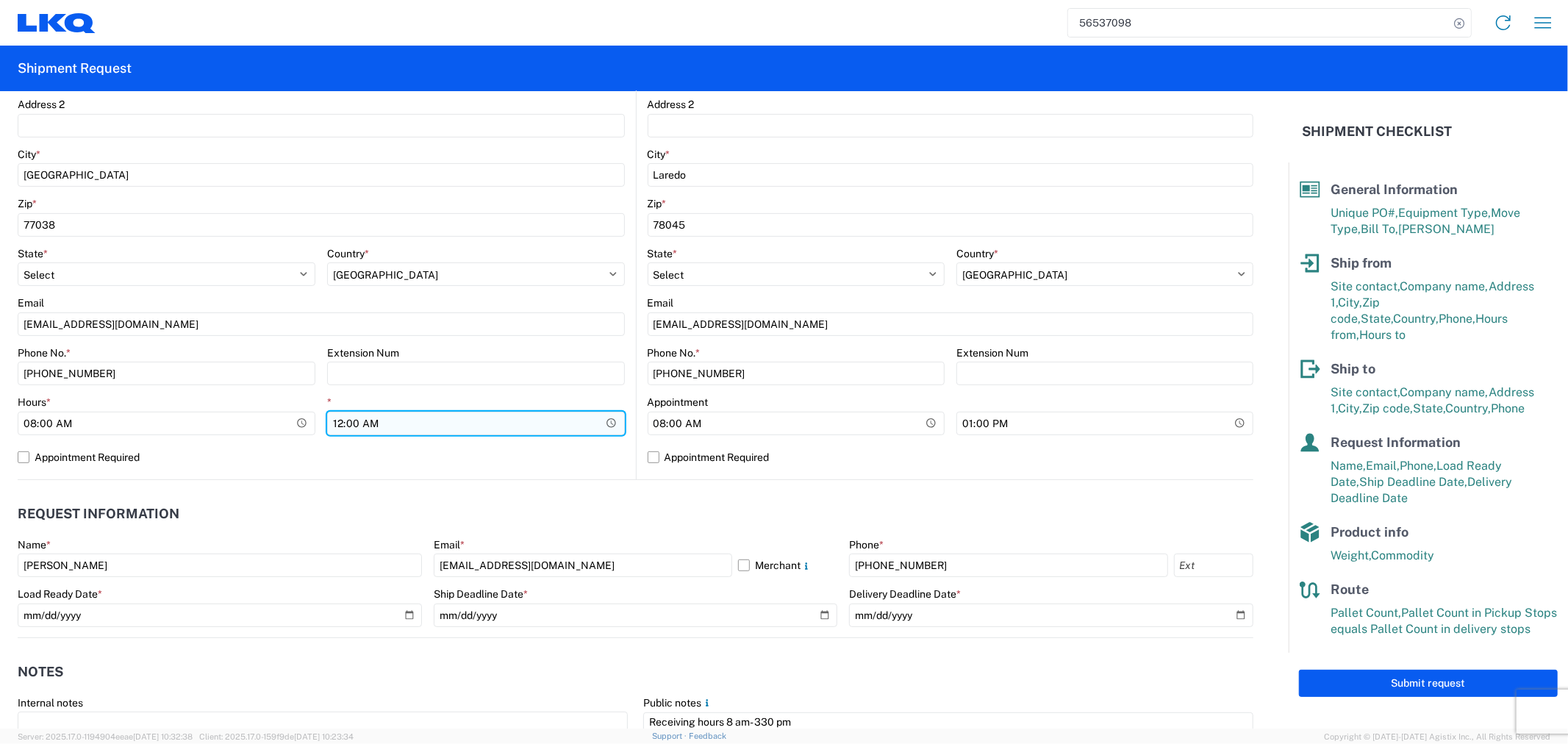
type input "12:00"
click at [354, 450] on label "Appointment Required" at bounding box center [321, 457] width 607 height 23
click at [0, 0] on input "Appointment Required" at bounding box center [0, 0] width 0 height 0
select select "US"
click at [96, 453] on label "Appointment Required" at bounding box center [321, 457] width 607 height 23
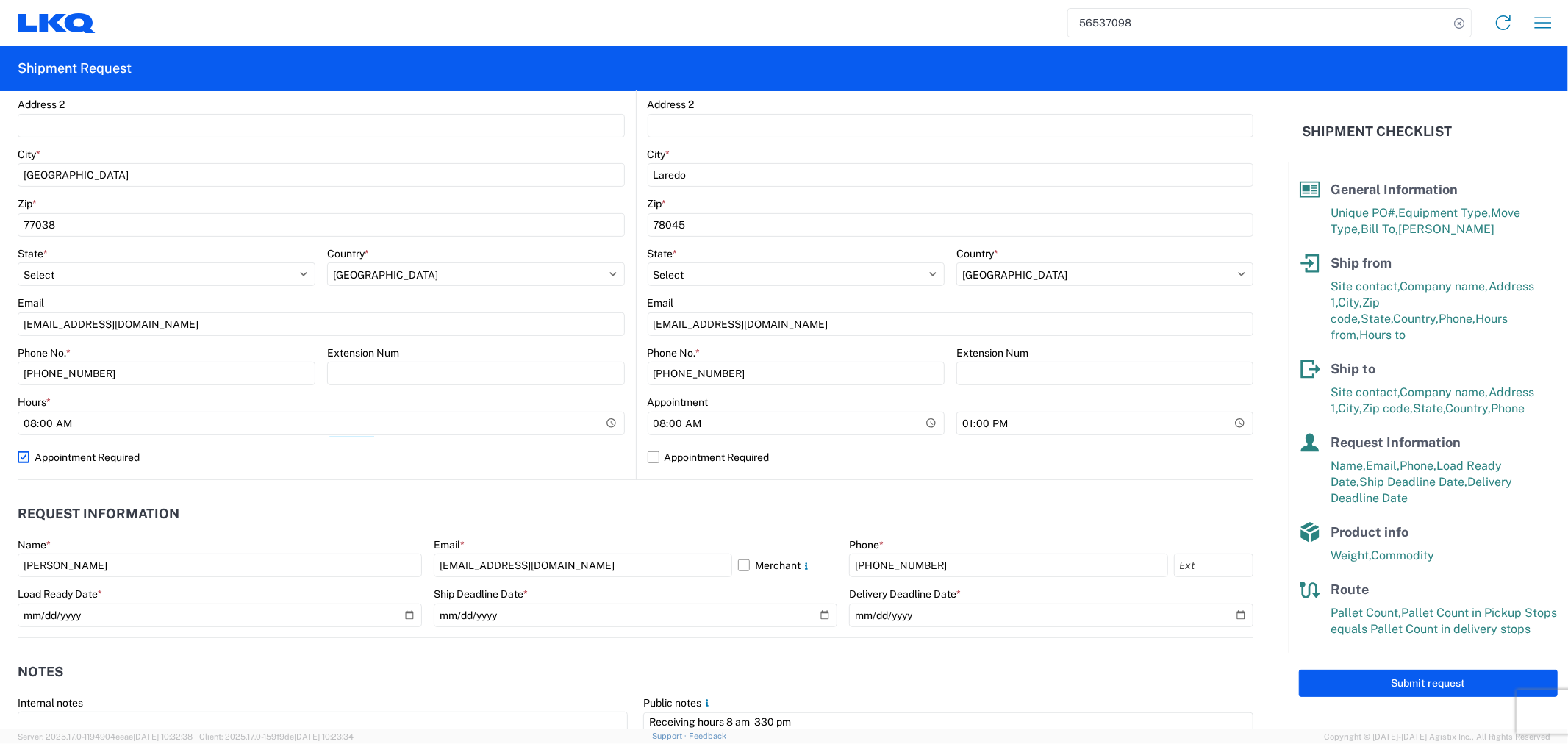
click at [0, 0] on input "Appointment Required" at bounding box center [0, 0] width 0 height 0
select select "US"
drag, startPoint x: 22, startPoint y: 458, endPoint x: 67, endPoint y: 461, distance: 45.1
click at [24, 458] on label "Appointment Required" at bounding box center [321, 457] width 607 height 23
click at [0, 0] on input "Appointment Required" at bounding box center [0, 0] width 0 height 0
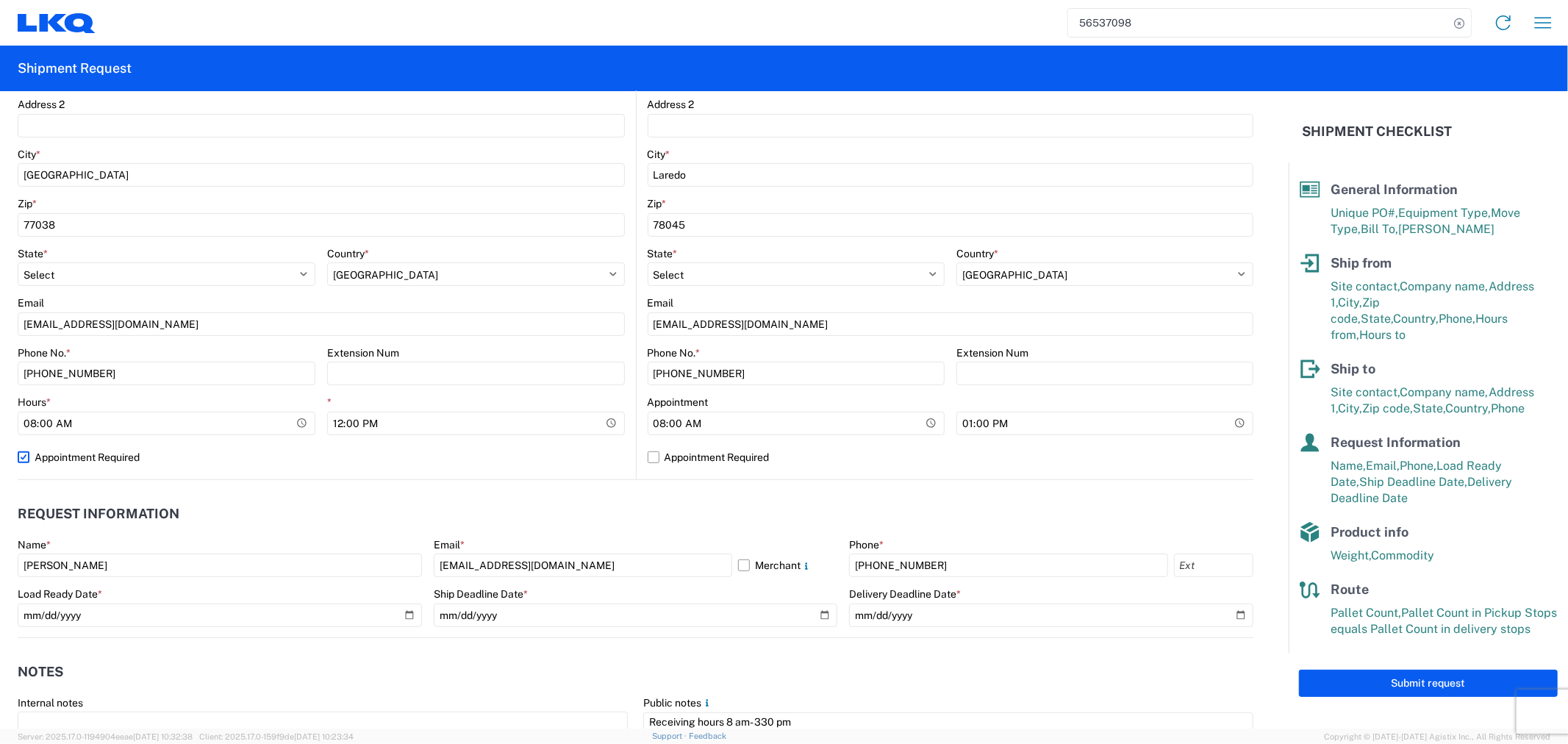
select select "TX"
select select "US"
click at [407, 613] on input "2025-08-21" at bounding box center [219, 615] width 404 height 23
type input "2025-08-25"
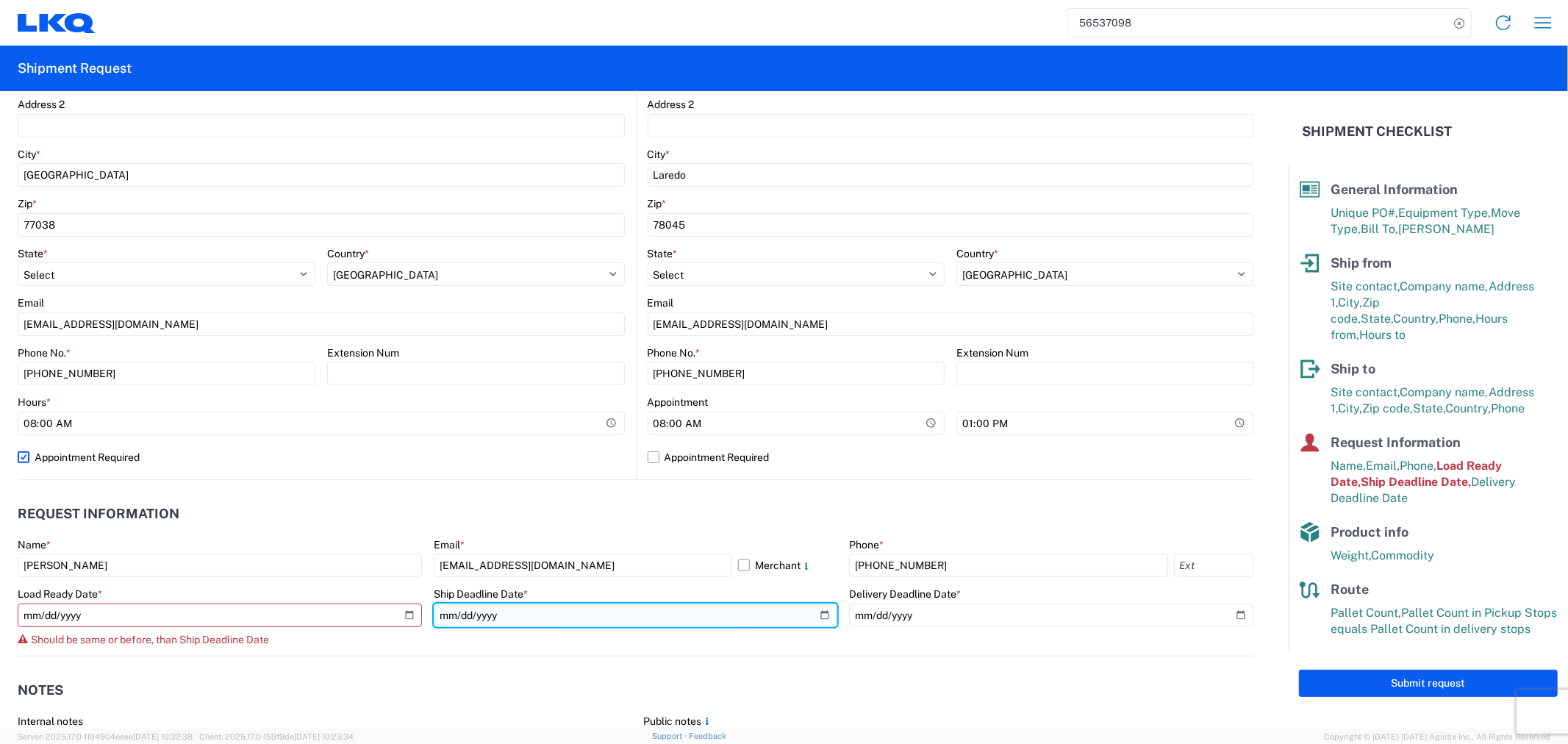
click at [816, 615] on input "2025-08-21" at bounding box center [636, 615] width 404 height 23
type input "2025-08-25"
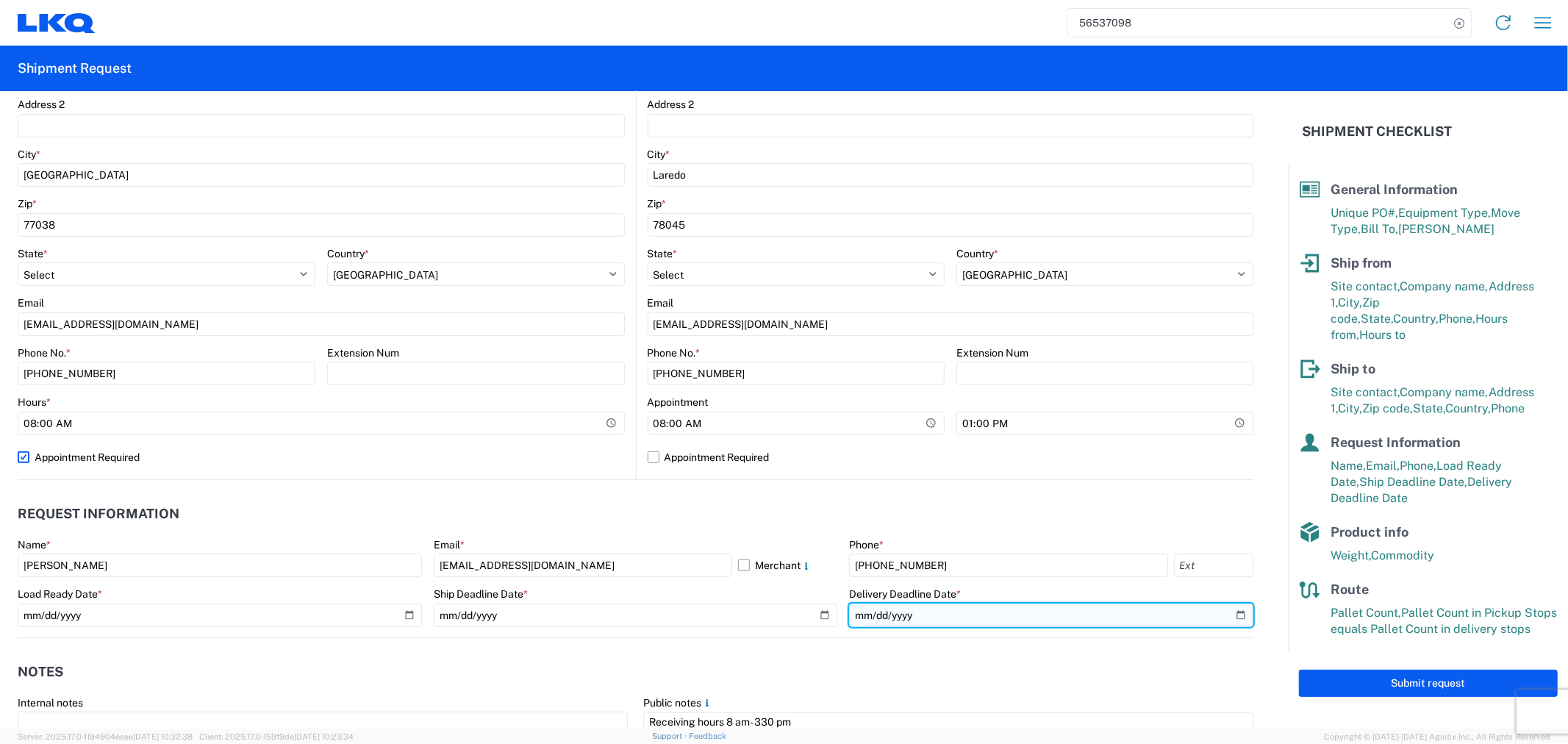
click at [1225, 616] on input "2025-08-22" at bounding box center [1051, 615] width 404 height 23
type input "2025-08-26"
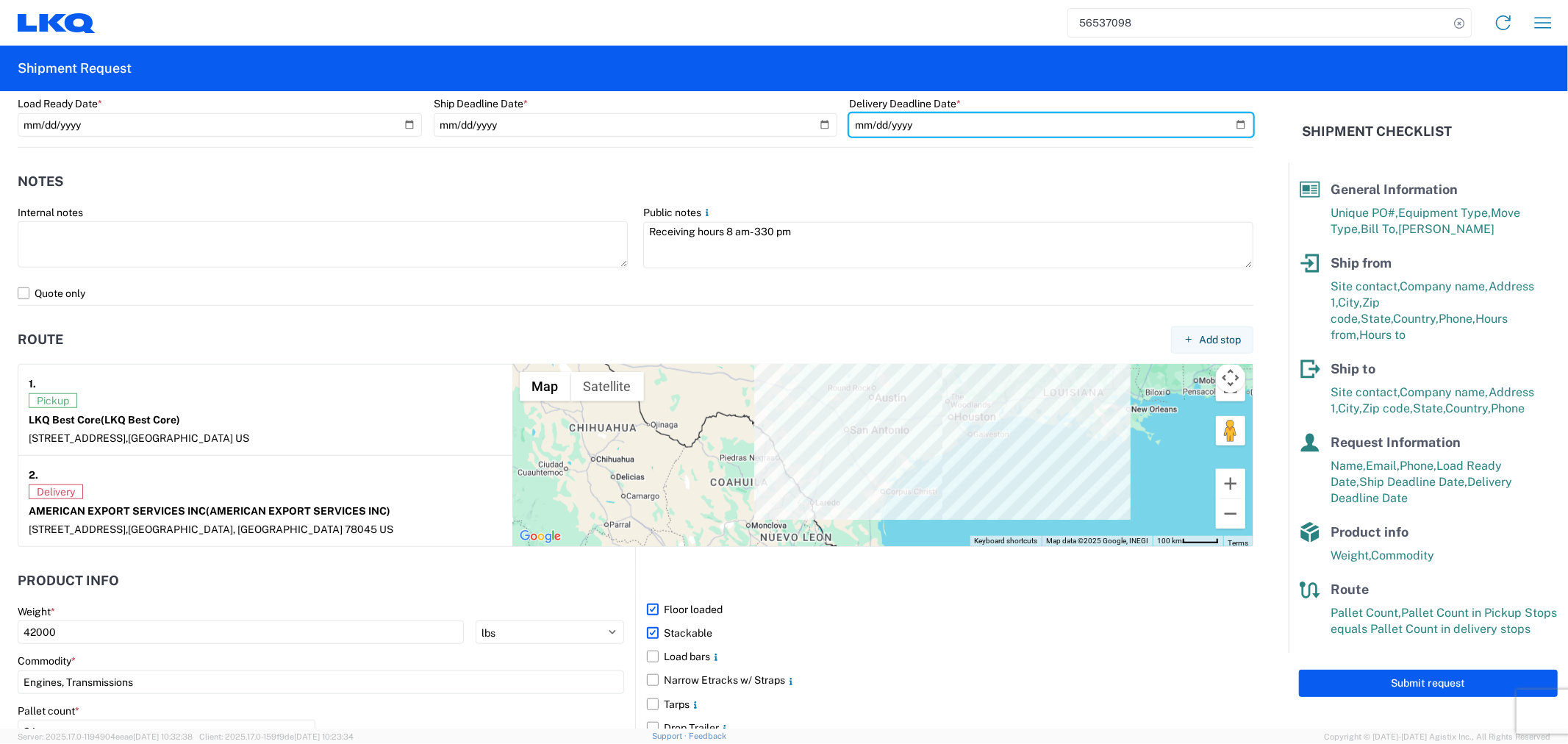
scroll to position [1062, 0]
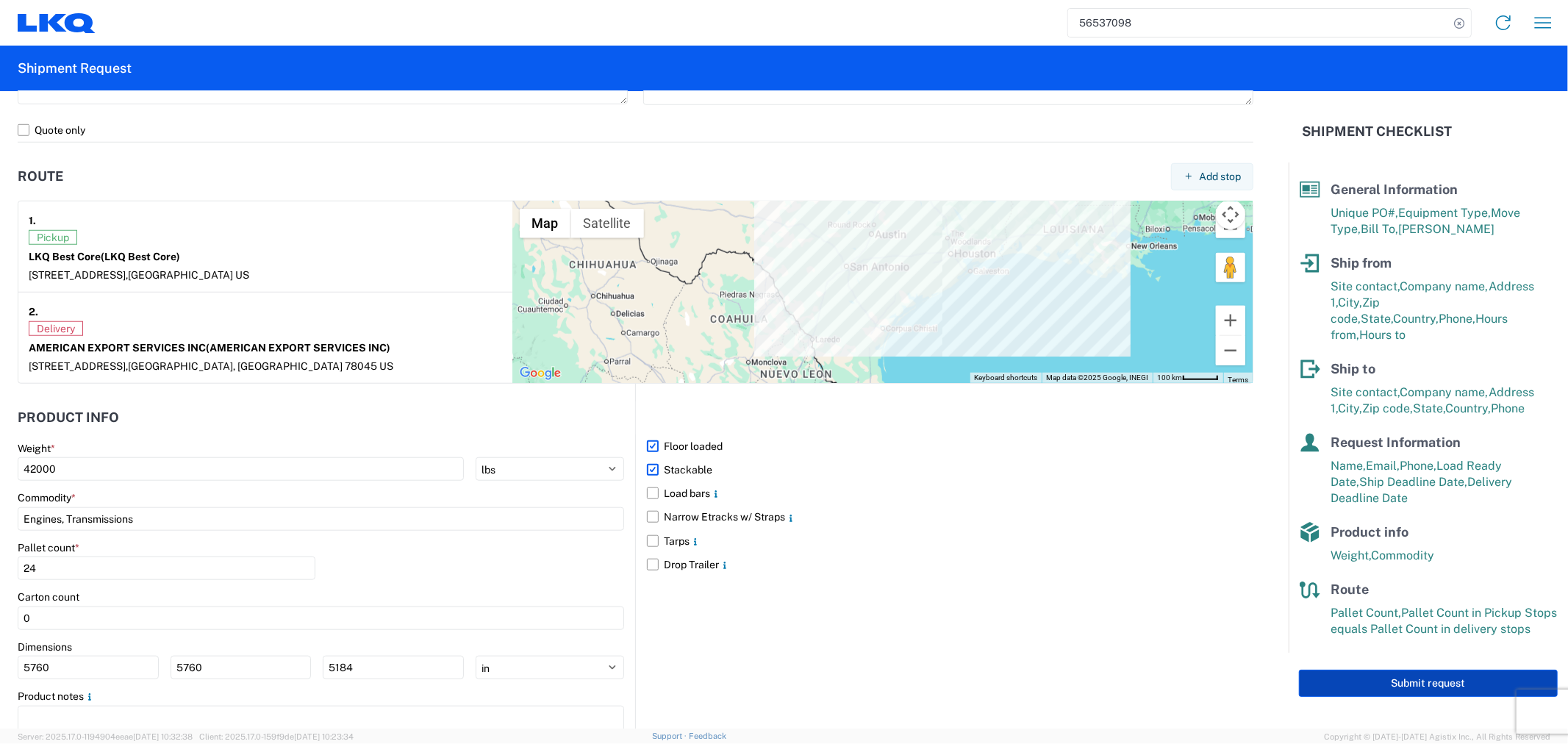
click at [1501, 670] on button "Submit request" at bounding box center [1428, 684] width 259 height 27
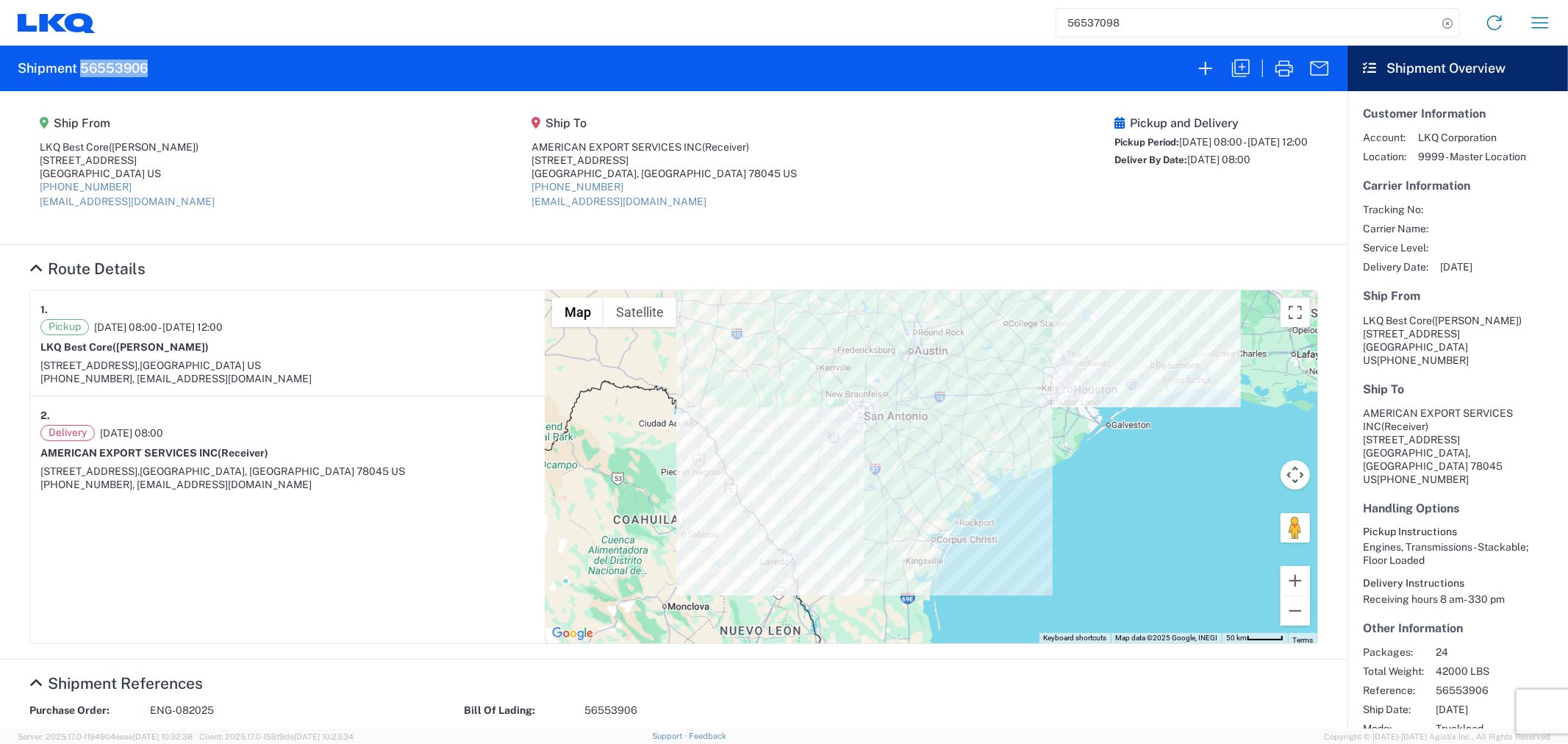
drag, startPoint x: 158, startPoint y: 69, endPoint x: 81, endPoint y: 71, distance: 77.0
click at [81, 71] on agx-form-header "Shipment 56553906" at bounding box center [674, 68] width 1347 height 45
copy h2 "56553906"
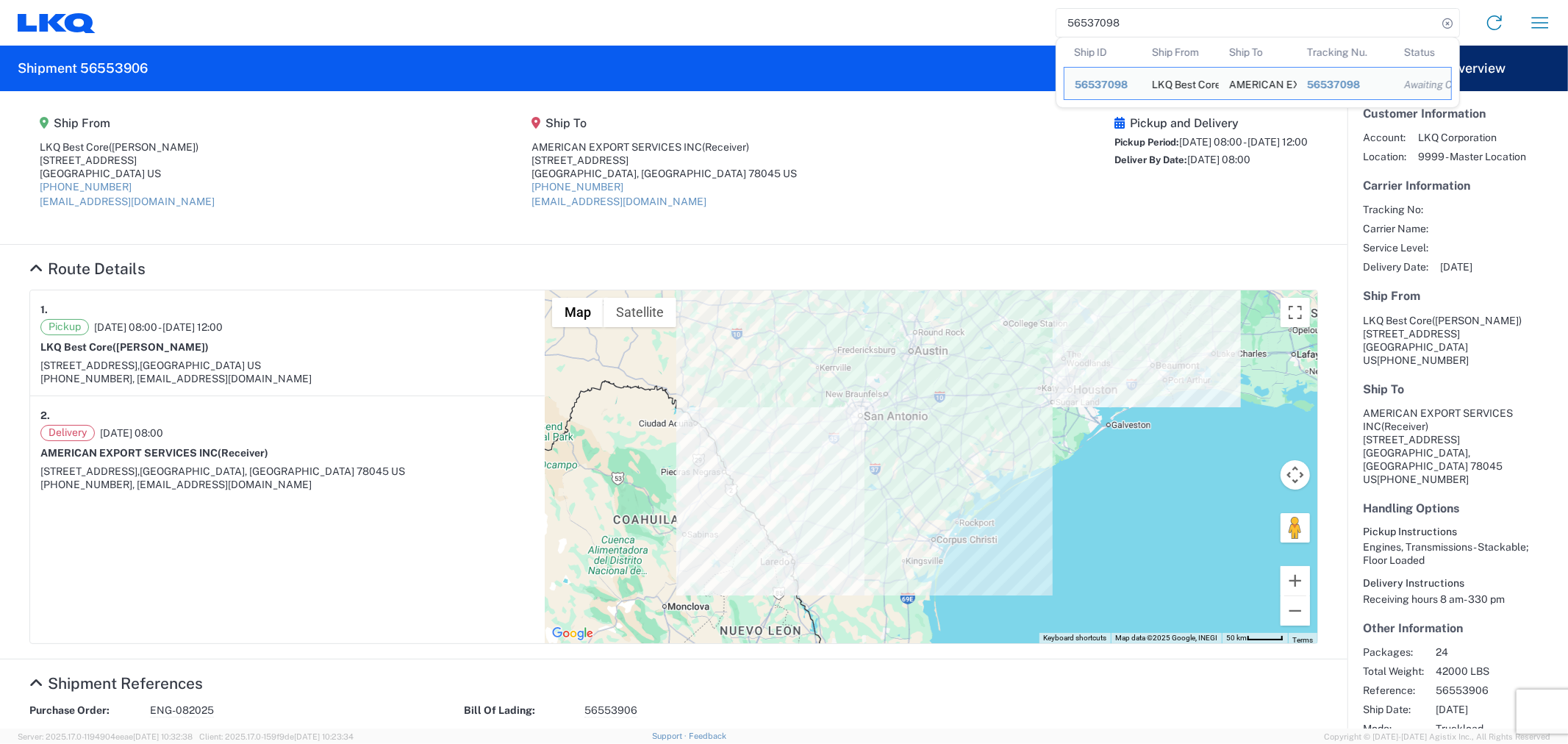
drag, startPoint x: 1174, startPoint y: 24, endPoint x: 974, endPoint y: 15, distance: 200.2
click at [974, 15] on div "56537098 Ship ID Ship From Ship To Tracking Nu. Status Ship ID 56537098 Ship Fr…" at bounding box center [829, 23] width 1467 height 35
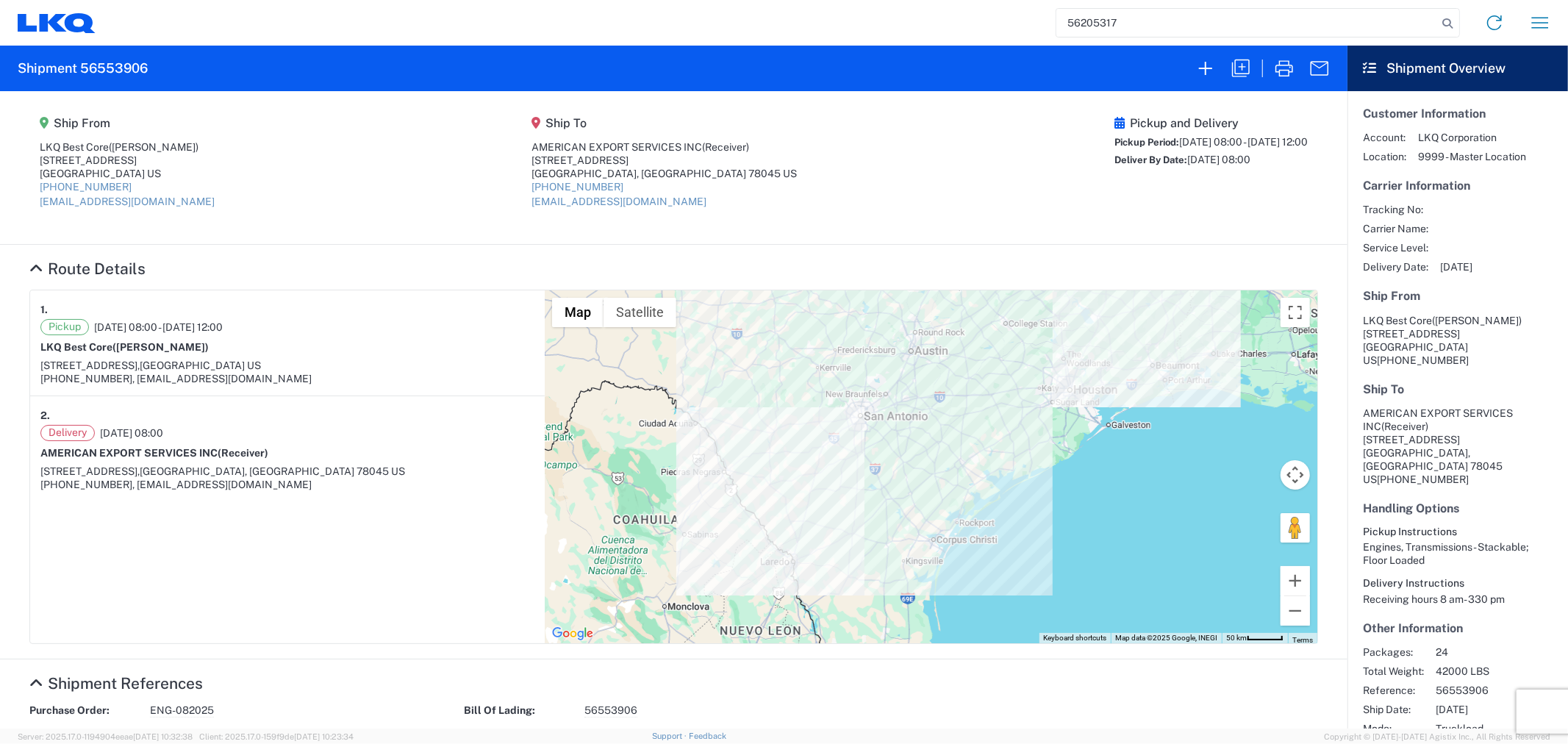
type input "56205317"
